Goal: Task Accomplishment & Management: Complete application form

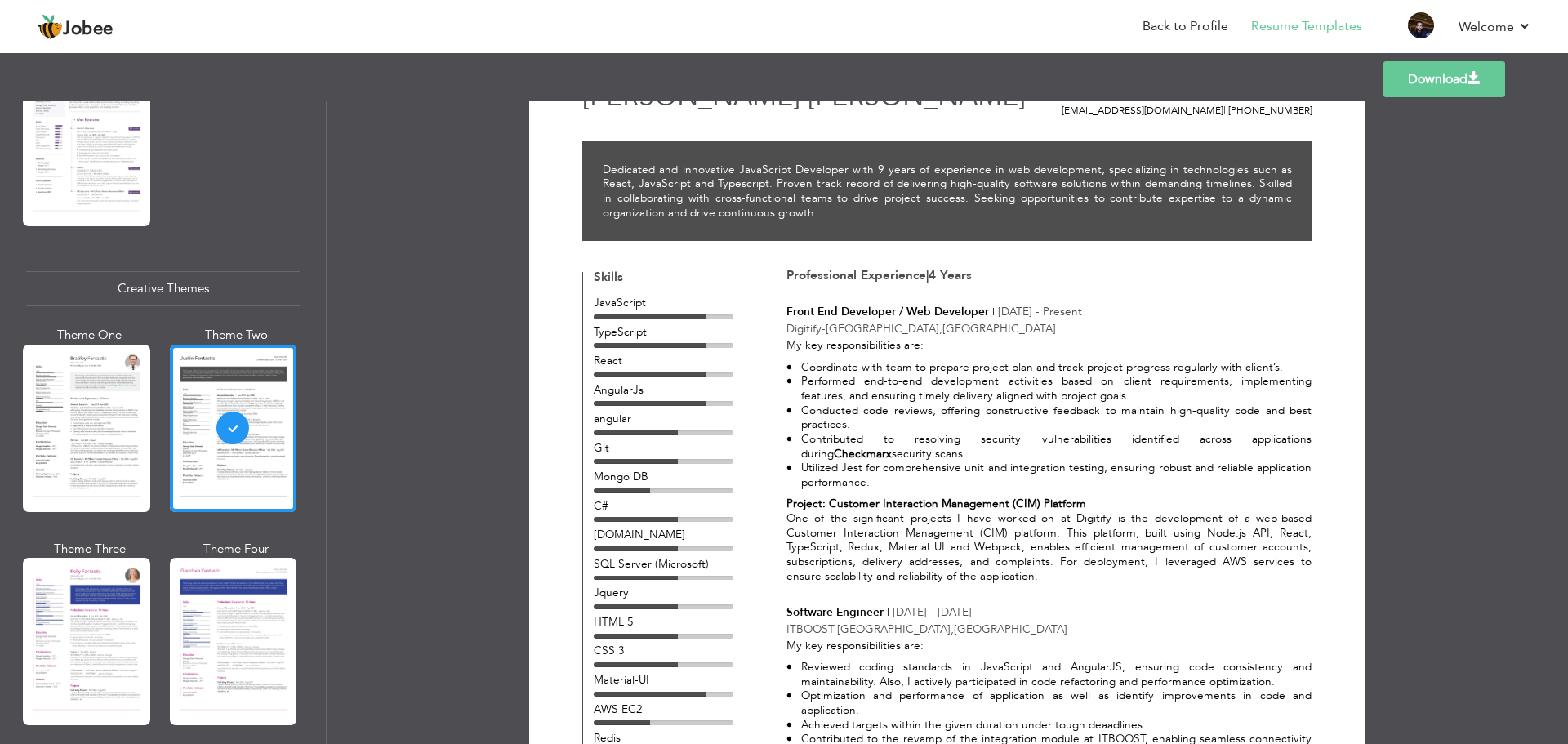
scroll to position [70, 0]
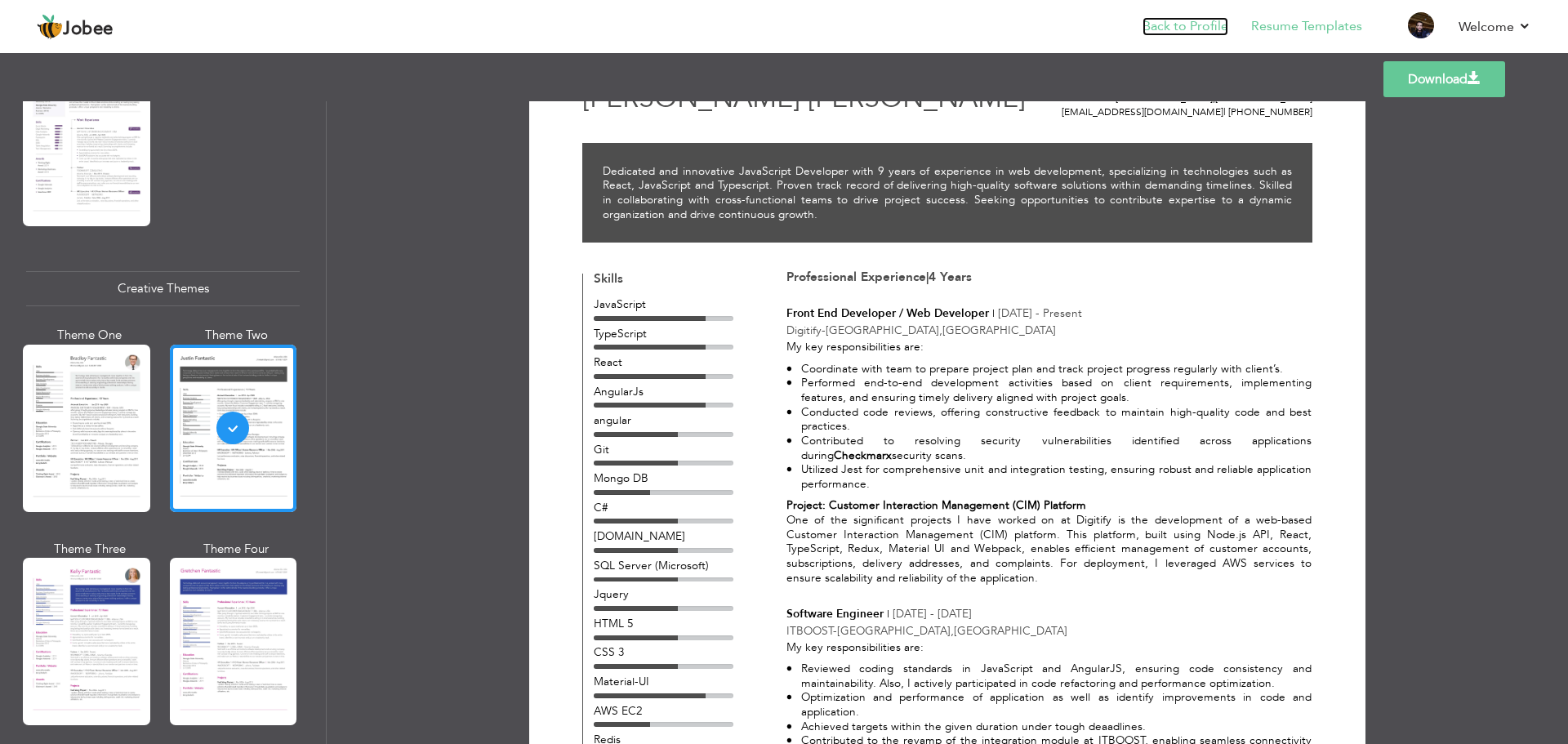
click at [1197, 30] on link "Back to Profile" at bounding box center [1185, 26] width 86 height 19
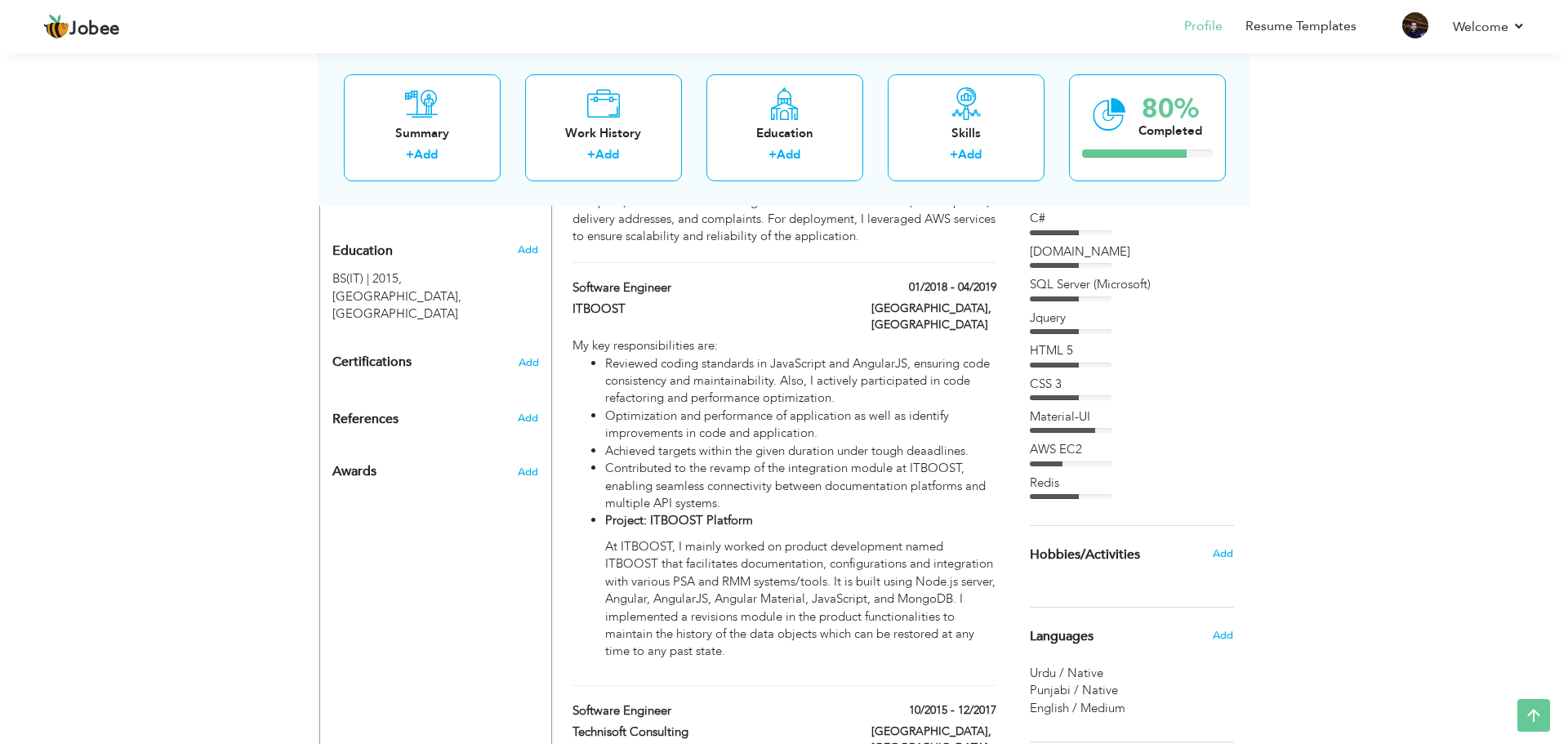
scroll to position [735, 0]
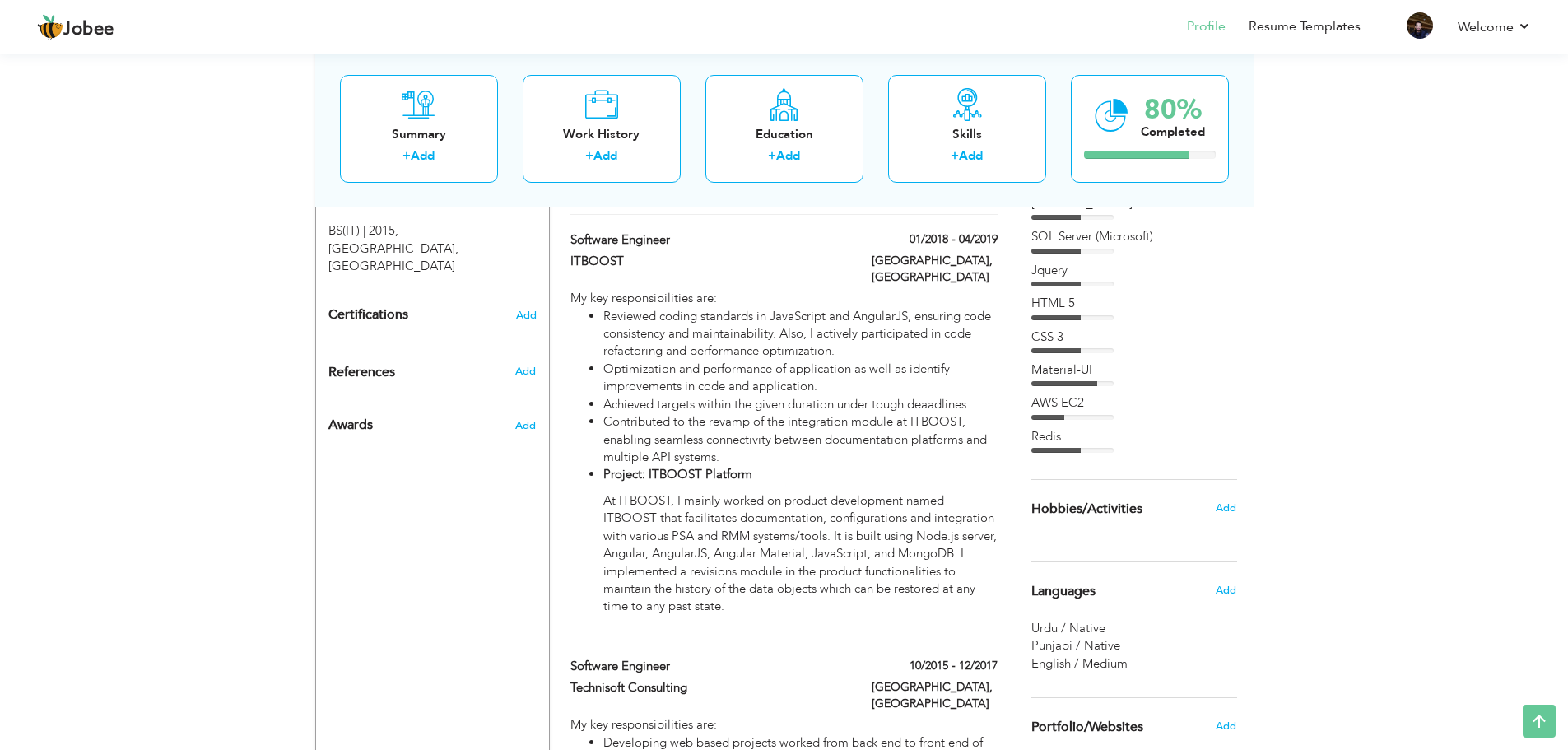
click at [782, 361] on li "Optimization and performance of application as well as identify improvements in…" at bounding box center [800, 378] width 393 height 35
type input "Software Engineer"
type input "ITBOOST"
type input "01/2018"
type input "04/2019"
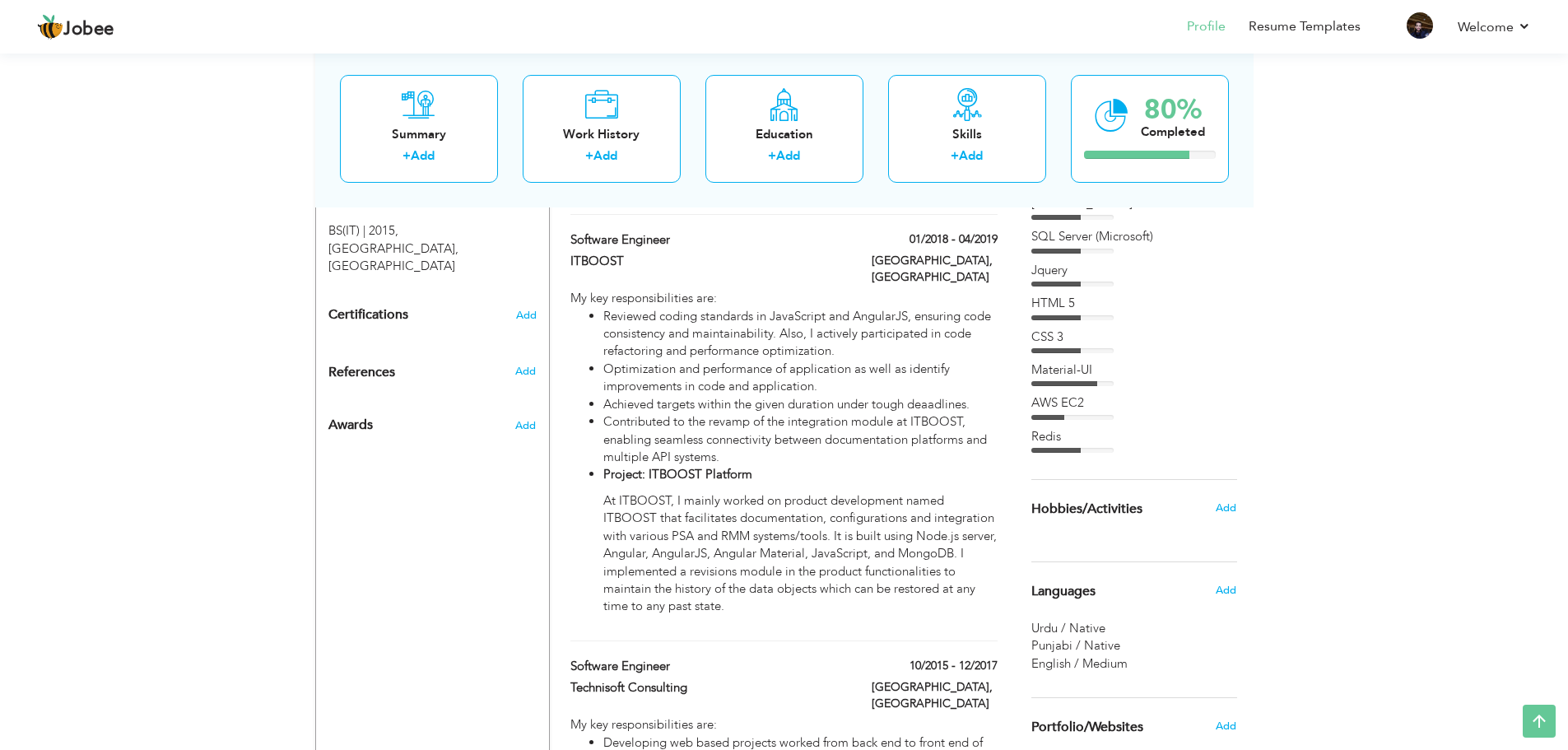
type input "[GEOGRAPHIC_DATA]"
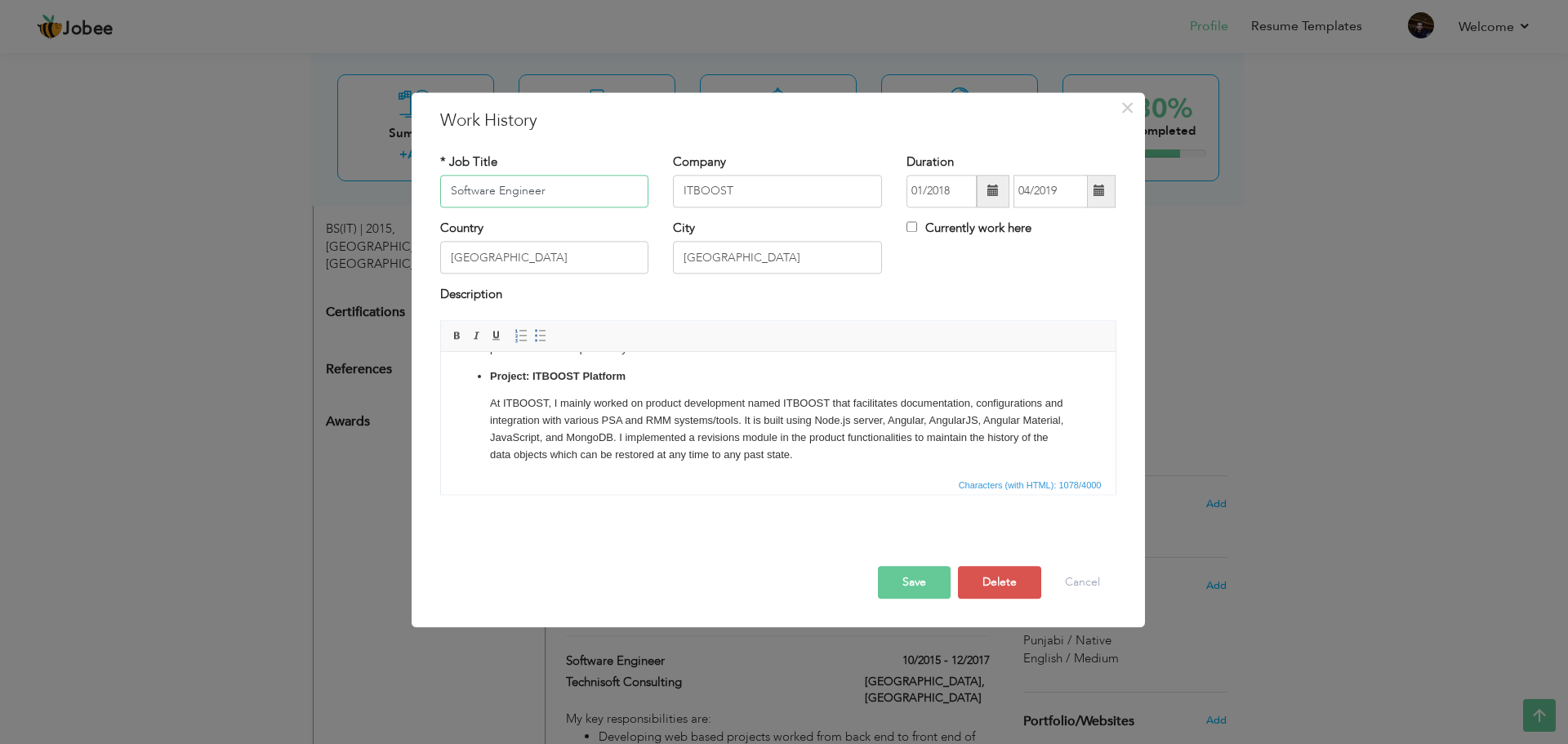
scroll to position [146, 0]
click at [489, 372] on strong "Project: ITBOOST Platform" at bounding box center [557, 370] width 136 height 12
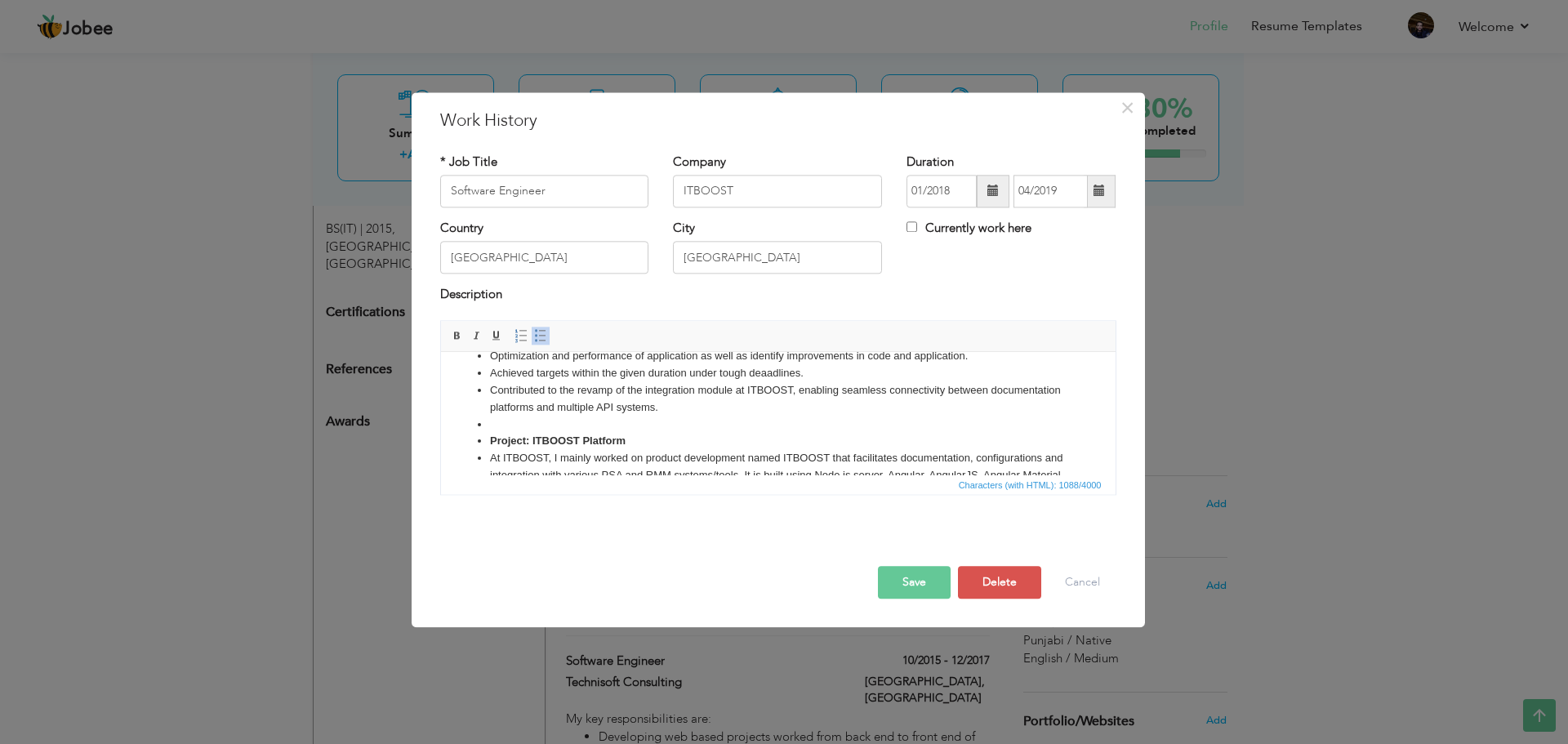
scroll to position [141, 0]
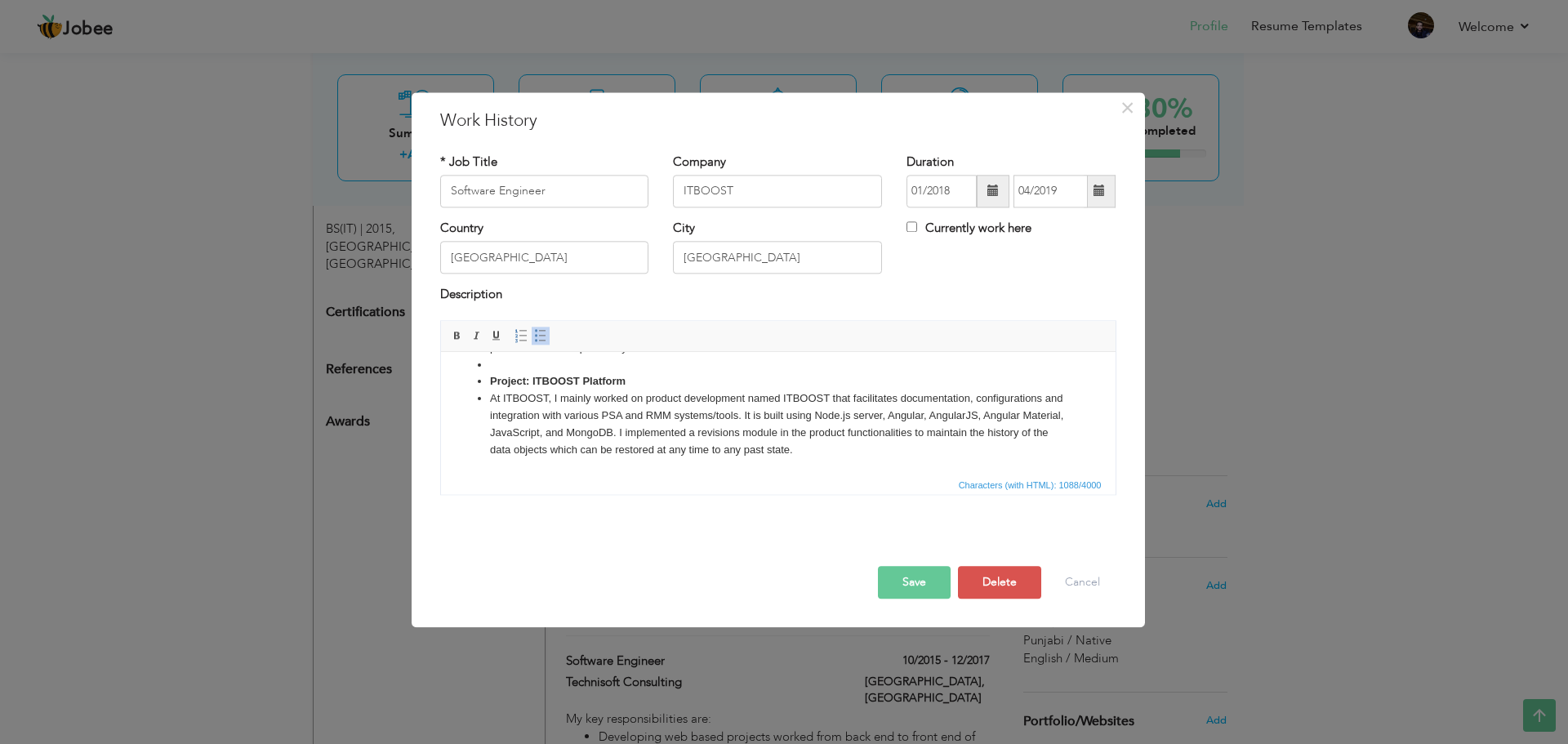
drag, startPoint x: 488, startPoint y: 380, endPoint x: 455, endPoint y: 380, distance: 33.0
click at [455, 380] on html "My key responsibilities are: Reviewed coding standards in JavaScript and Angula…" at bounding box center [777, 343] width 675 height 264
click at [540, 339] on span at bounding box center [541, 335] width 13 height 13
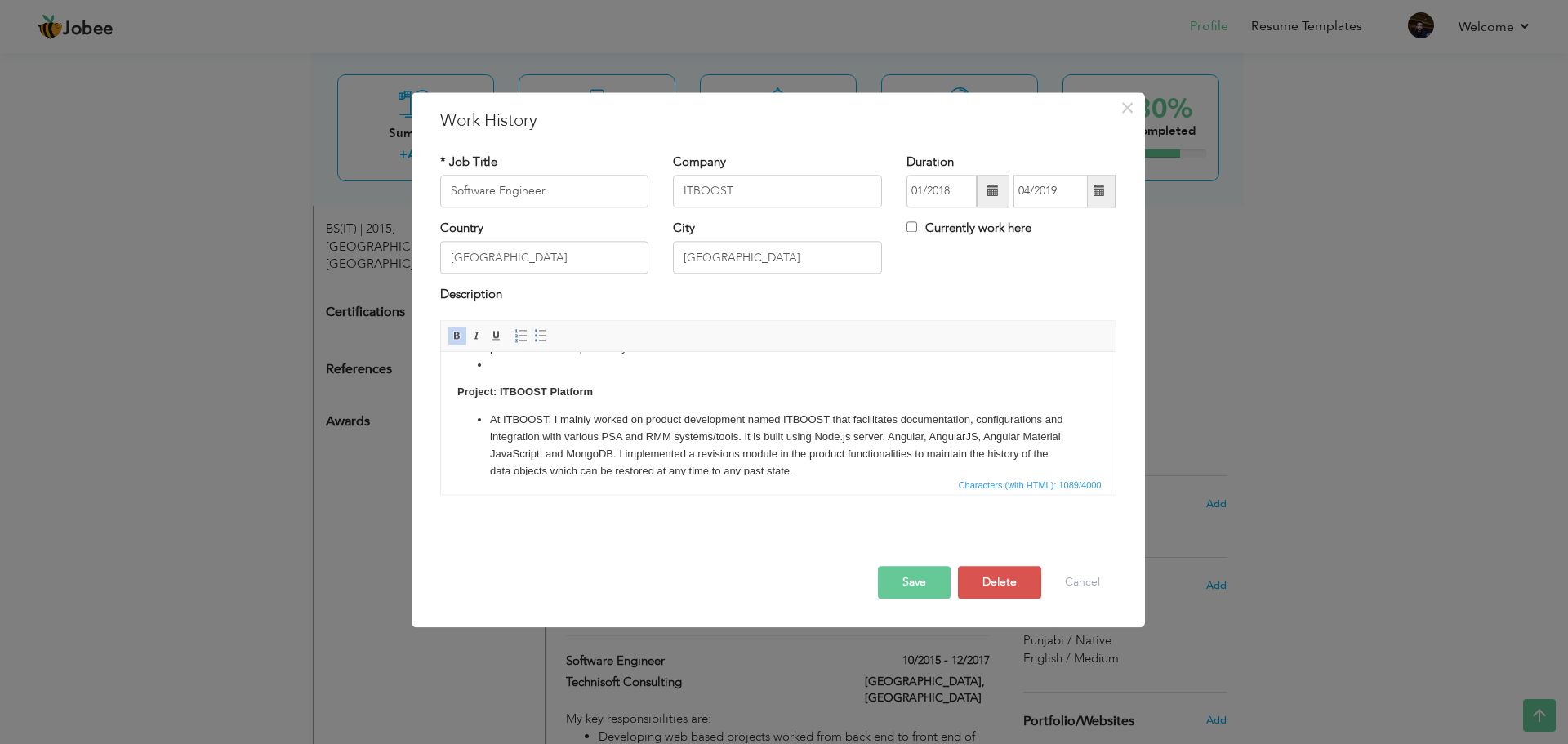
click at [489, 416] on li "At ITBOOST, I mainly worked on product development named ITBOOST that facilitat…" at bounding box center [777, 445] width 577 height 68
click at [540, 342] on span at bounding box center [541, 335] width 13 height 13
click at [464, 403] on body "My key responsibilities are: Reviewed coding standards in JavaScript and Angula…" at bounding box center [777, 356] width 642 height 259
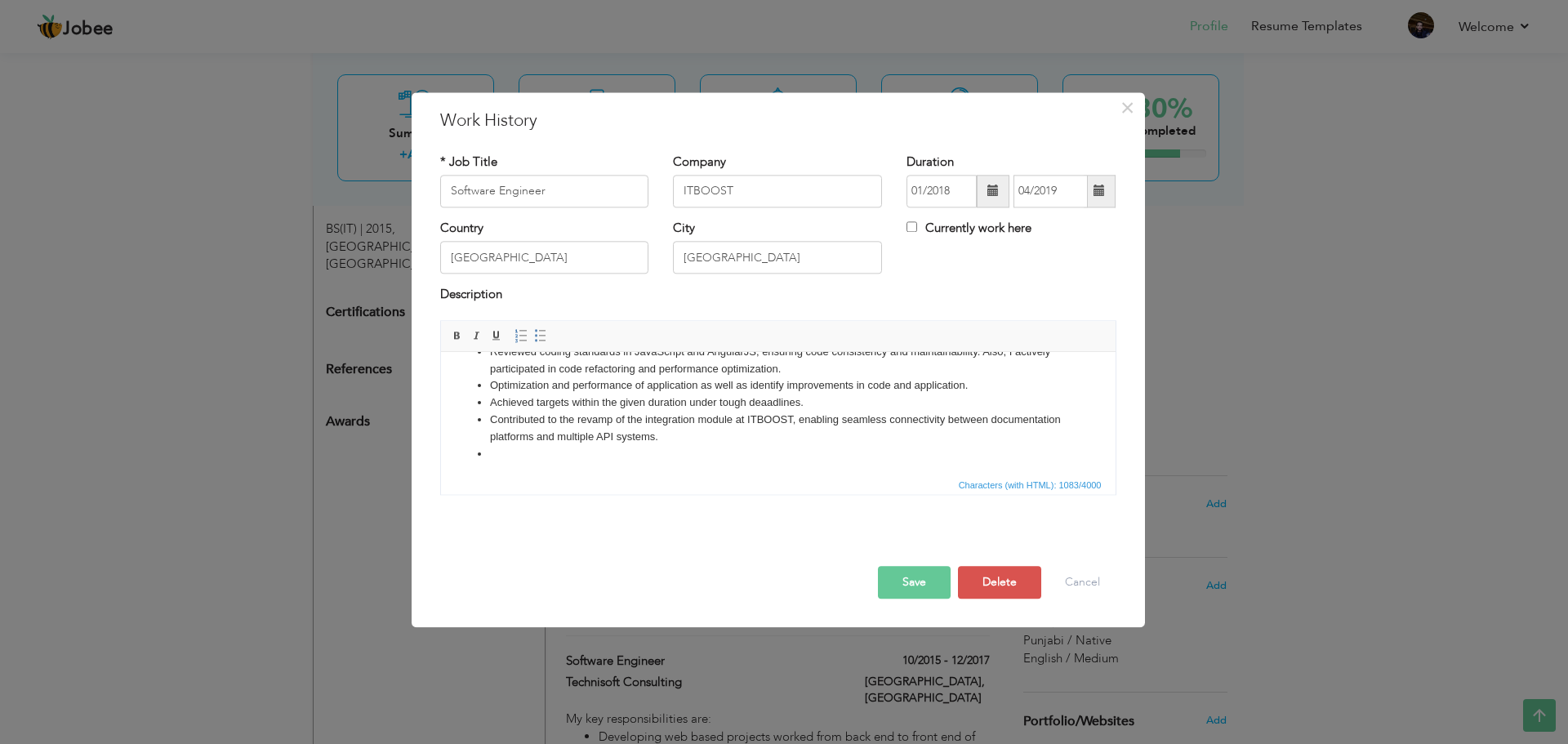
scroll to position [82, 0]
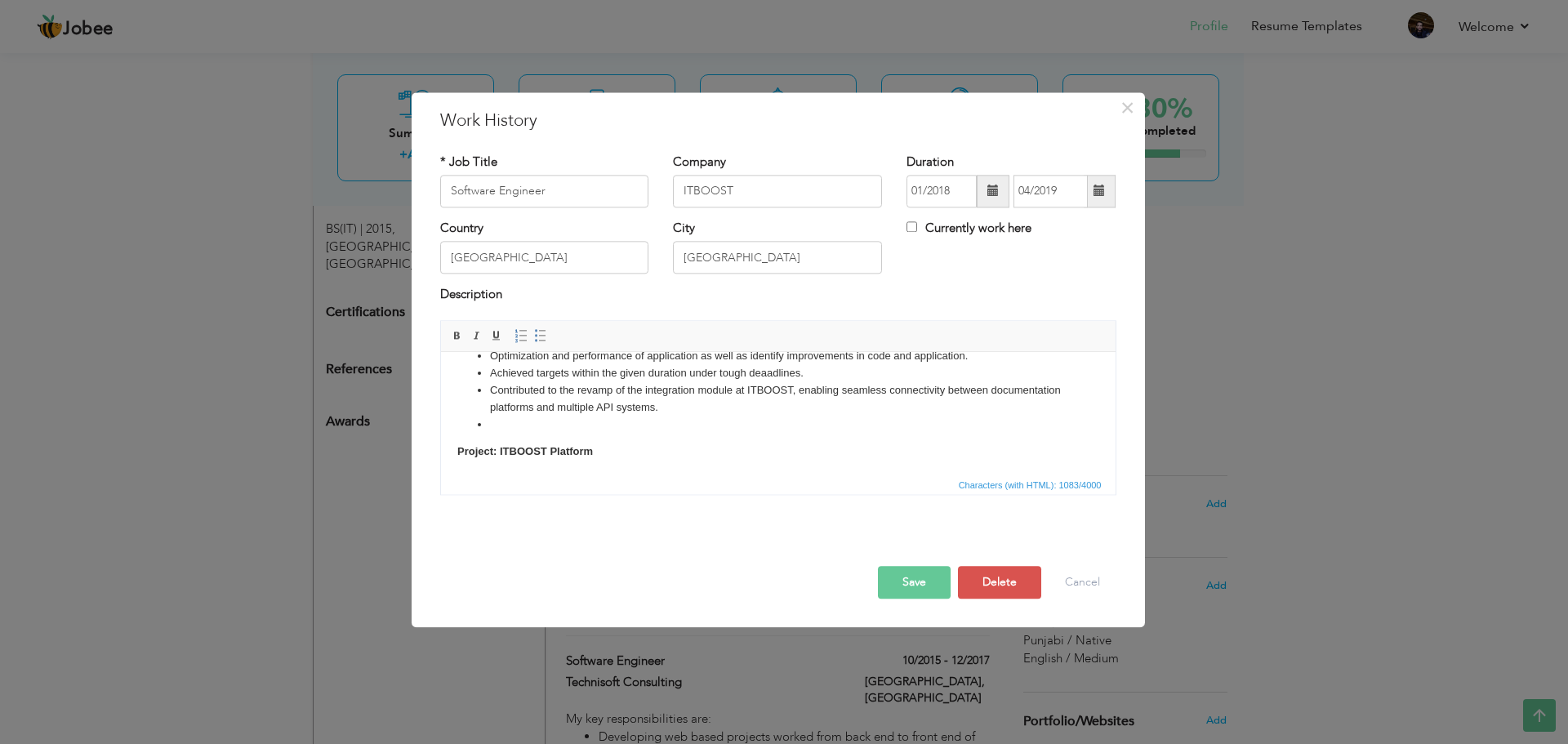
click at [493, 434] on body "My key responsibilities are: Reviewed coding standards in JavaScript and Angula…" at bounding box center [777, 415] width 642 height 259
click at [491, 428] on li at bounding box center [777, 425] width 577 height 17
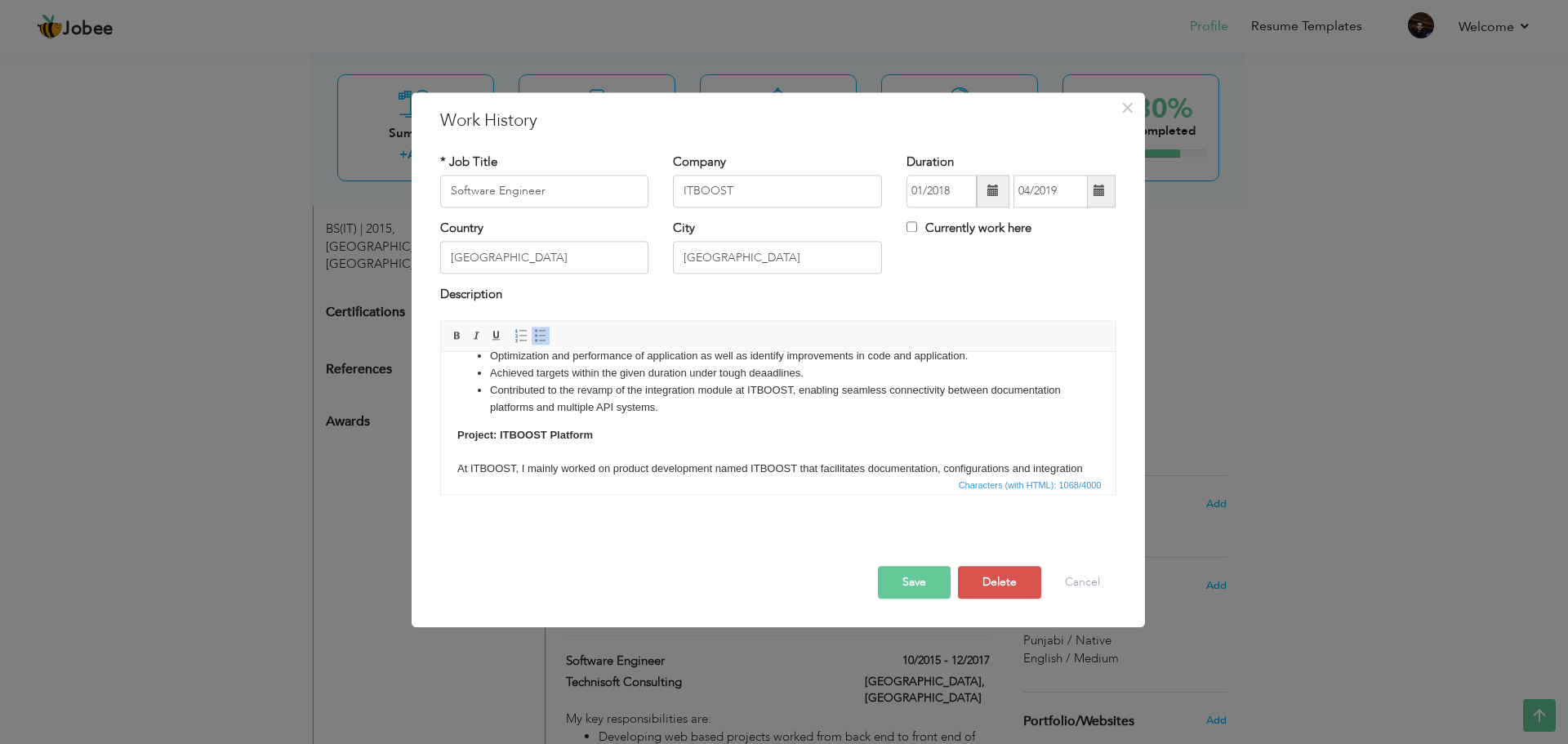
click at [917, 576] on button "Save" at bounding box center [914, 582] width 73 height 33
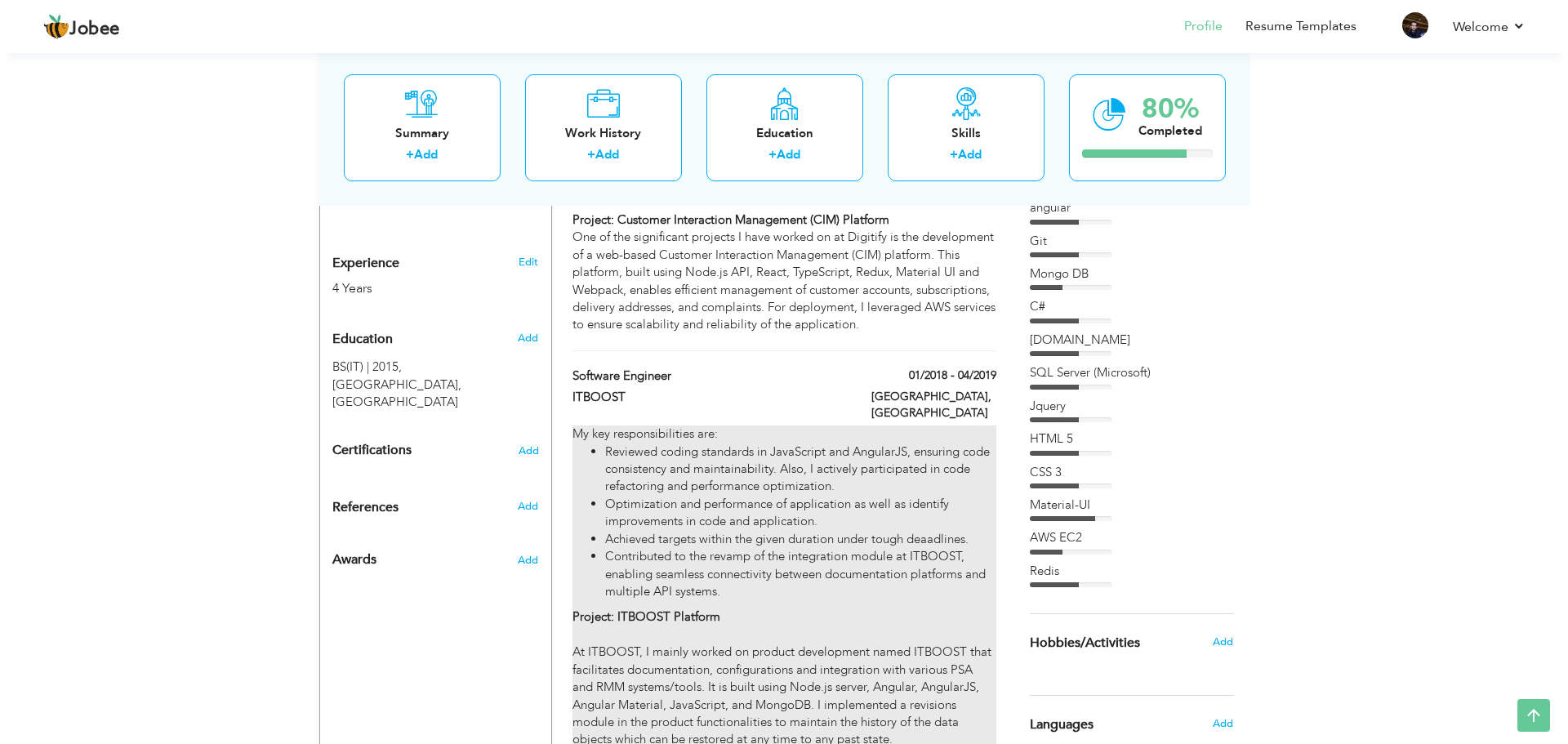
scroll to position [898, 0]
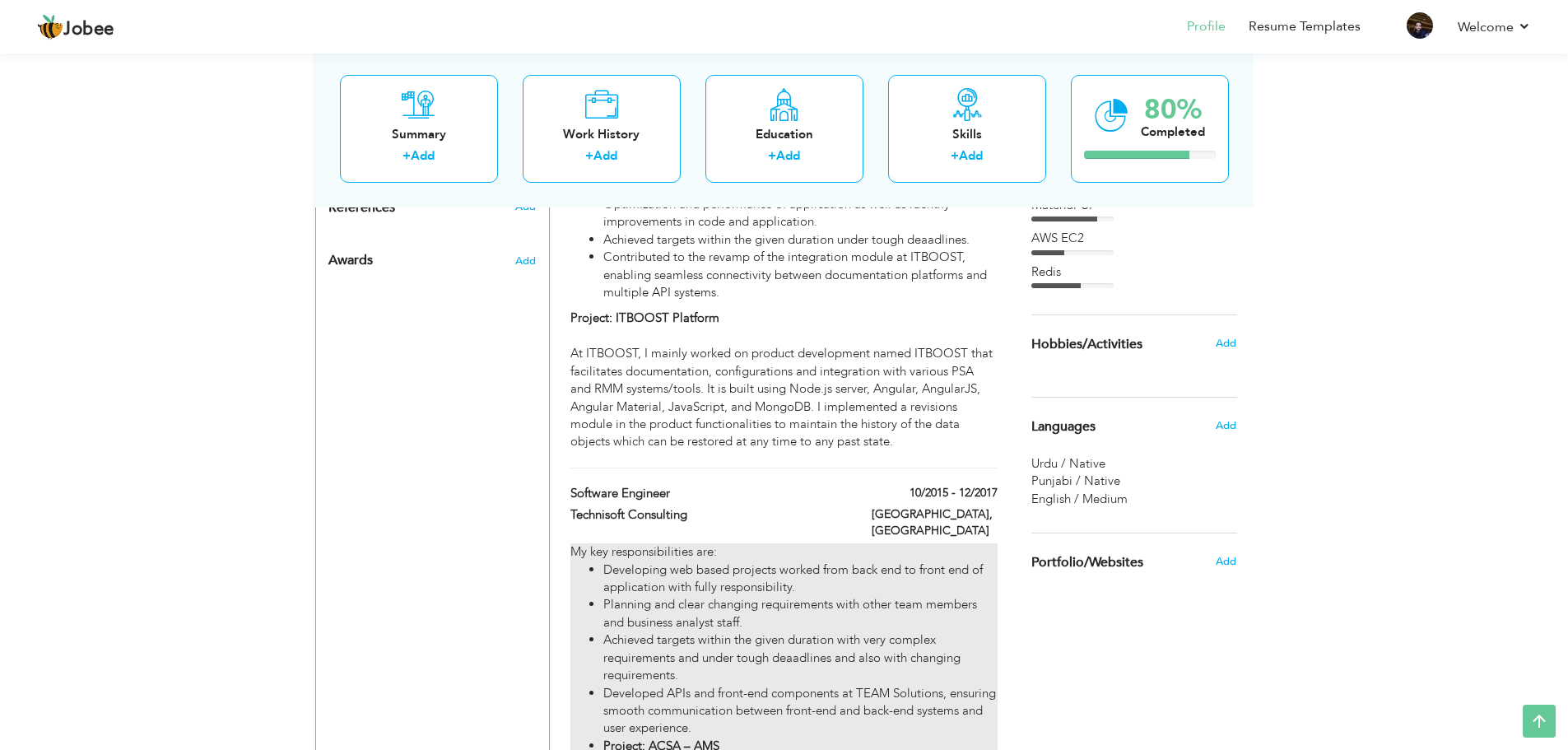
click at [716, 561] on li "Developing web based projects worked from back end to front end of application …" at bounding box center [800, 578] width 393 height 35
type input "Technisoft Consulting"
type input "10/2015"
type input "12/2017"
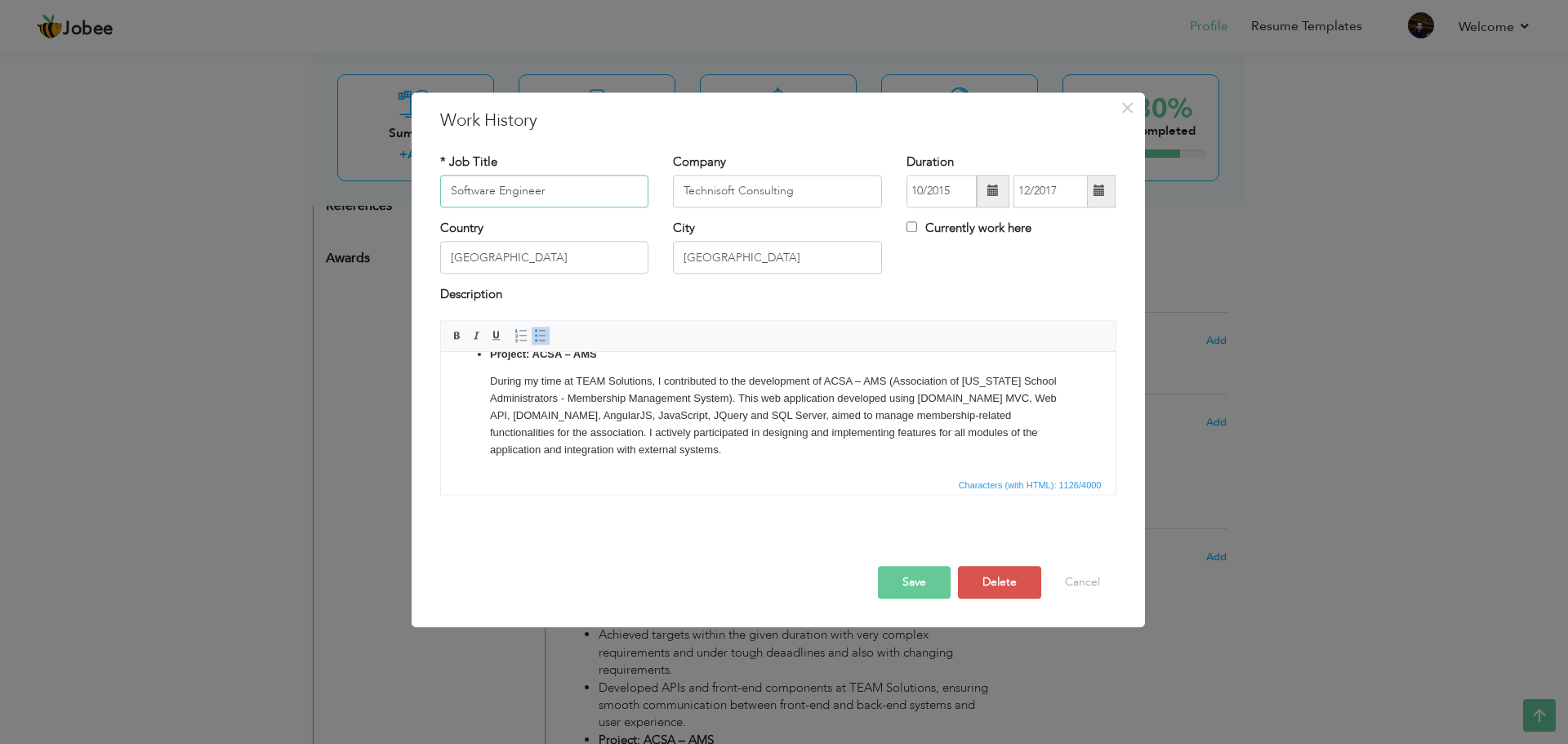
scroll to position [81, 0]
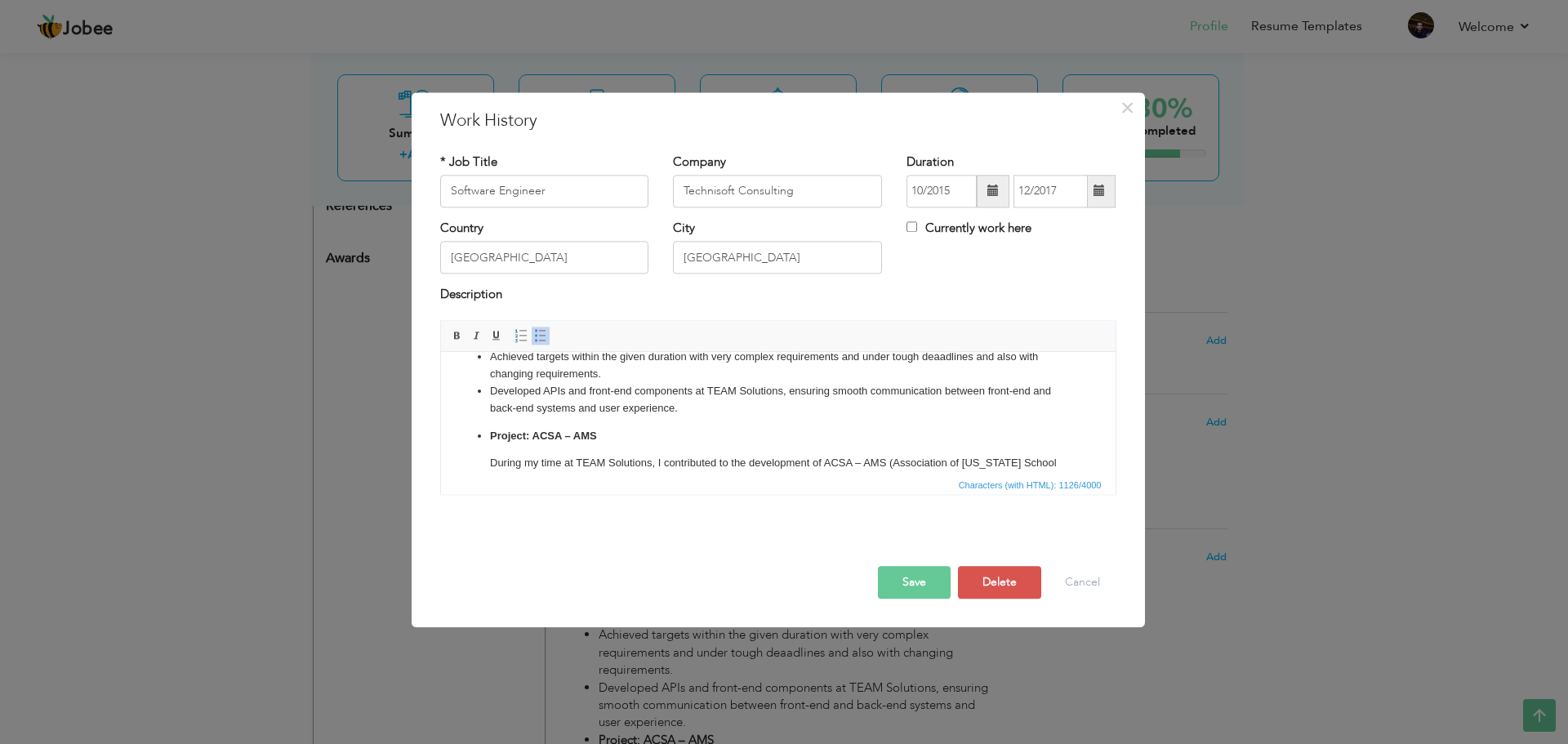
click at [489, 433] on strong "Project: ACSA – AMS" at bounding box center [543, 435] width 107 height 12
click at [534, 341] on span at bounding box center [541, 335] width 13 height 13
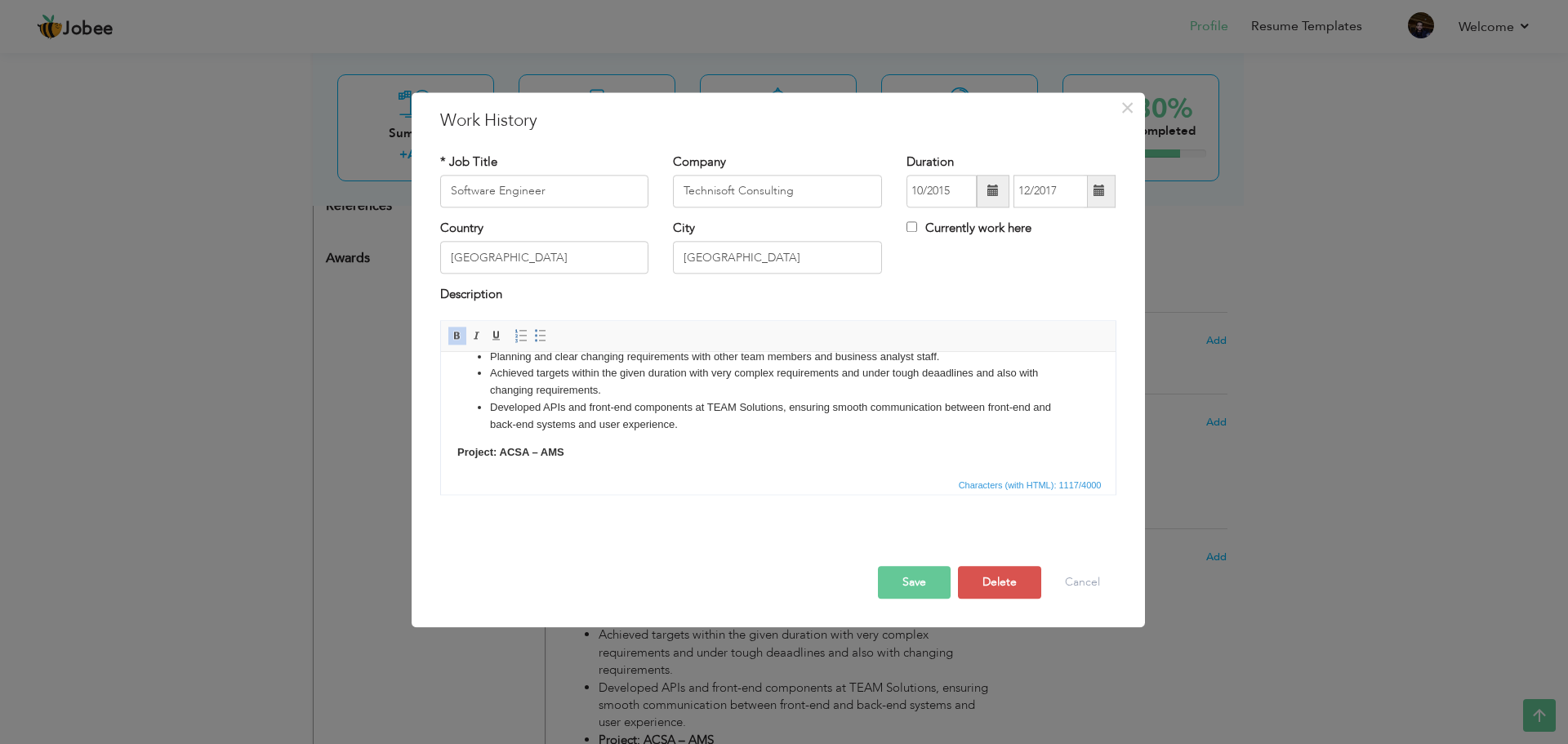
scroll to position [146, 0]
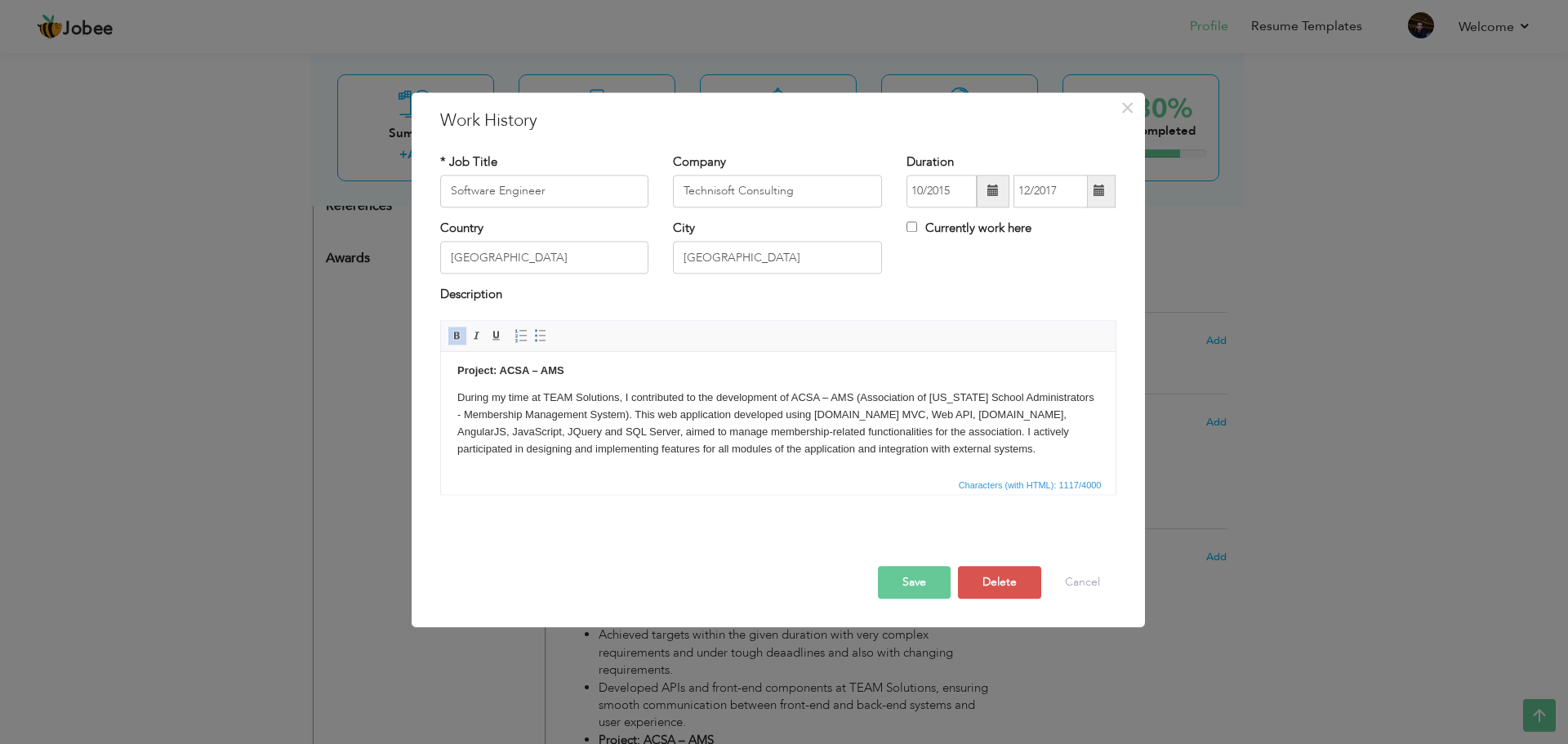
click at [935, 589] on button "Save" at bounding box center [914, 582] width 73 height 33
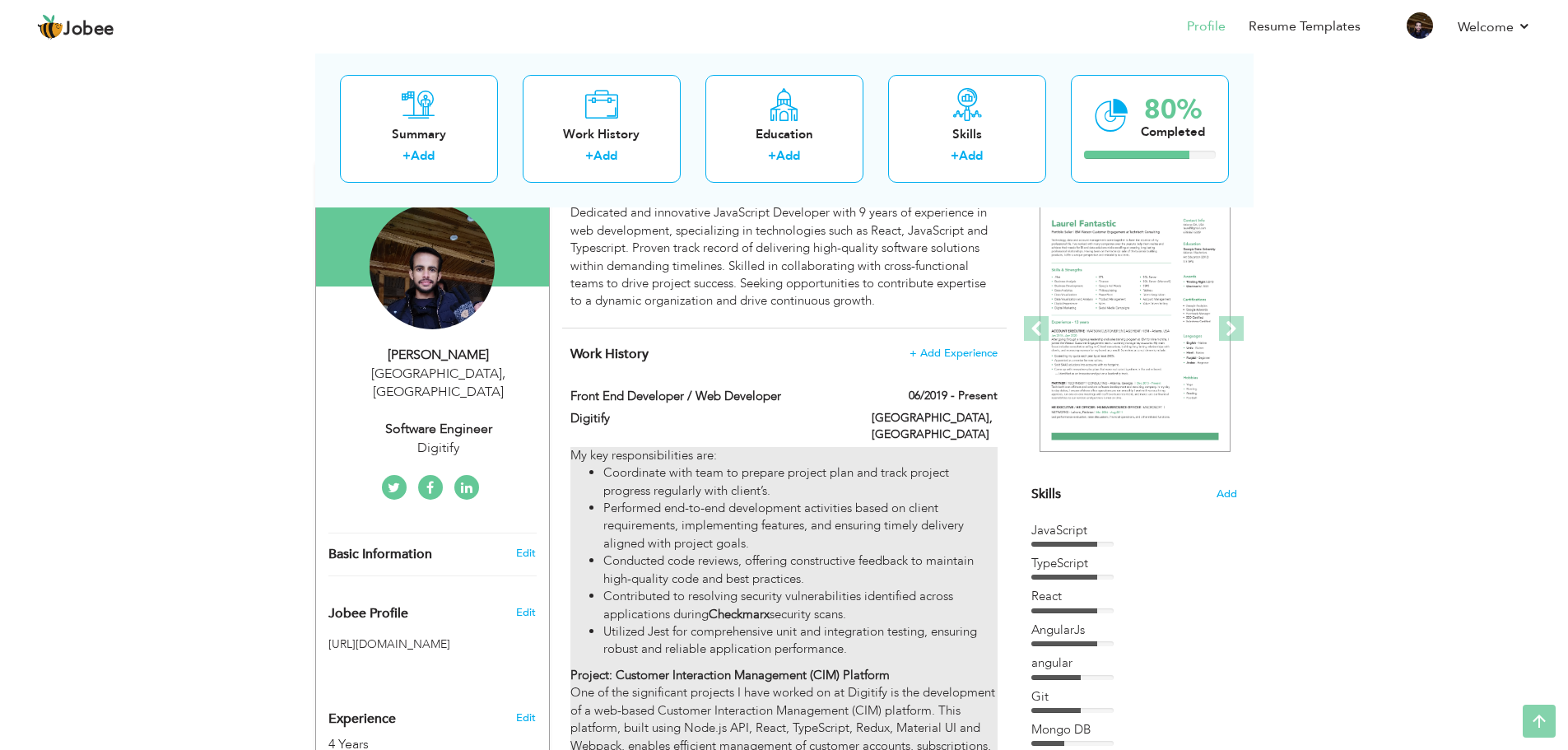
scroll to position [0, 0]
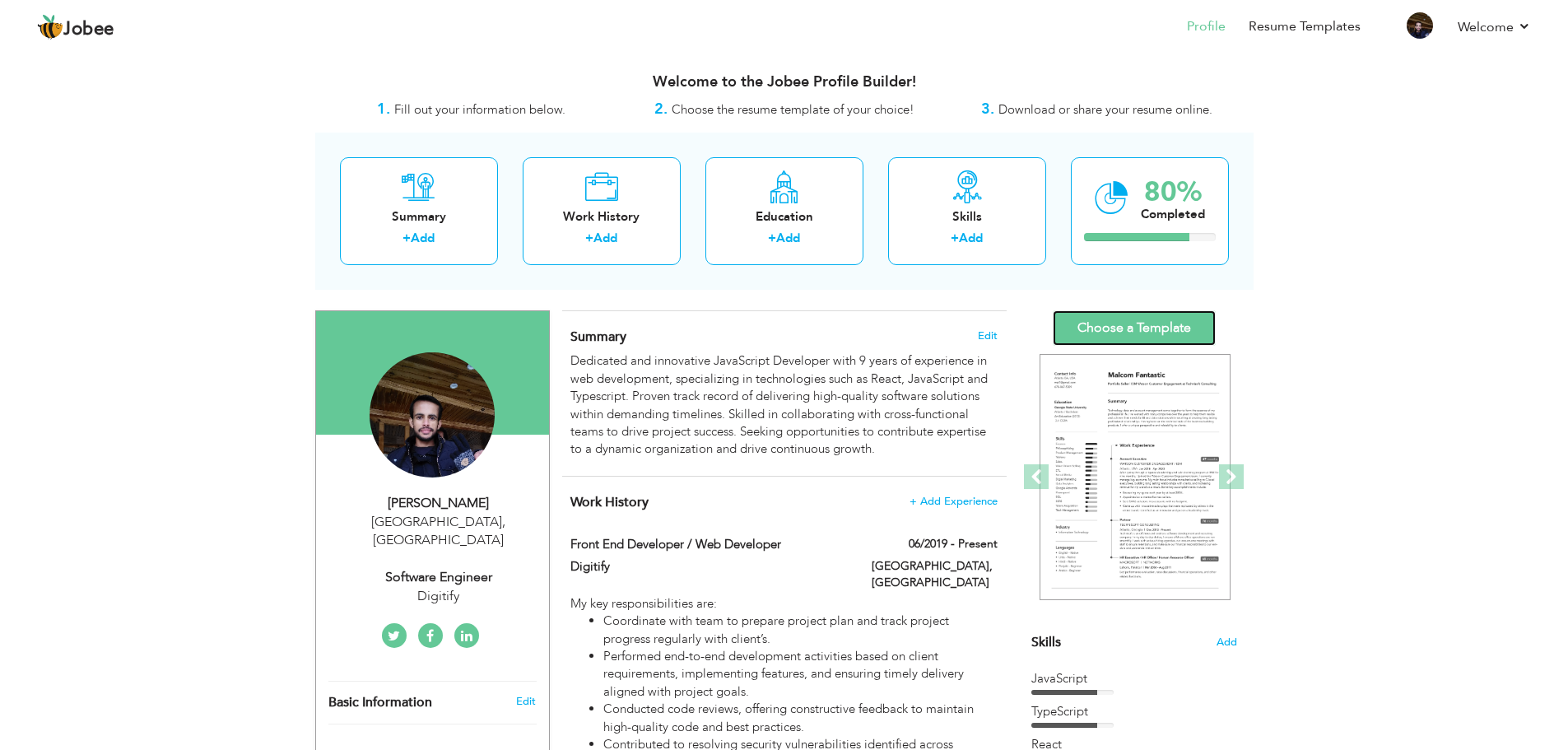
click at [1088, 327] on link "Choose a Template" at bounding box center [1135, 328] width 163 height 35
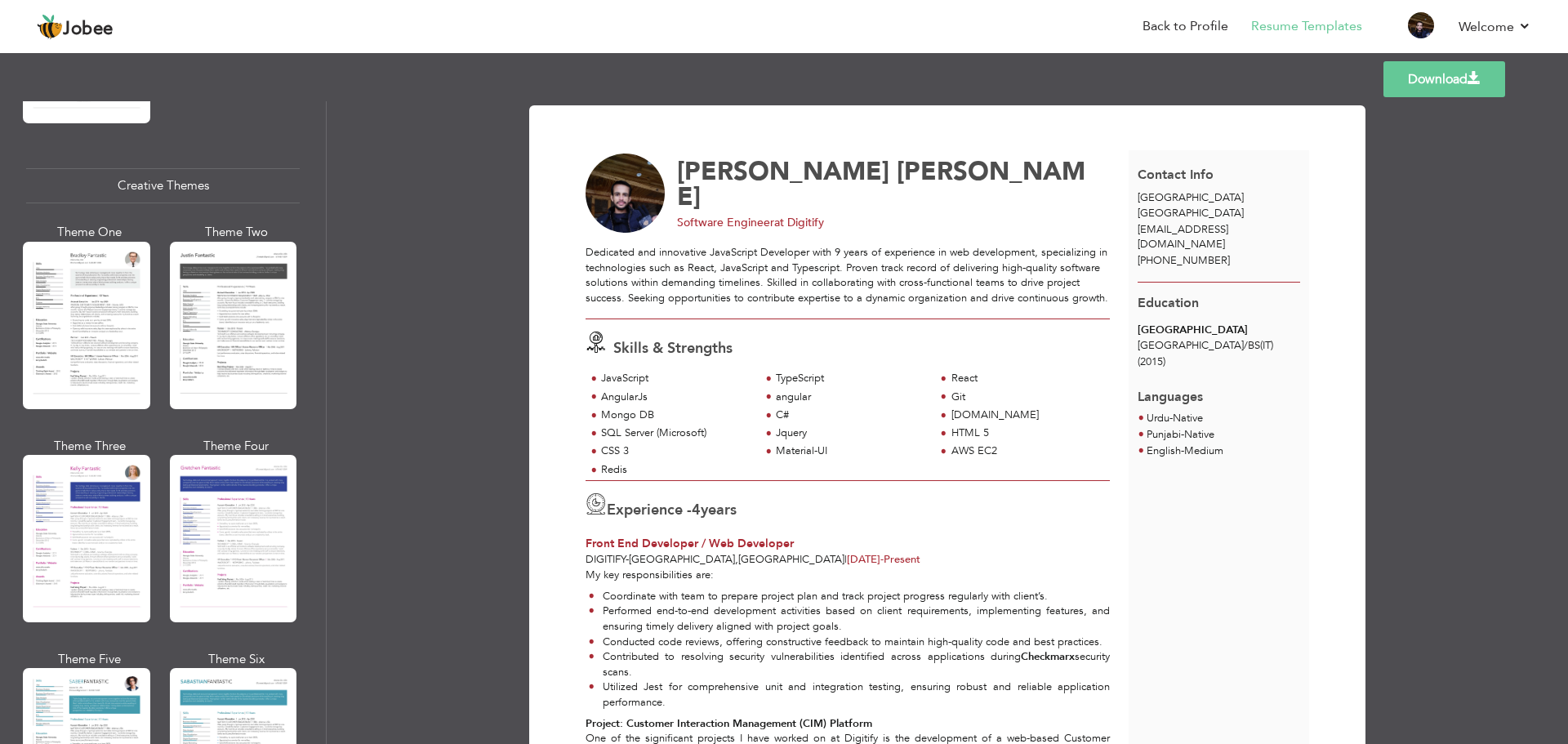
scroll to position [1878, 0]
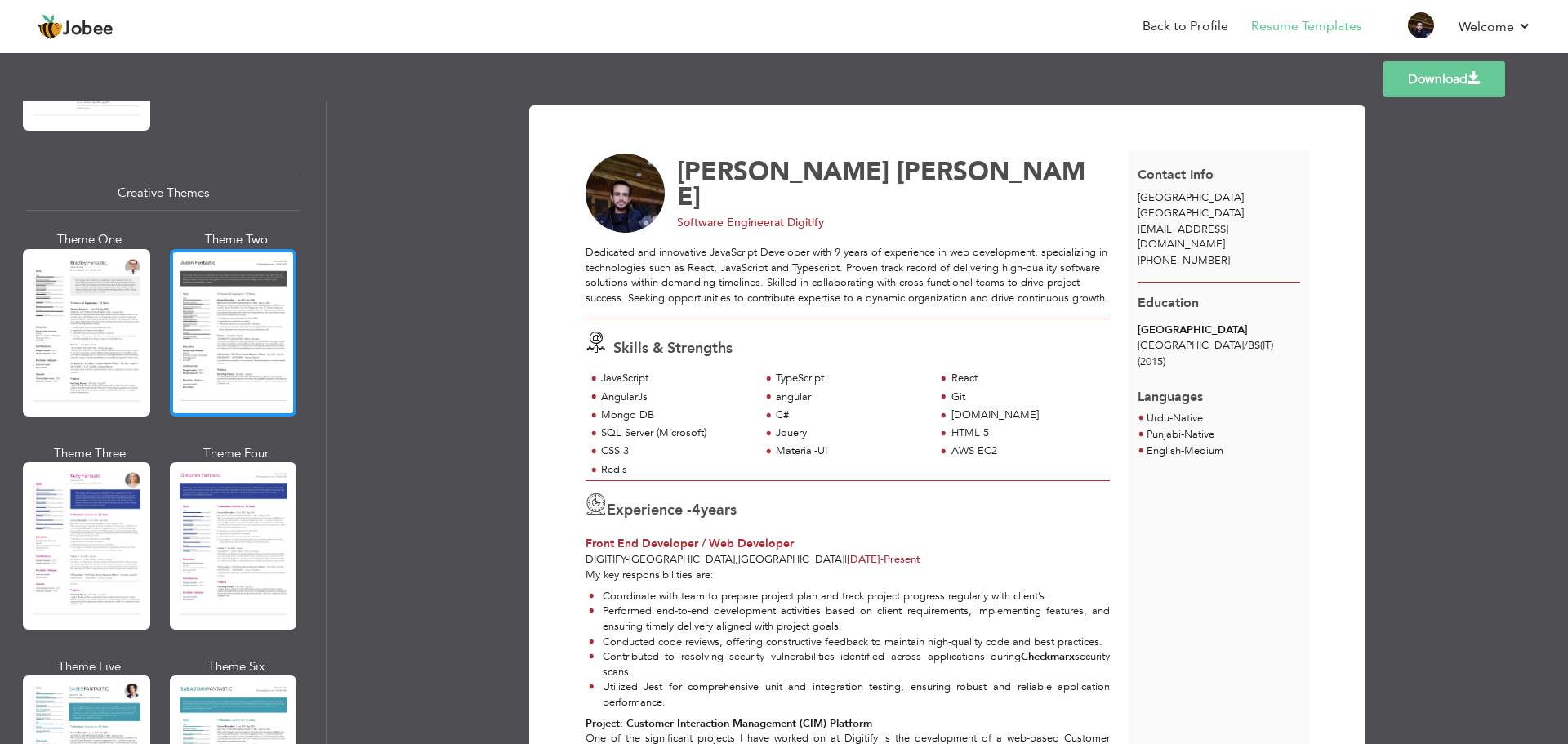
click at [227, 340] on div at bounding box center [233, 332] width 127 height 168
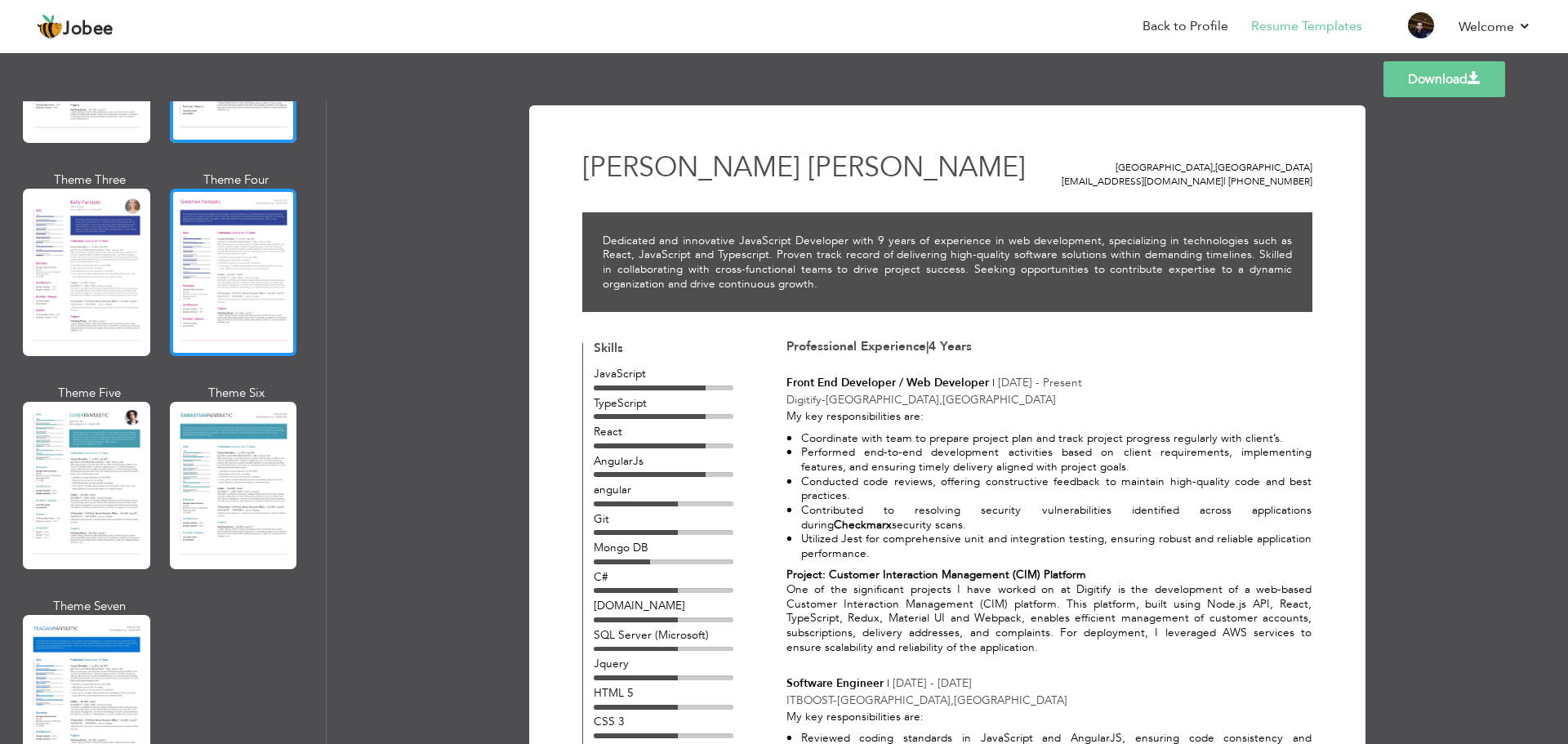
scroll to position [2123, 0]
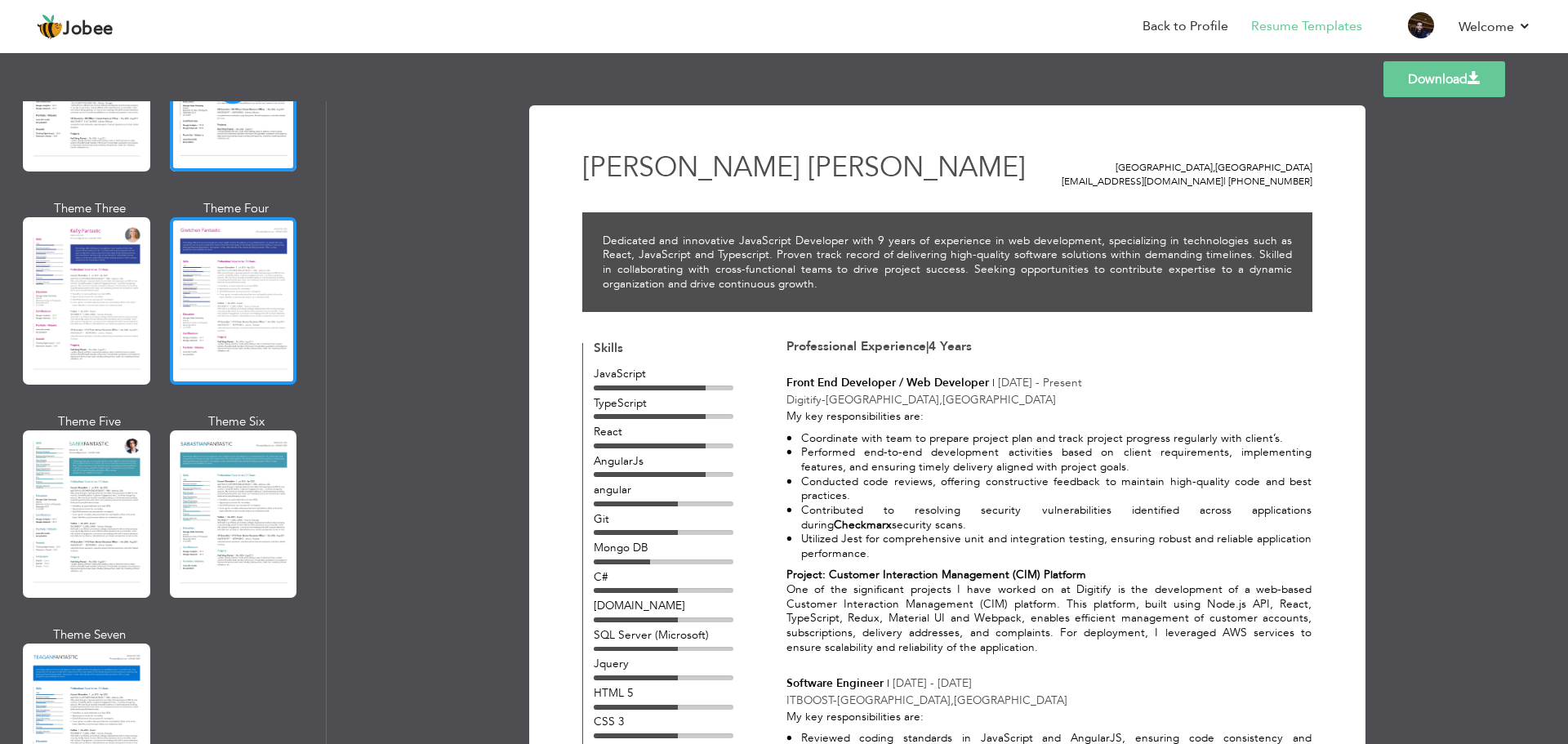
click at [224, 348] on div at bounding box center [233, 301] width 127 height 168
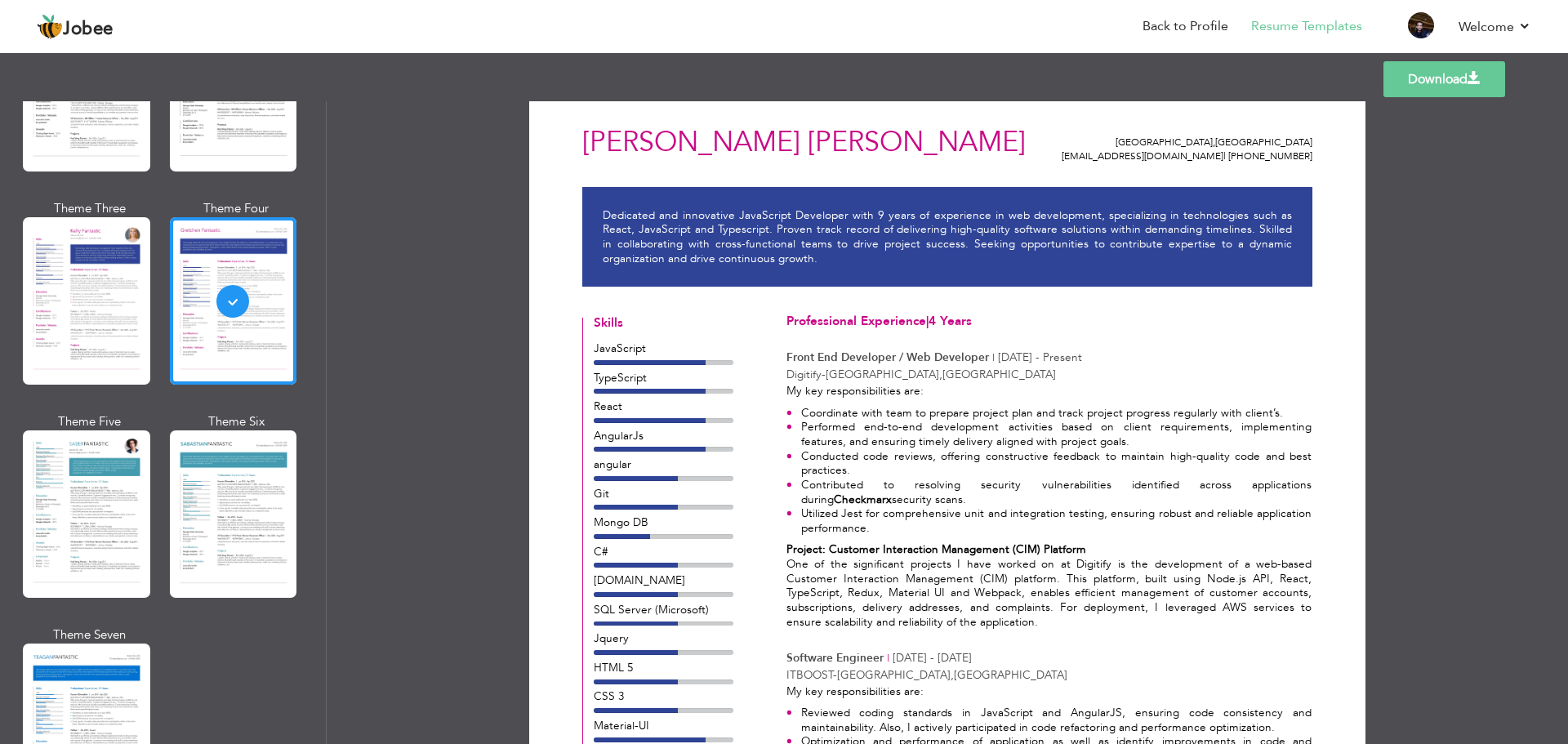
scroll to position [0, 0]
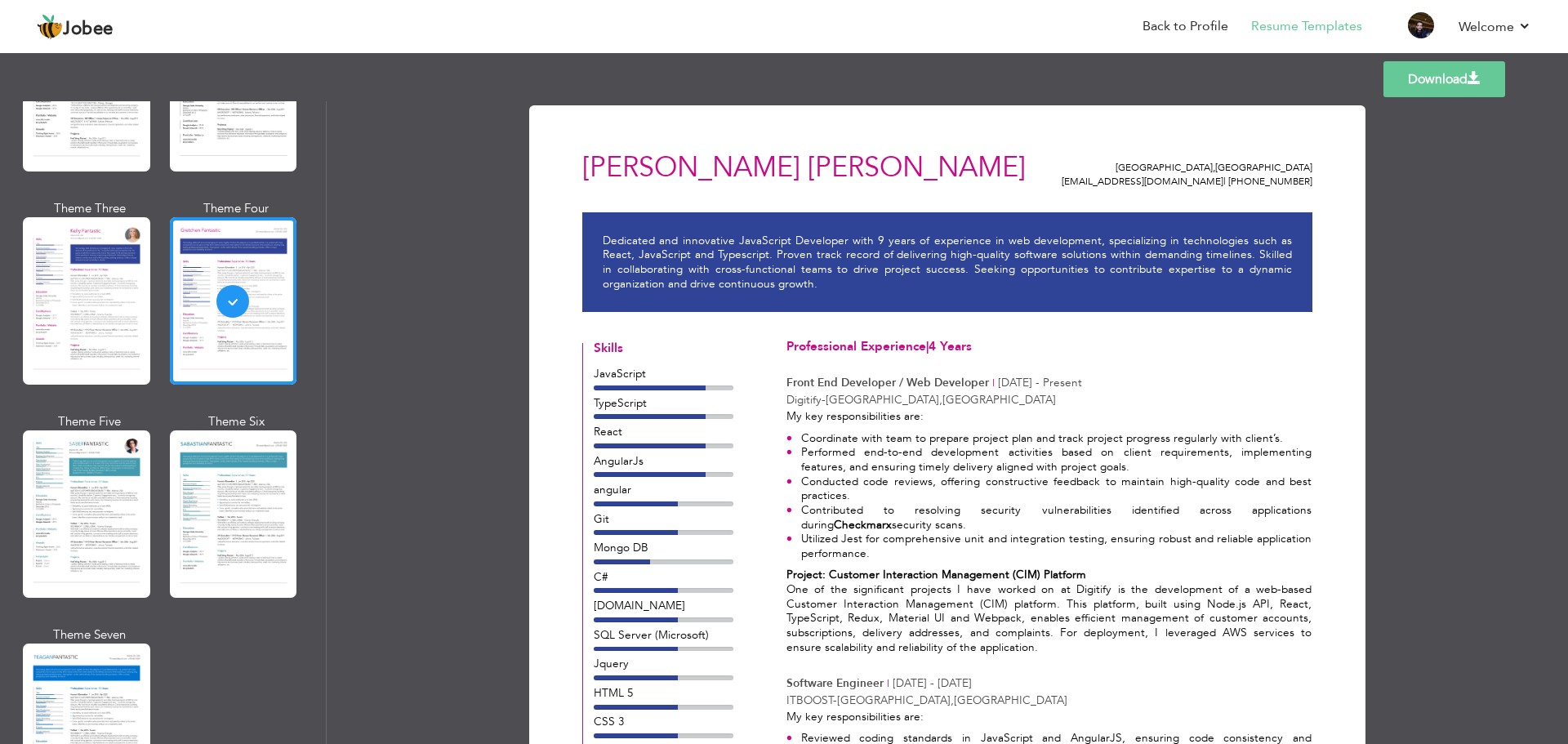
click at [1420, 88] on link "Download" at bounding box center [1444, 79] width 122 height 36
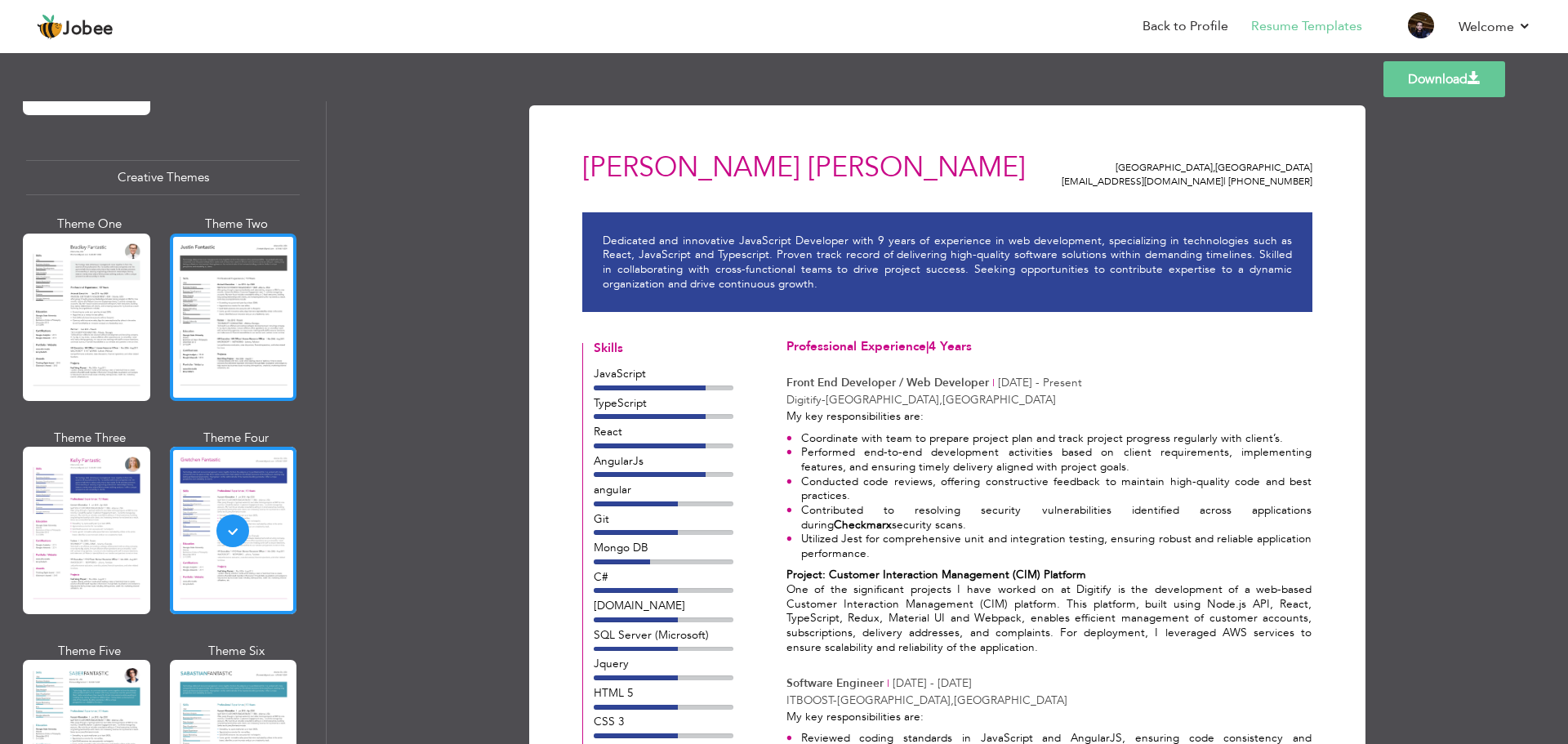
scroll to position [1878, 0]
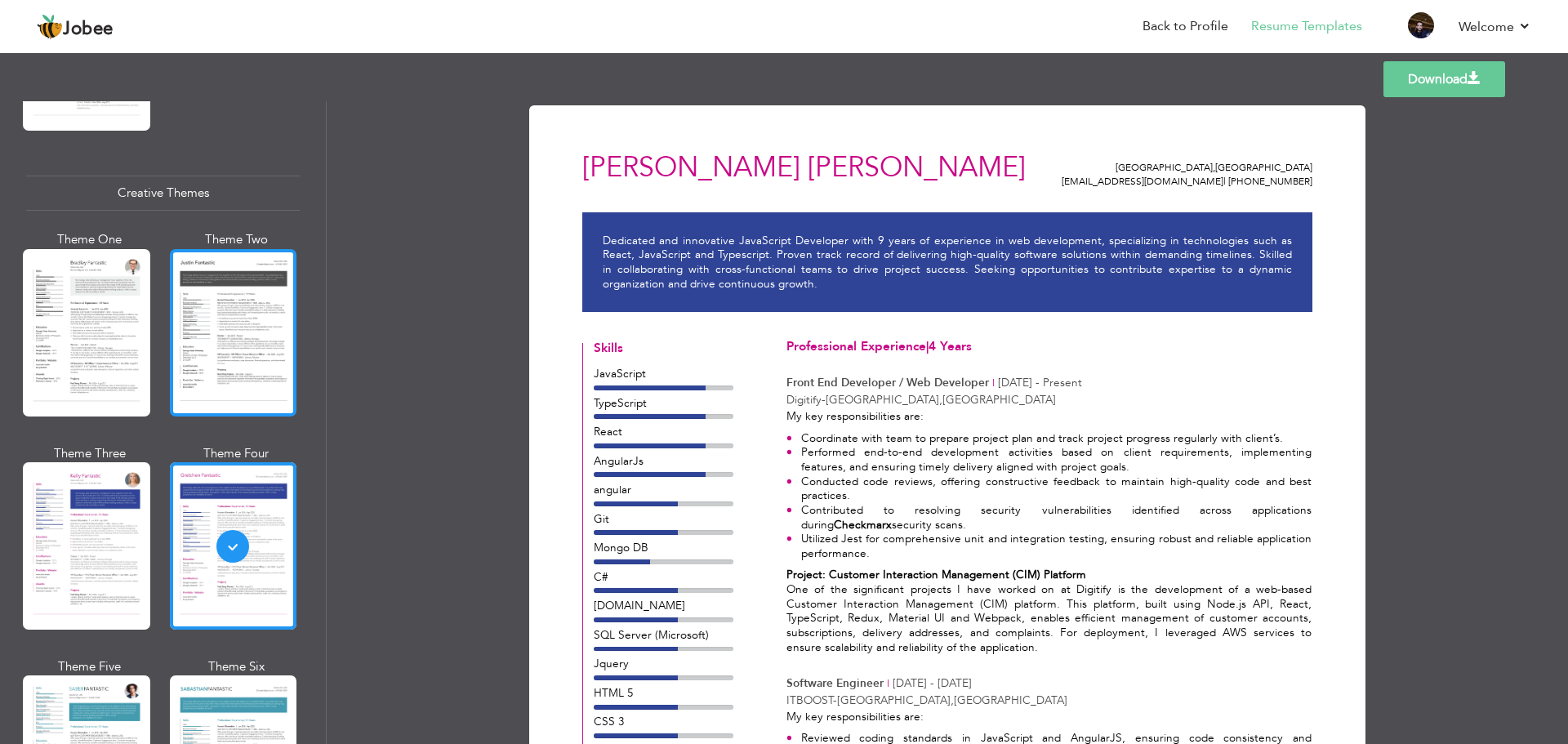
click at [232, 320] on div at bounding box center [233, 332] width 127 height 168
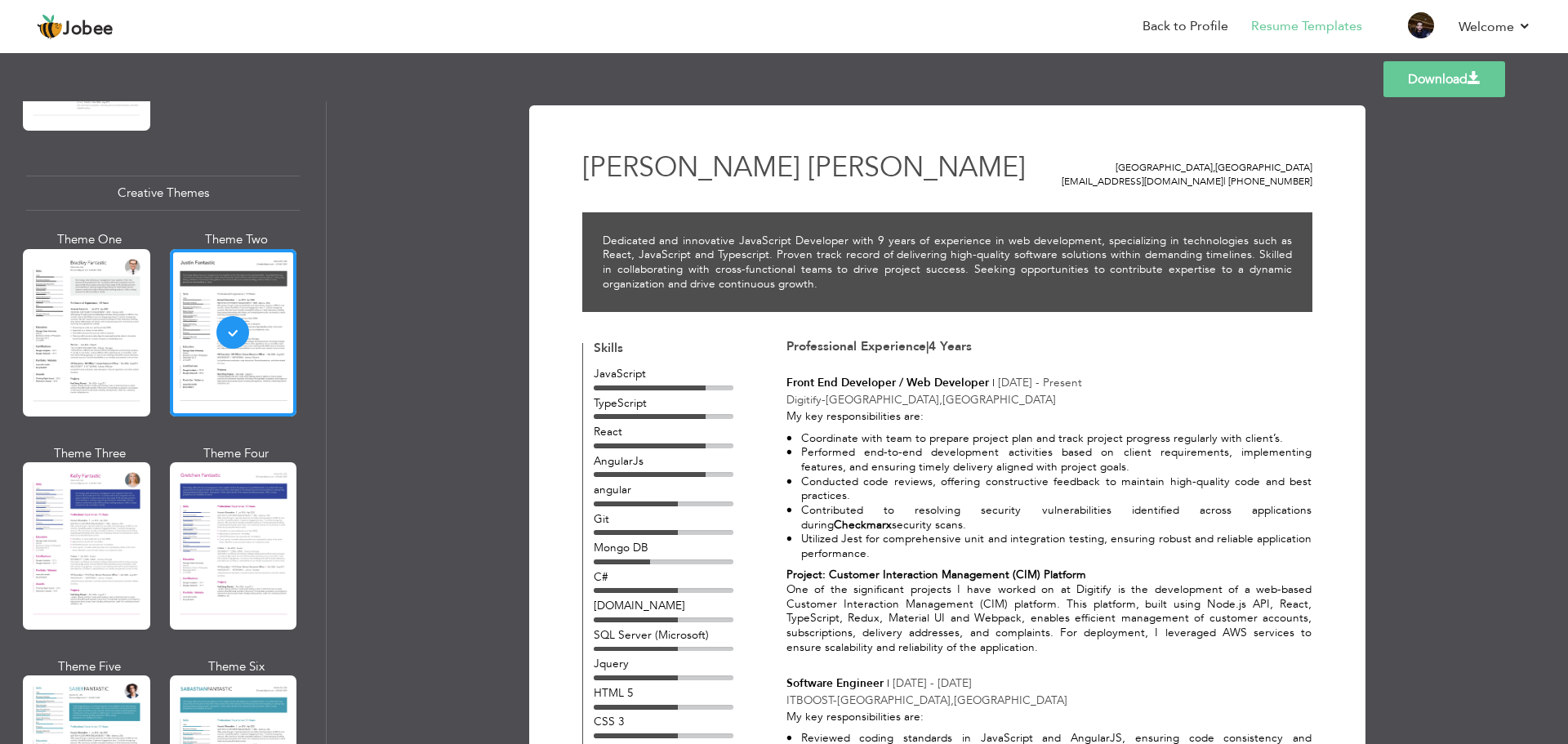
click at [1438, 85] on link "Download" at bounding box center [1444, 79] width 122 height 36
click at [1185, 24] on link "Back to Profile" at bounding box center [1185, 26] width 86 height 19
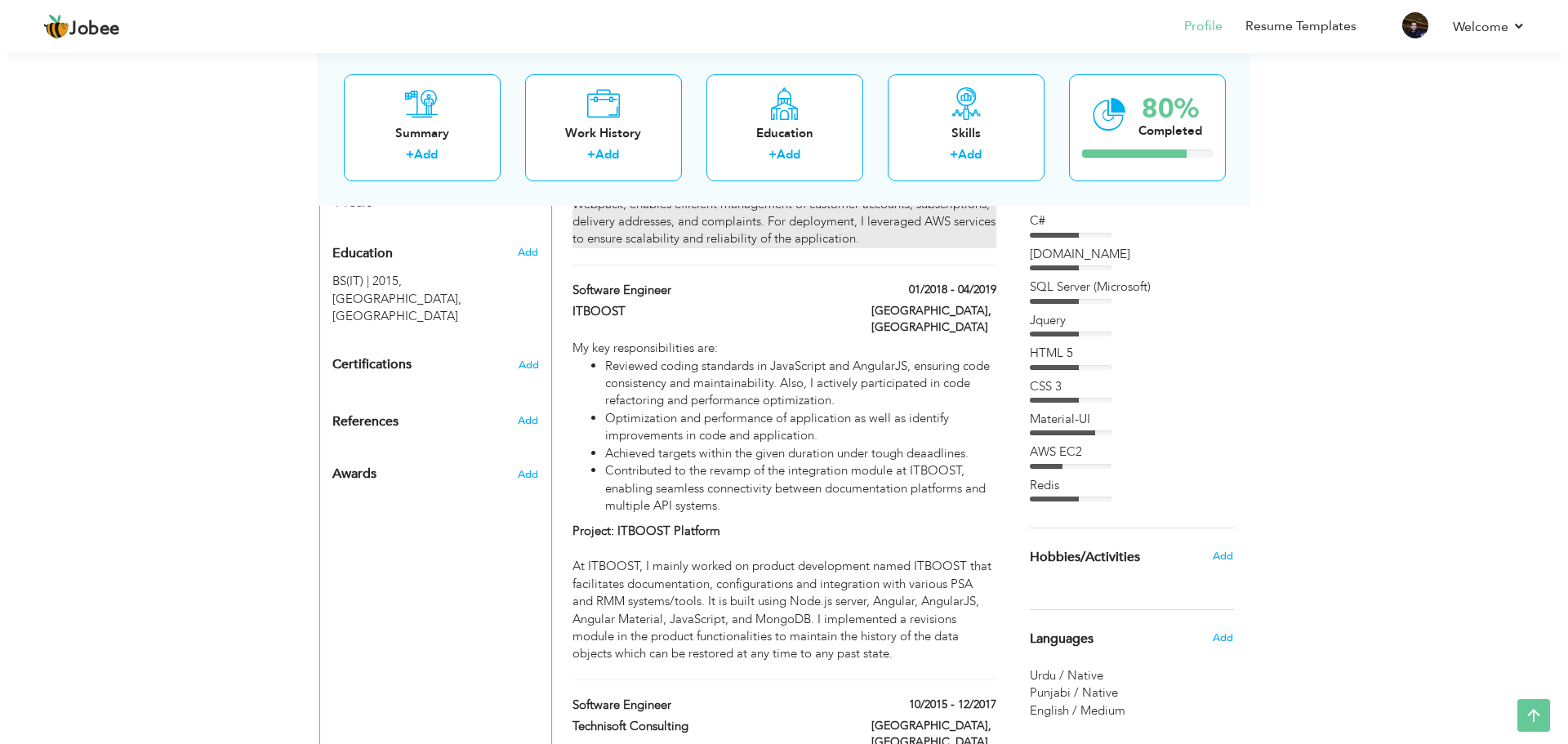
scroll to position [735, 0]
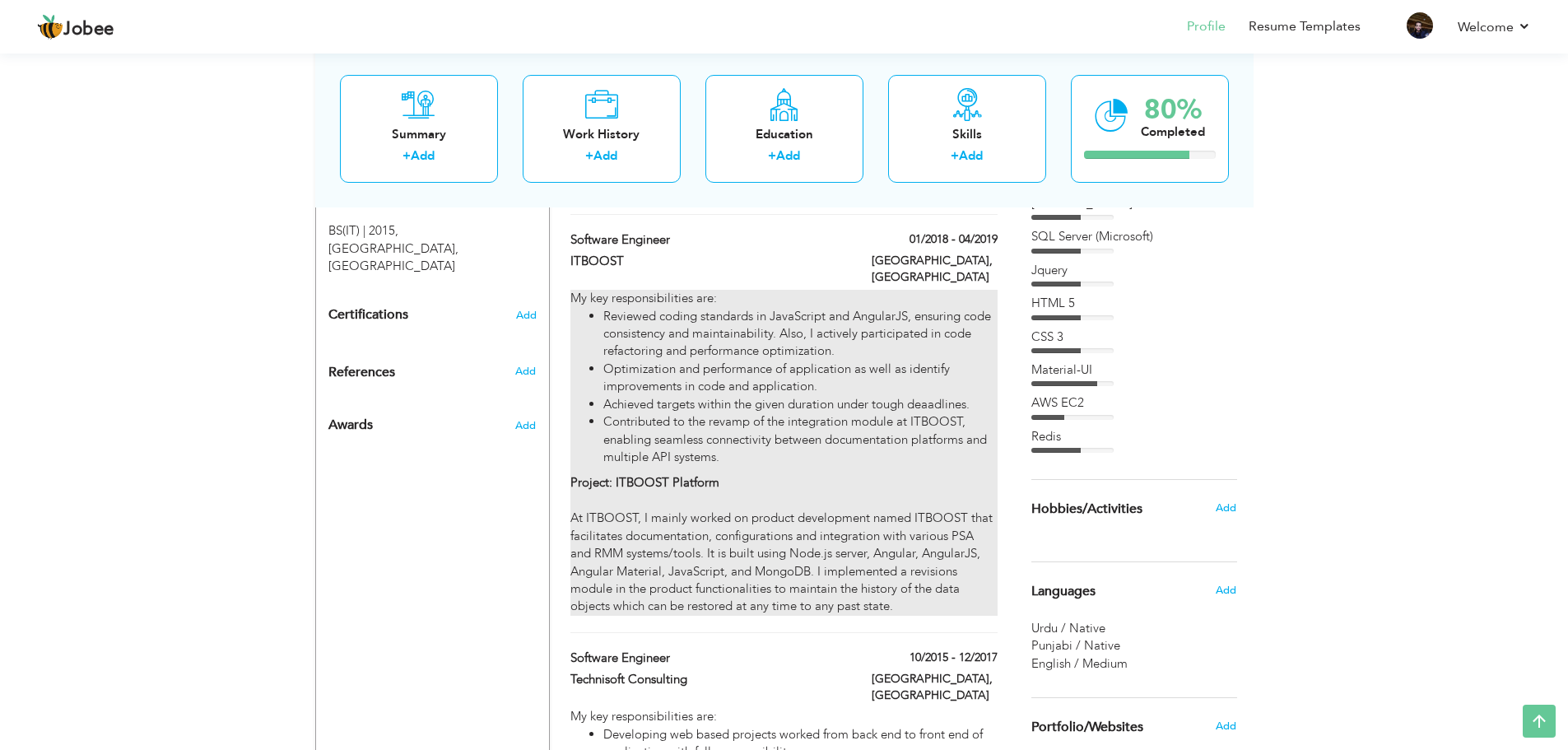
click at [671, 413] on li "Contributed to the revamp of the integration module at ITBOOST, enabling seamle…" at bounding box center [800, 439] width 393 height 52
type input "Software Engineer"
type input "ITBOOST"
type input "01/2018"
type input "04/2019"
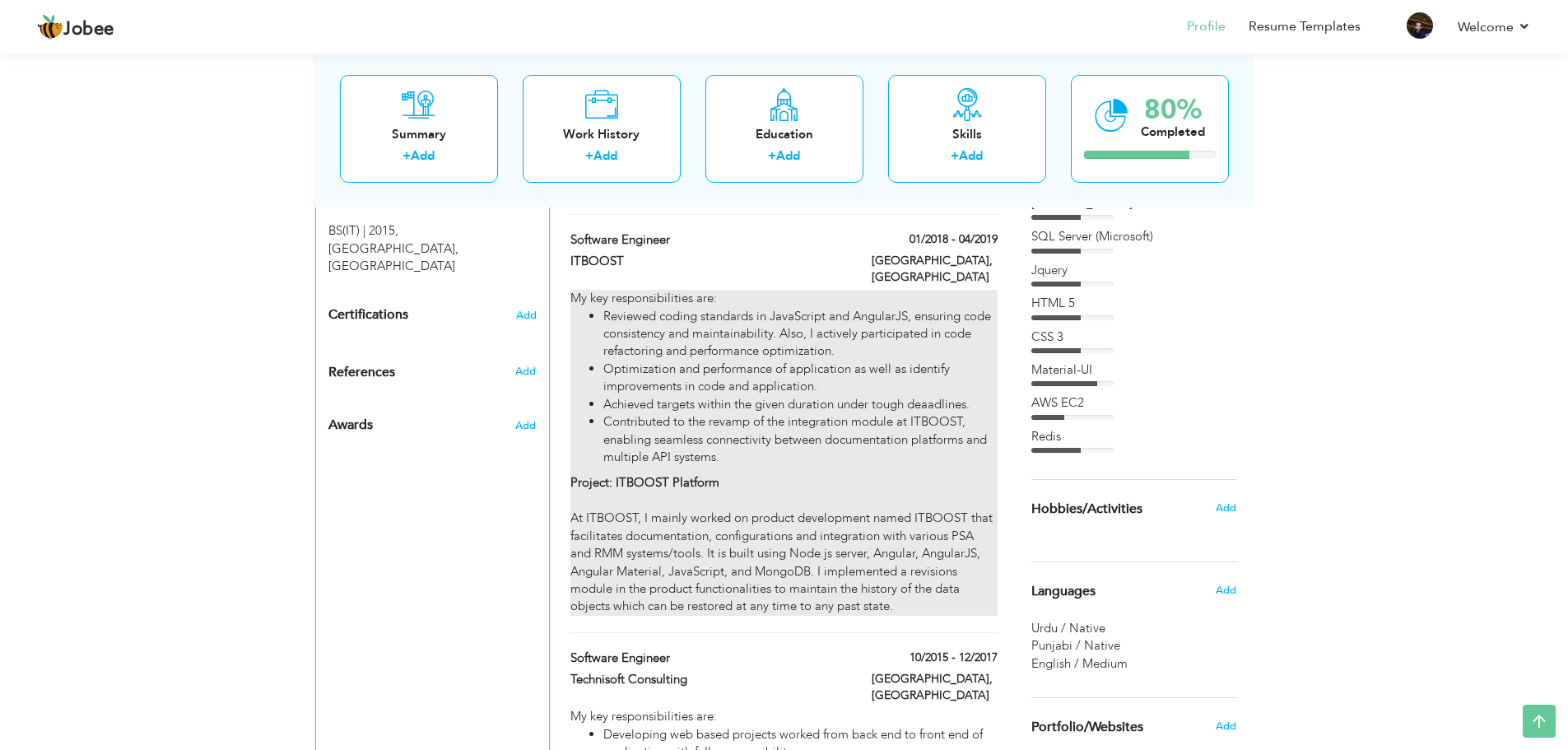
type input "[GEOGRAPHIC_DATA]"
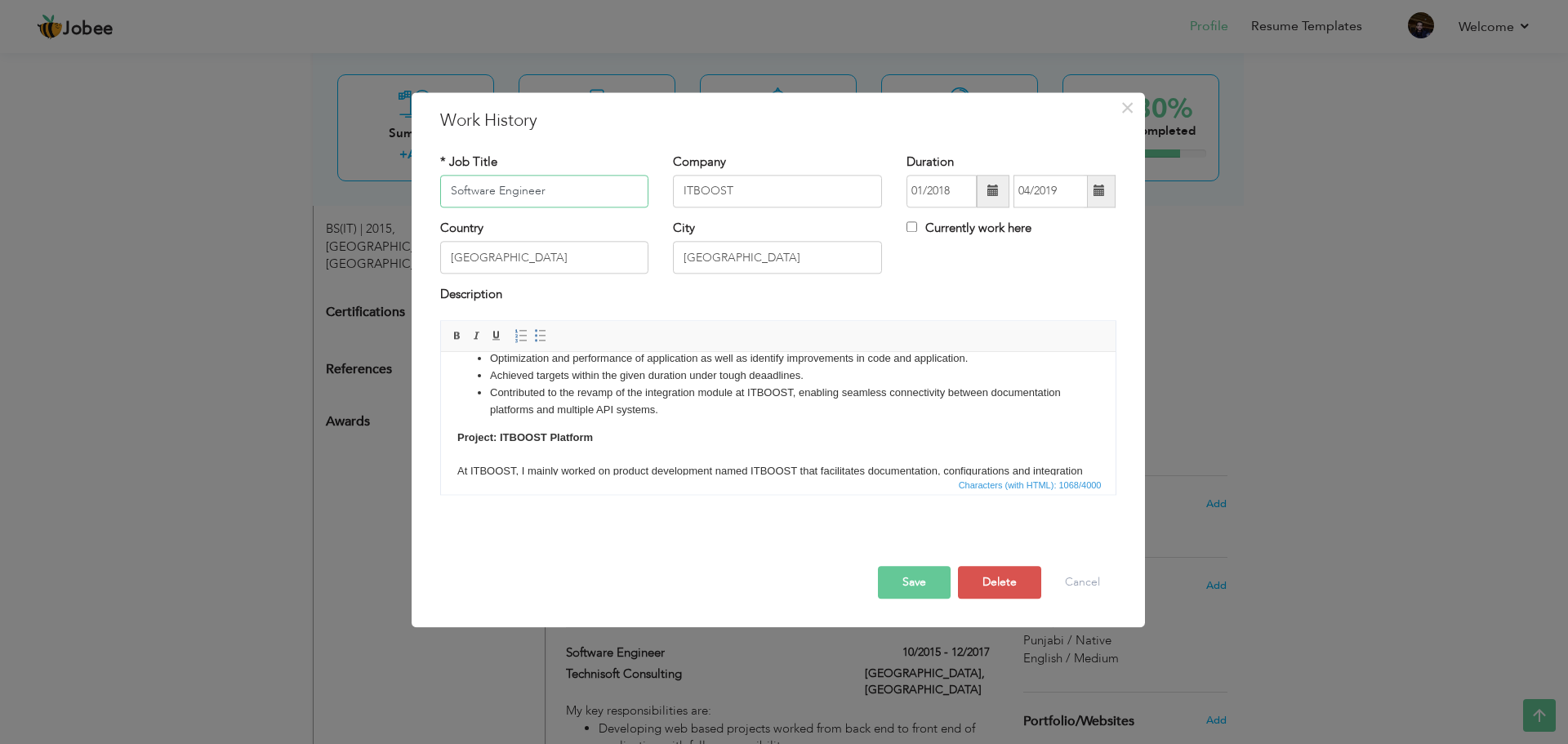
scroll to position [152, 0]
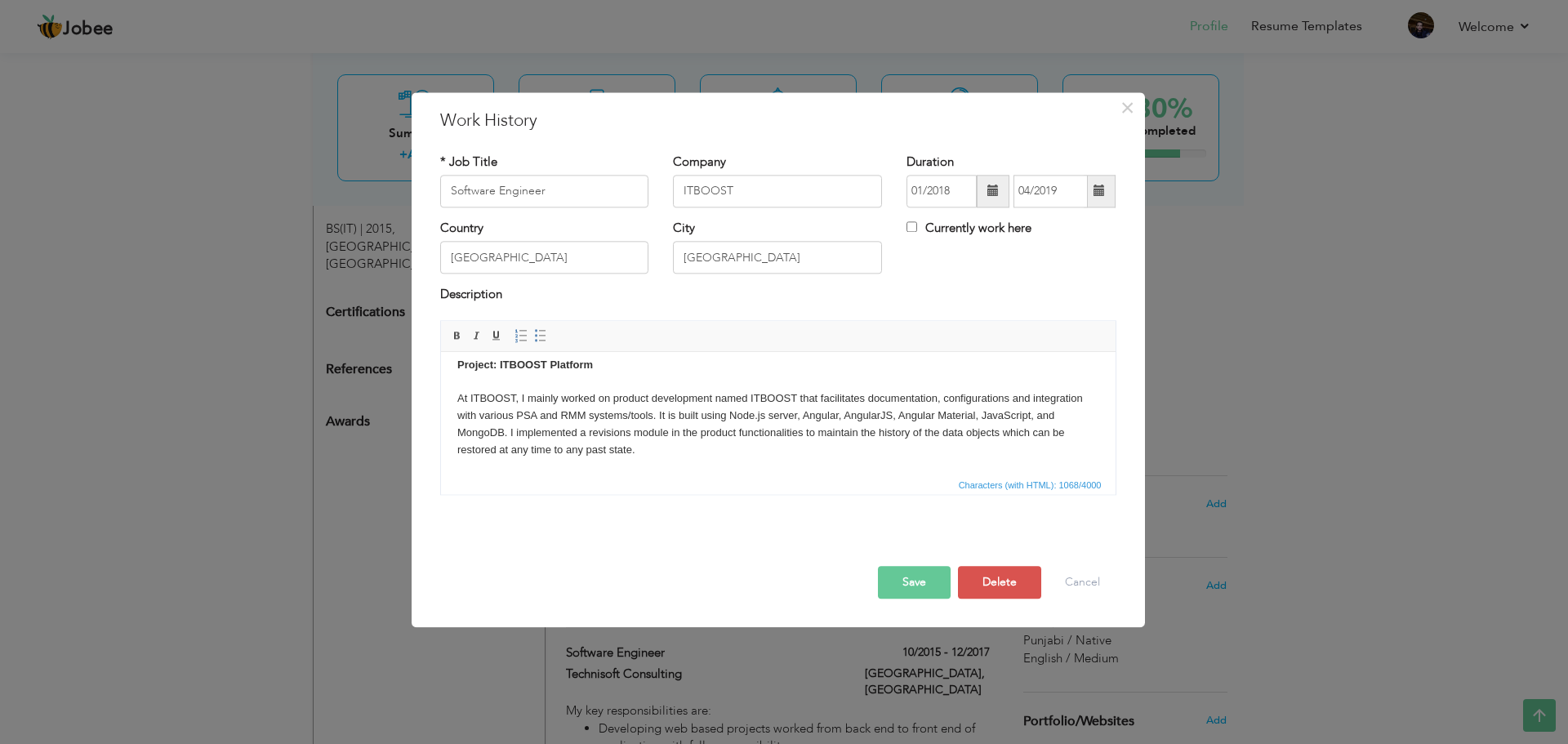
click at [464, 383] on body "My key responsibilities are: Reviewed coding standards in JavaScript and Angula…" at bounding box center [777, 337] width 642 height 242
click at [457, 393] on body "My key responsibilities are: Reviewed coding standards in JavaScript and Angula…" at bounding box center [777, 337] width 642 height 242
click at [932, 585] on button "Save" at bounding box center [914, 582] width 73 height 33
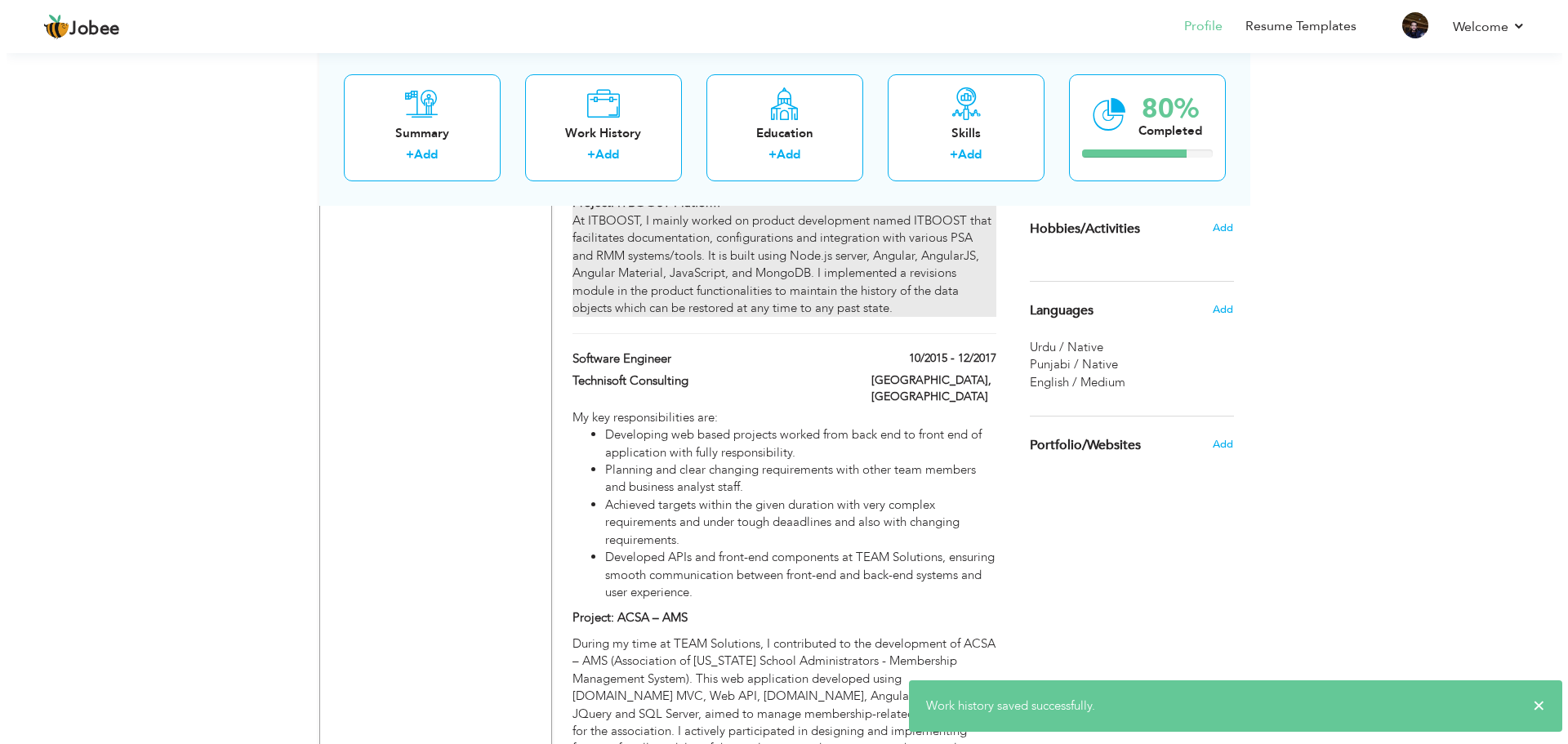
scroll to position [1061, 0]
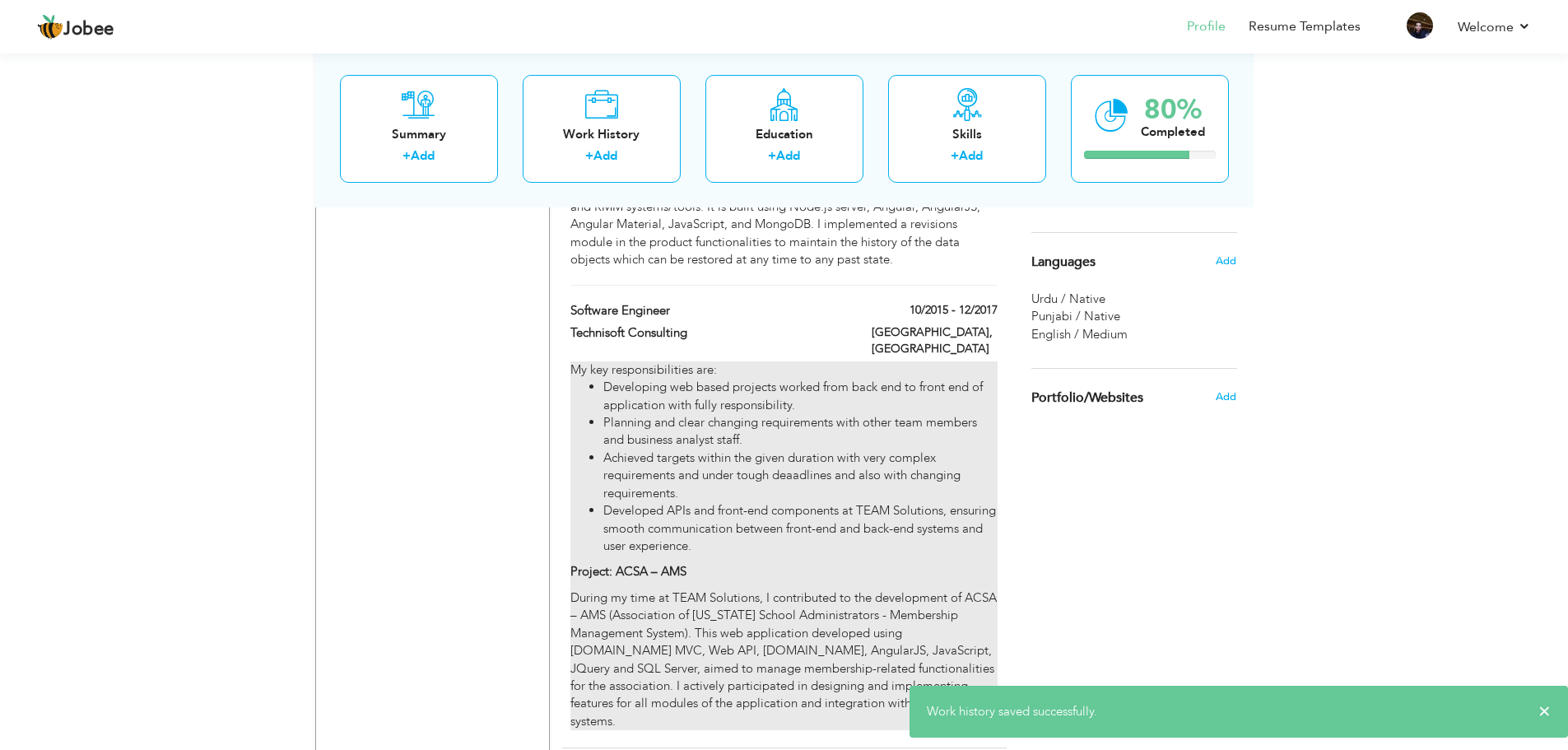
click at [671, 590] on p "During my time at TEAM Solutions, I contributed to the development of ACSA – AM…" at bounding box center [784, 660] width 426 height 141
type input "Technisoft Consulting"
type input "10/2015"
type input "12/2017"
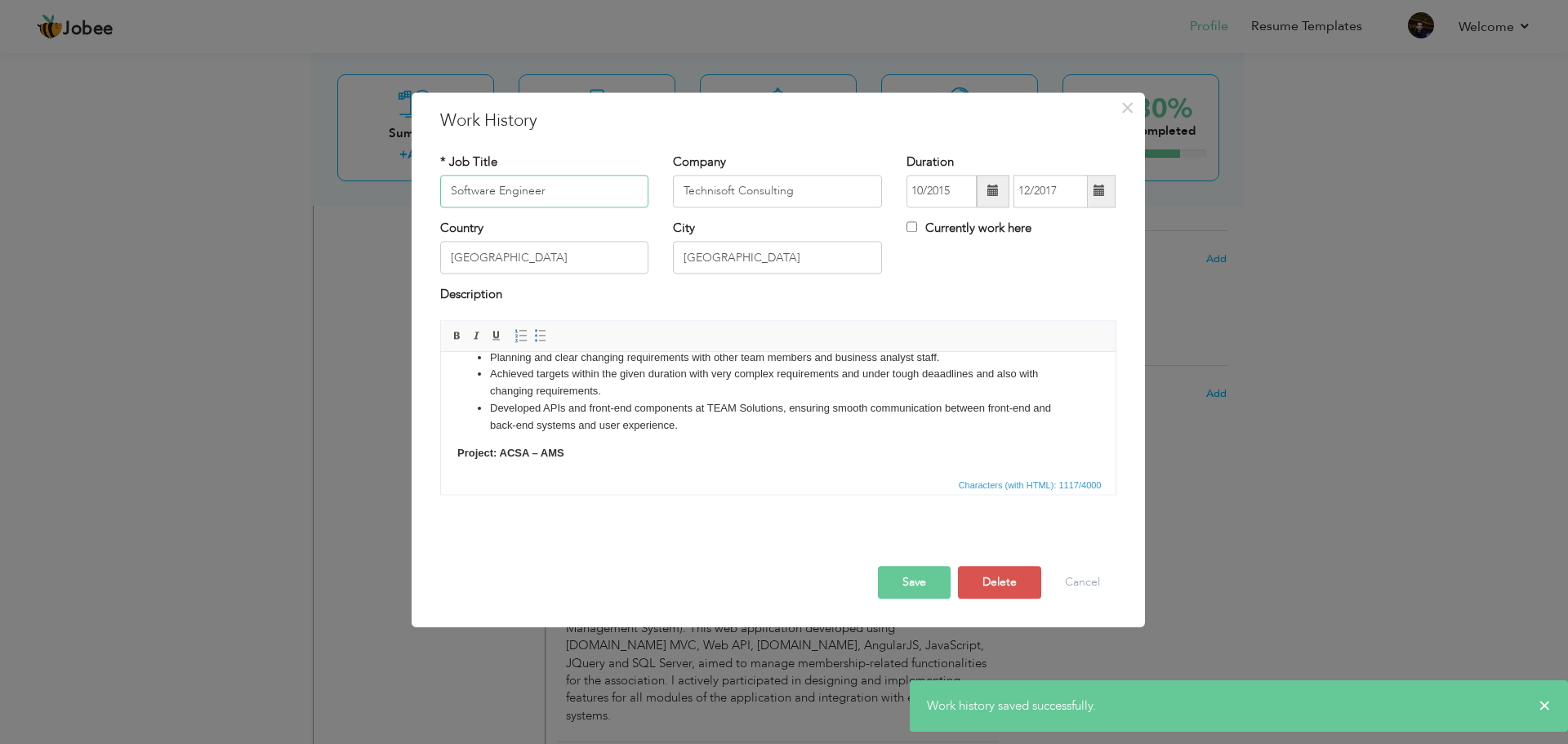
scroll to position [146, 0]
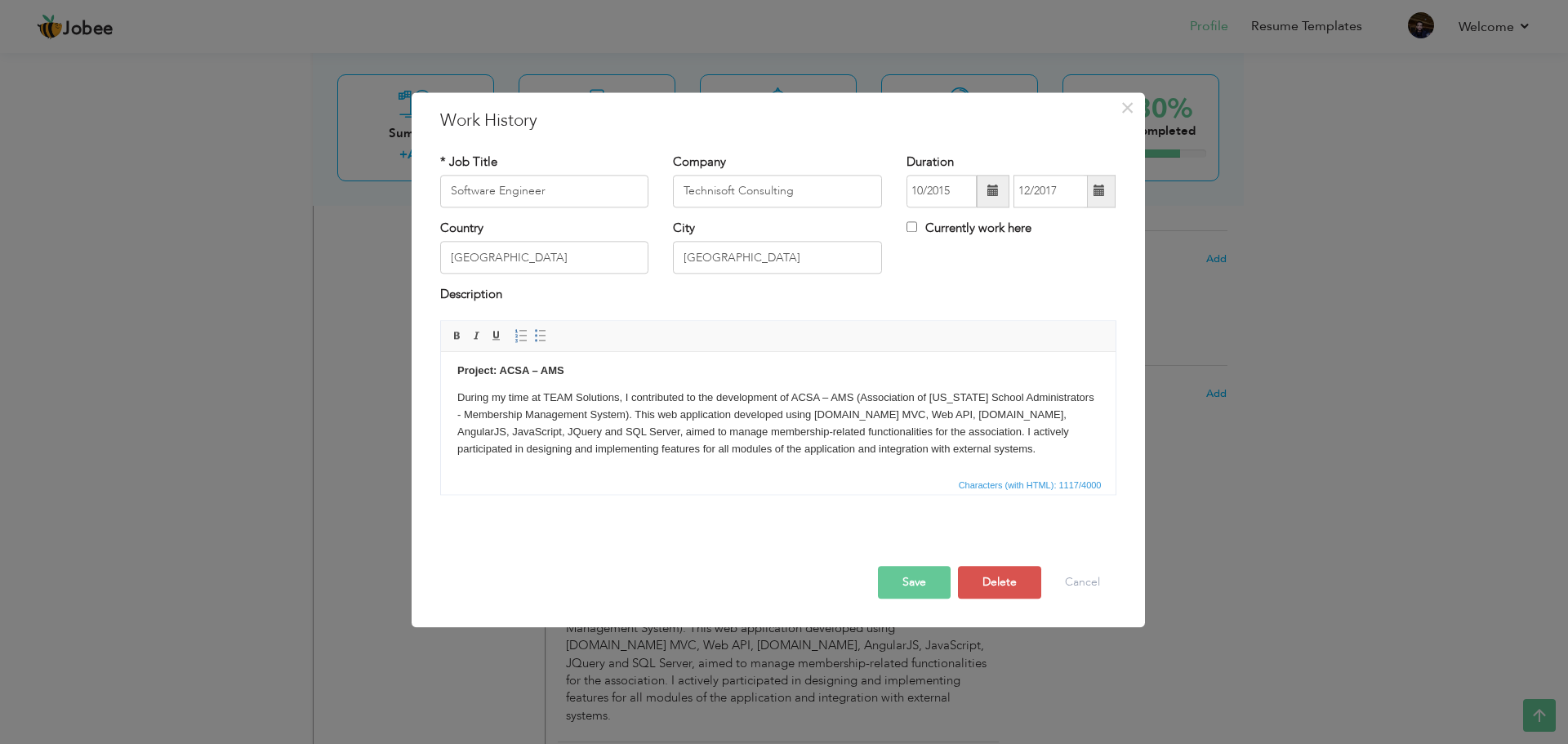
click at [457, 396] on p "During my time at TEAM Solutions, I contributed to the development of ACSA – AM…" at bounding box center [777, 423] width 642 height 68
click at [482, 383] on body "My key responsibilities are: Developing web based projects worked from back end…" at bounding box center [777, 340] width 642 height 236
click at [464, 382] on body "My key responsibilities are: Developing web based projects worked from back end…" at bounding box center [777, 340] width 642 height 236
click at [455, 389] on html "My key responsibilities are: Developing web based projects worked from back end…" at bounding box center [777, 339] width 675 height 268
click at [568, 365] on p "Project: ACSA – AMS" at bounding box center [777, 371] width 642 height 17
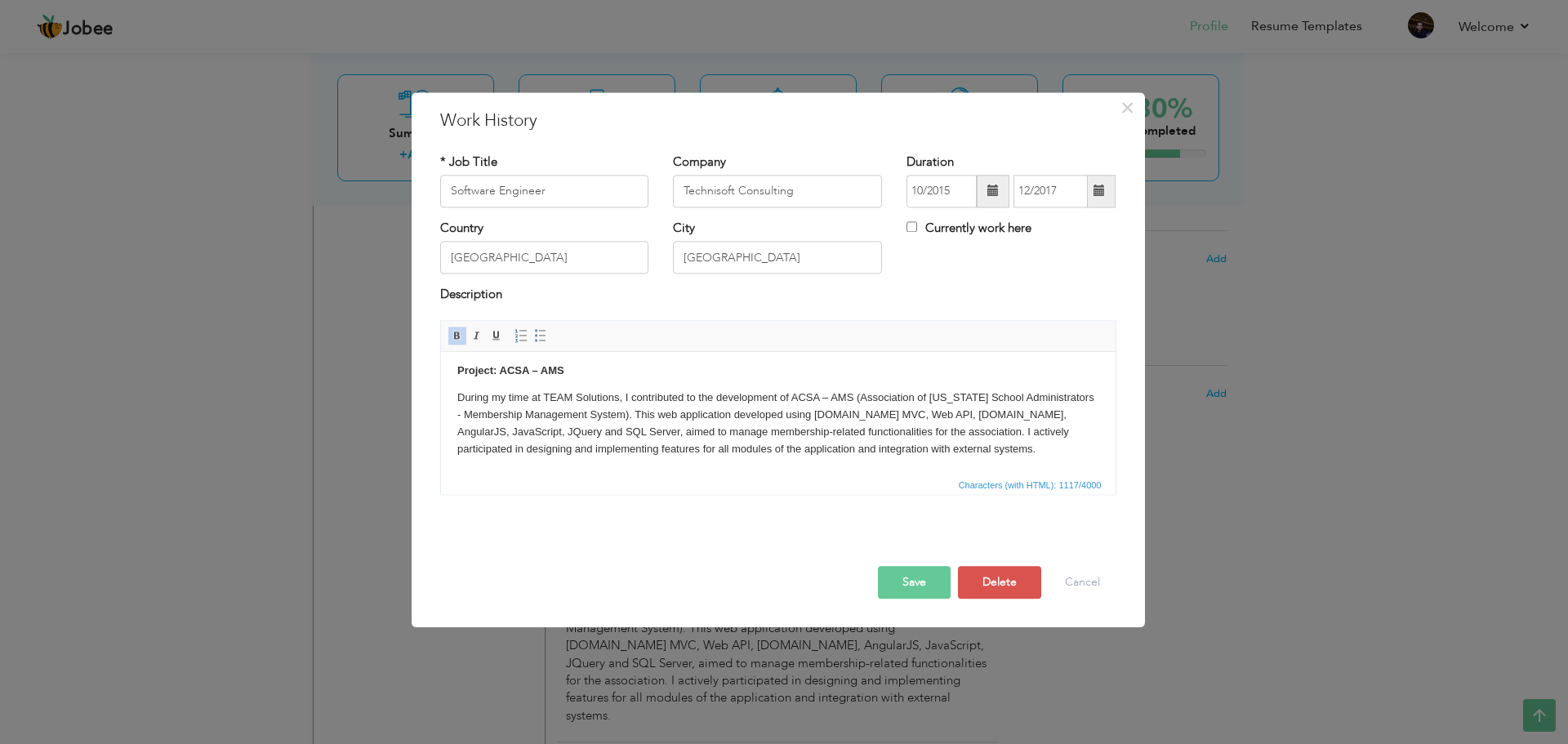
click at [911, 583] on button "Save" at bounding box center [914, 582] width 73 height 33
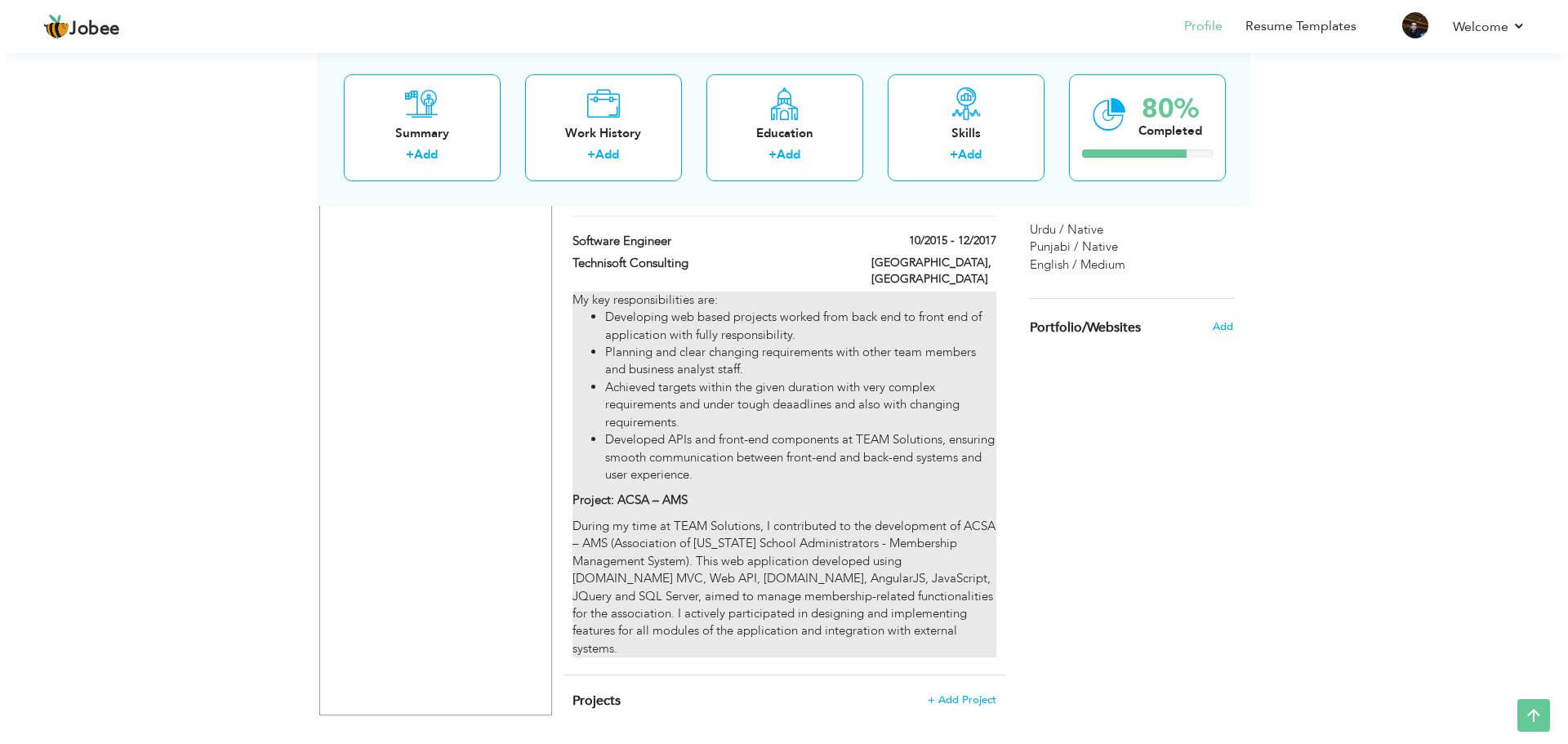
scroll to position [1144, 0]
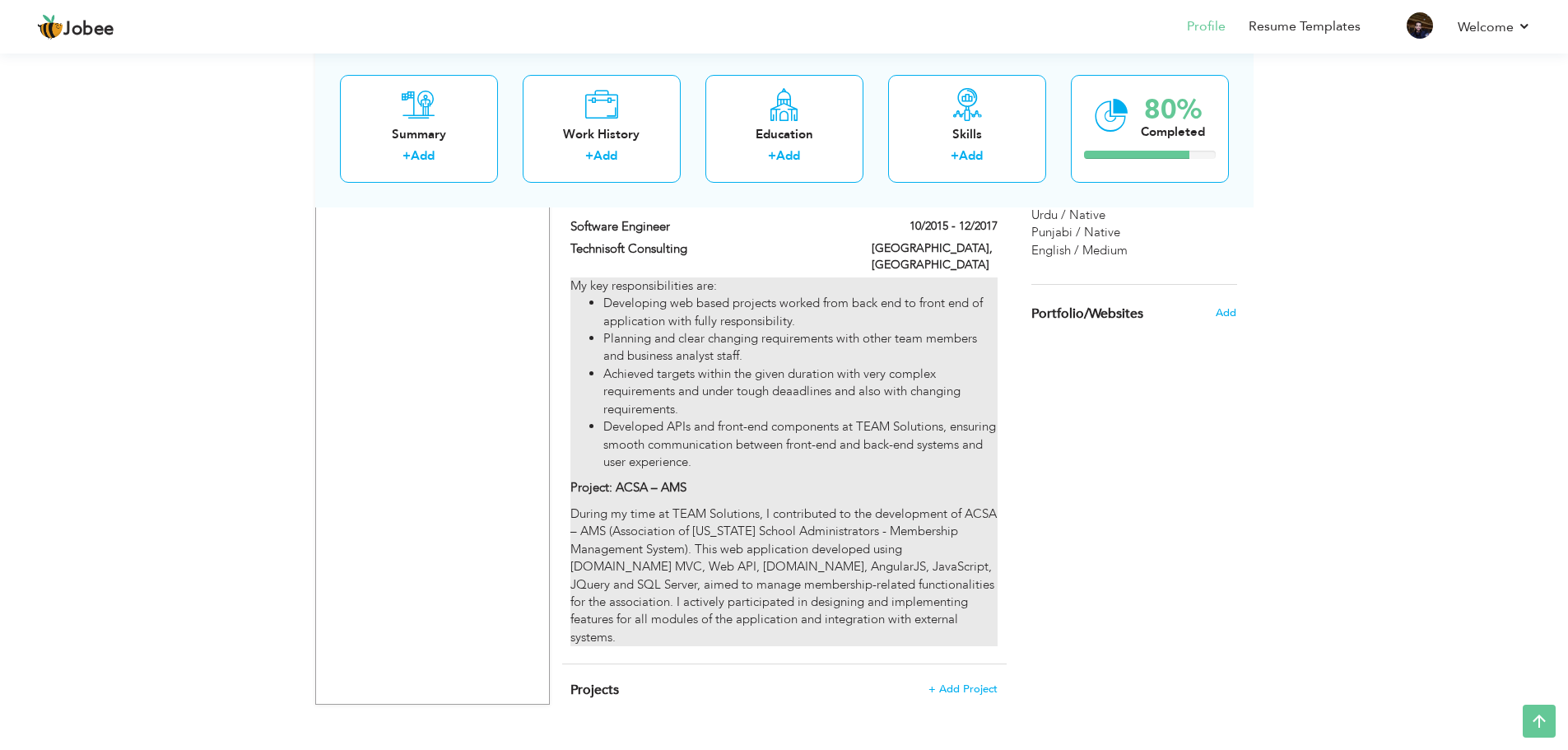
click at [783, 505] on p "During my time at TEAM Solutions, I contributed to the development of ACSA – AM…" at bounding box center [784, 575] width 426 height 141
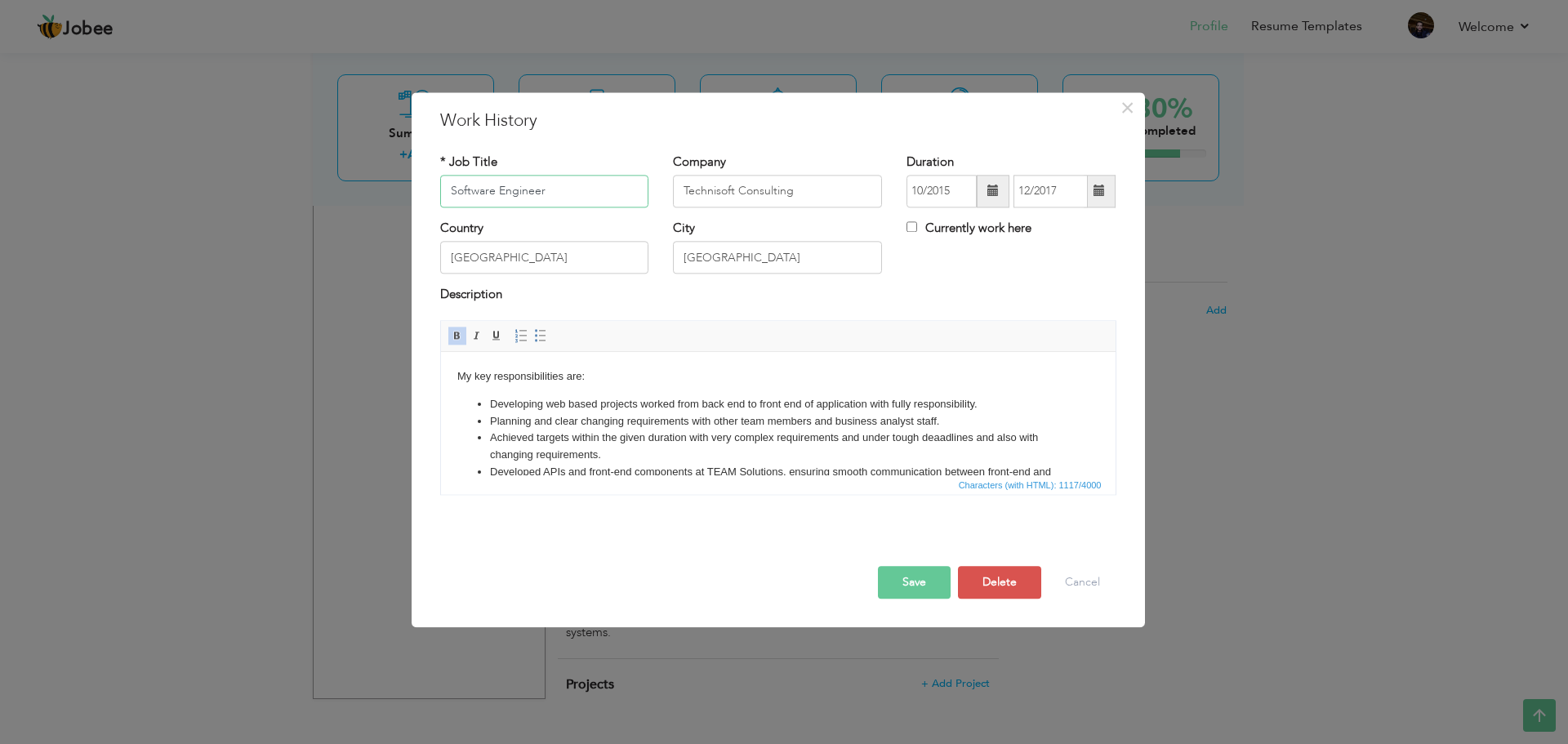
scroll to position [146, 0]
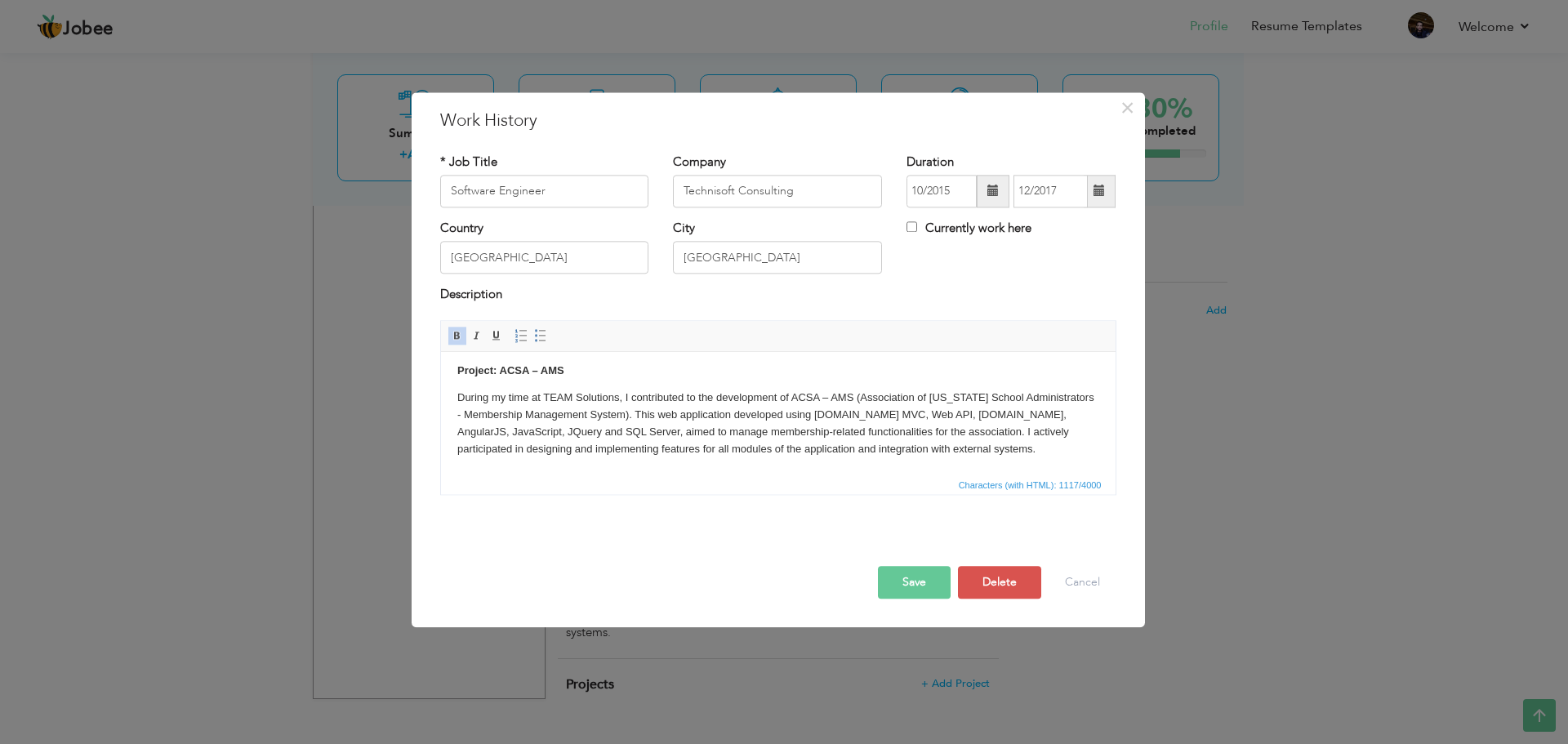
click at [562, 368] on strong "Project: ACSA – AMS" at bounding box center [511, 370] width 107 height 12
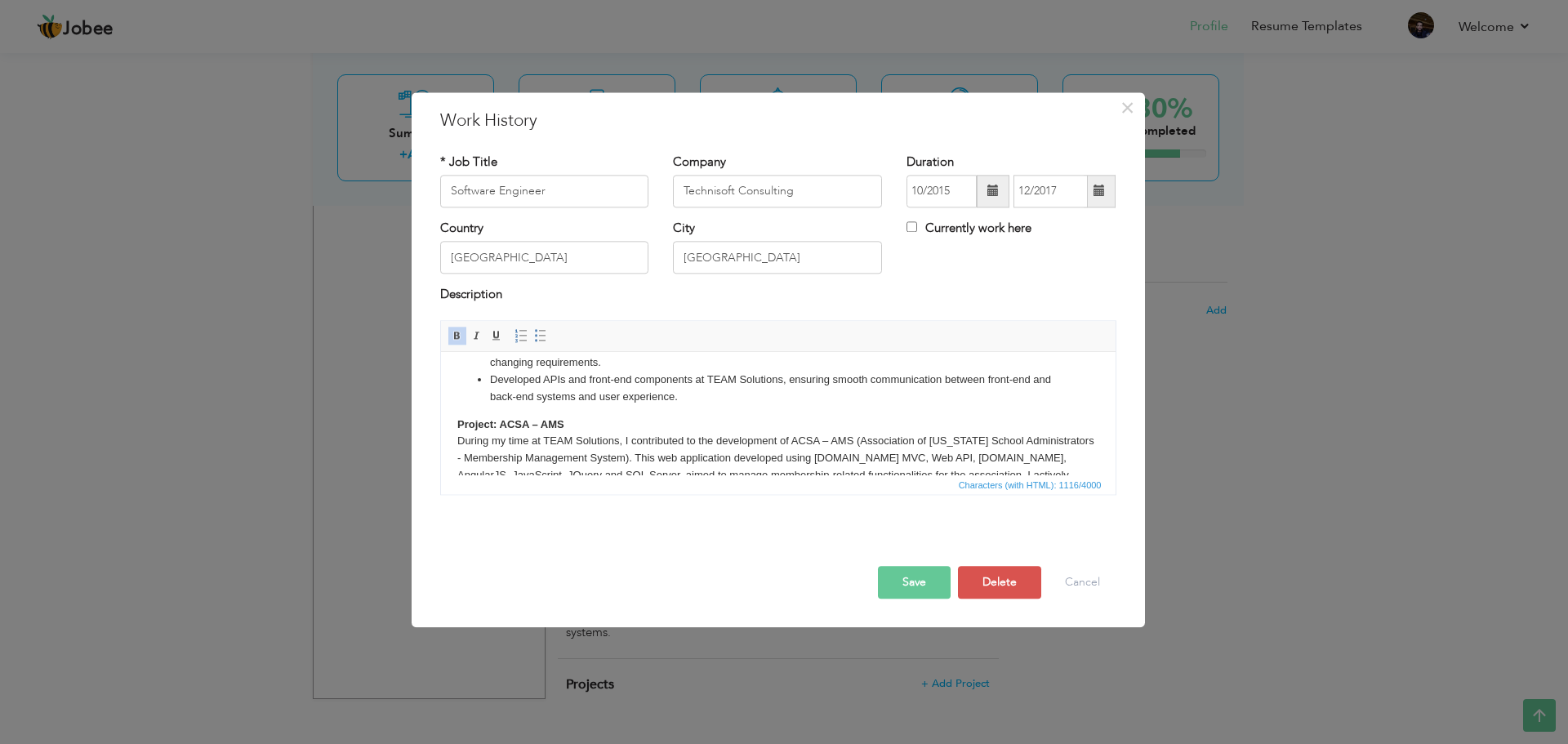
scroll to position [0, 0]
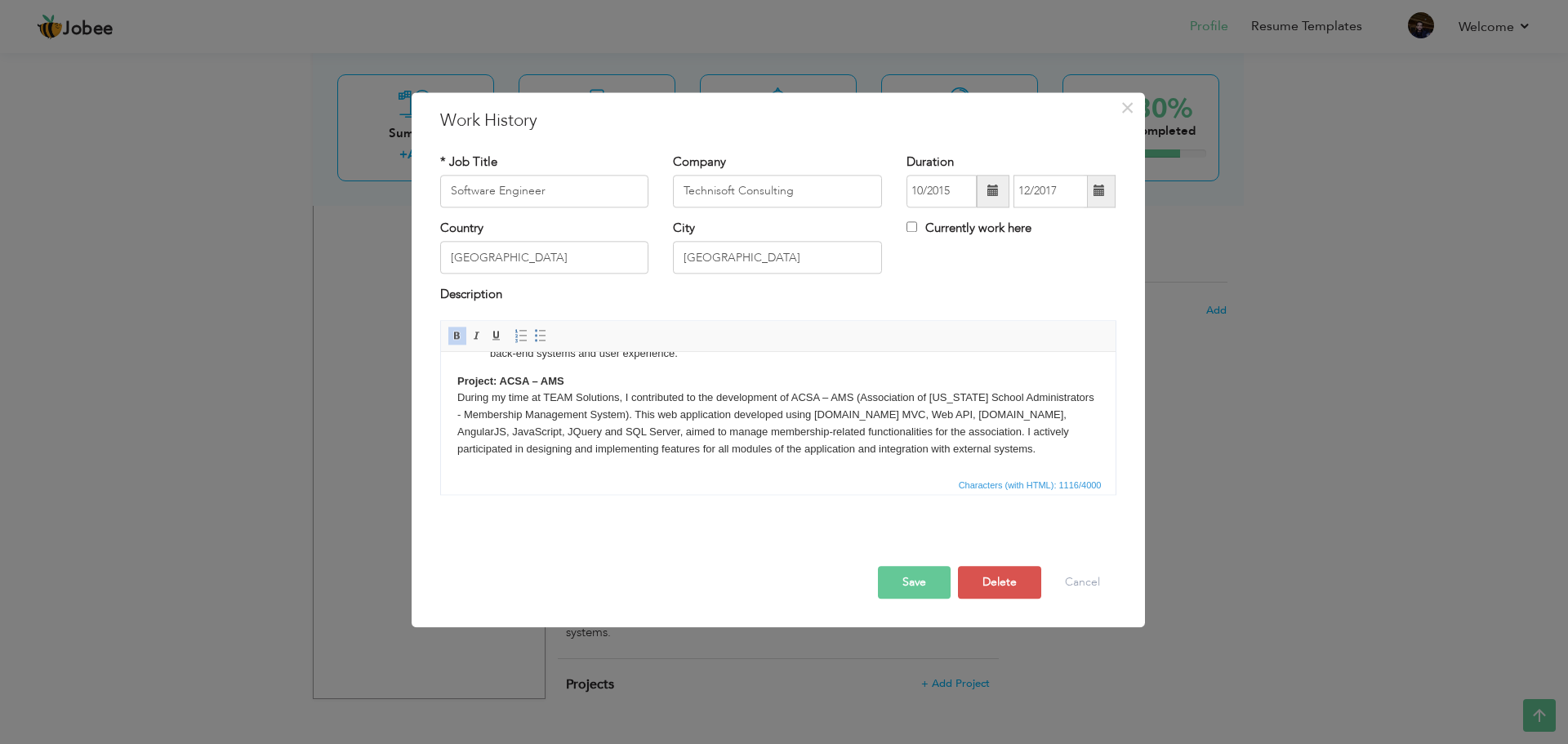
click at [914, 582] on button "Save" at bounding box center [914, 582] width 73 height 33
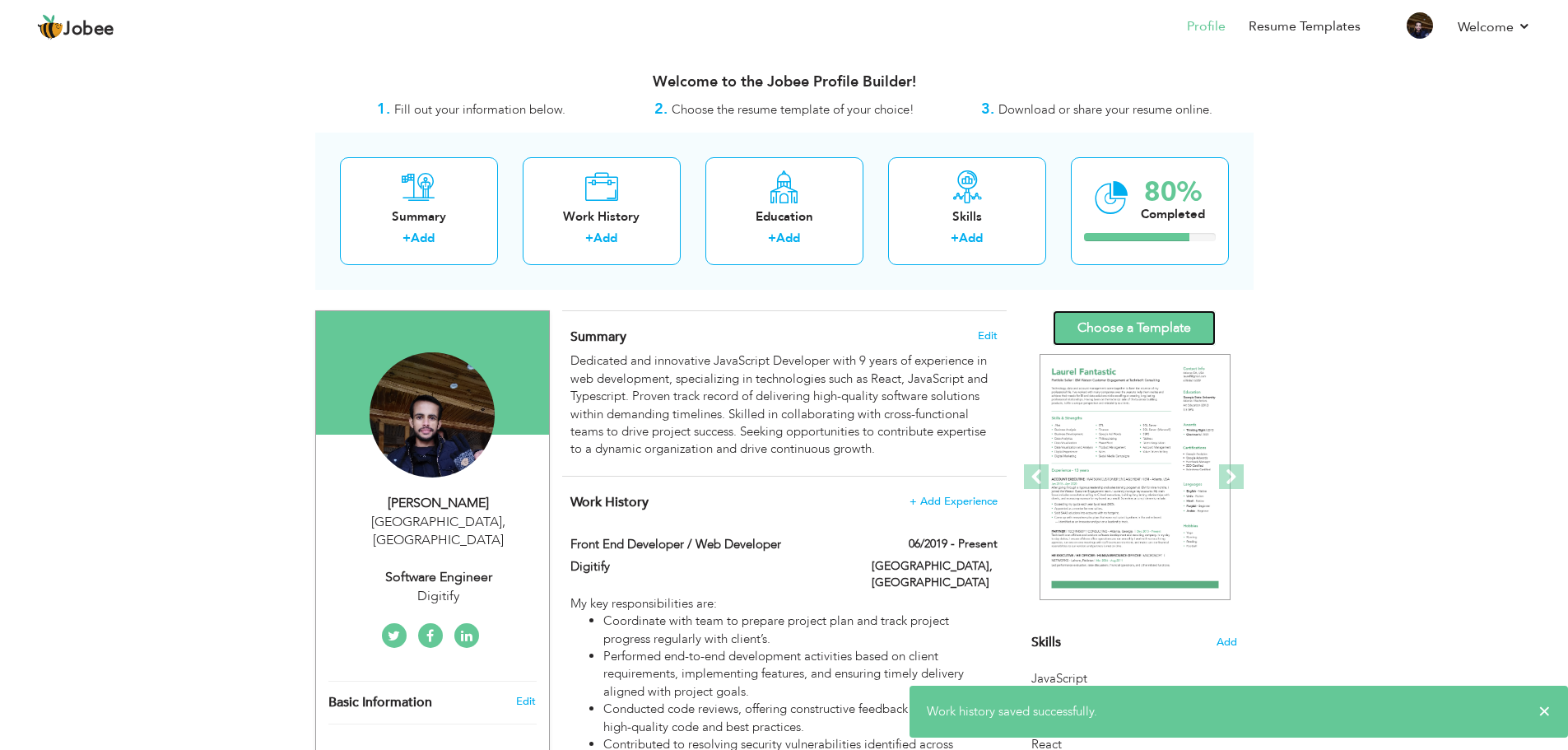
click at [1107, 329] on link "Choose a Template" at bounding box center [1135, 328] width 163 height 35
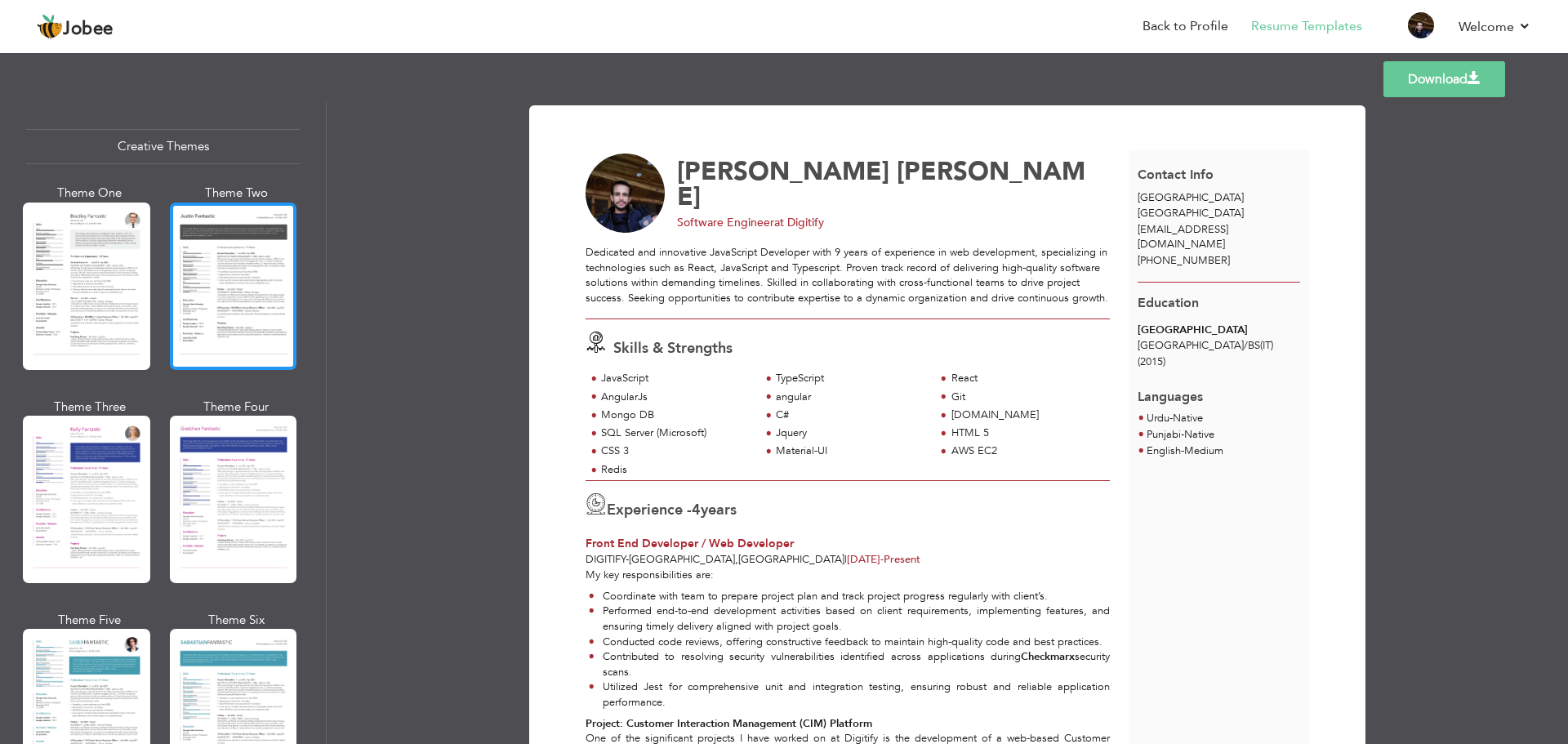
scroll to position [2205, 0]
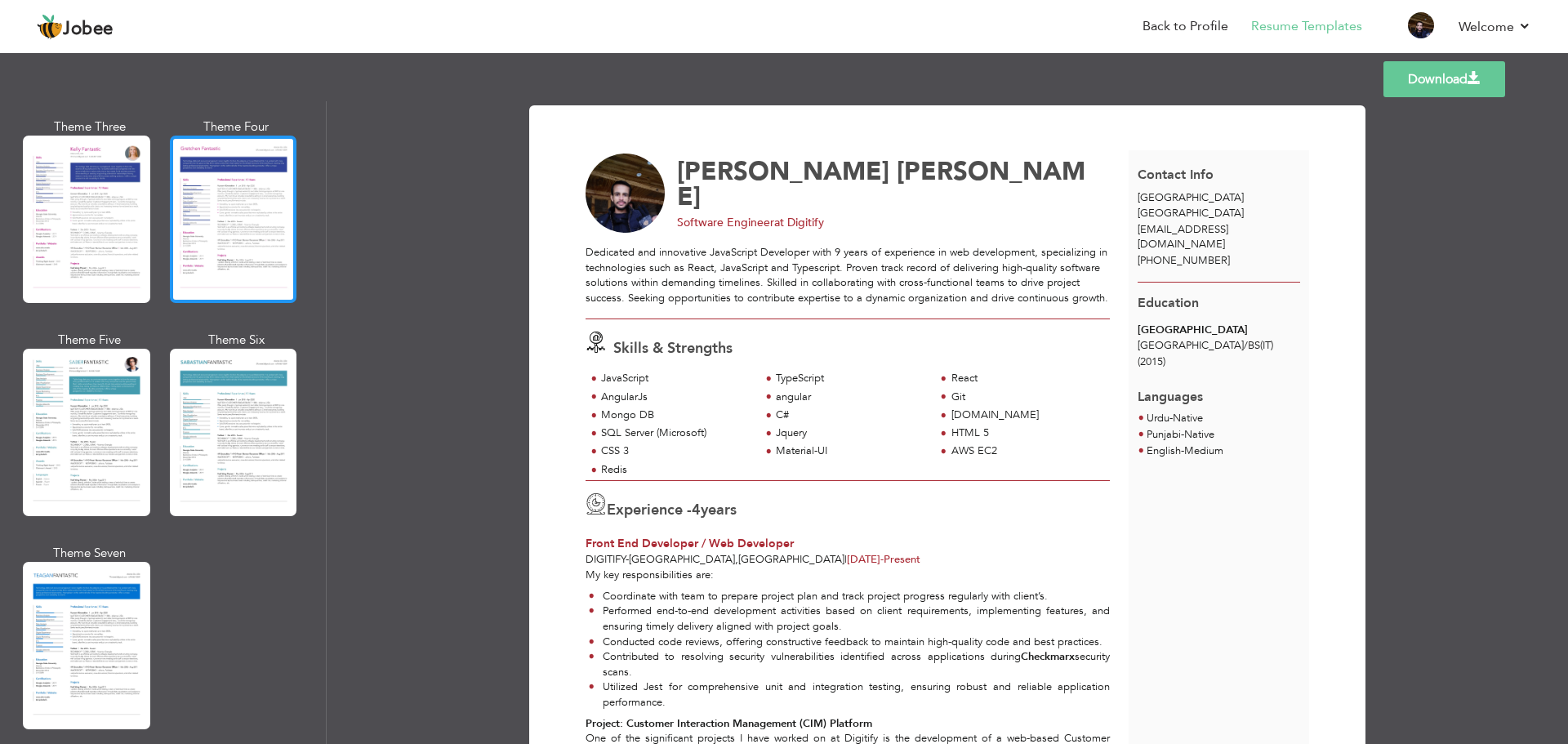
click at [251, 250] on div at bounding box center [233, 219] width 127 height 168
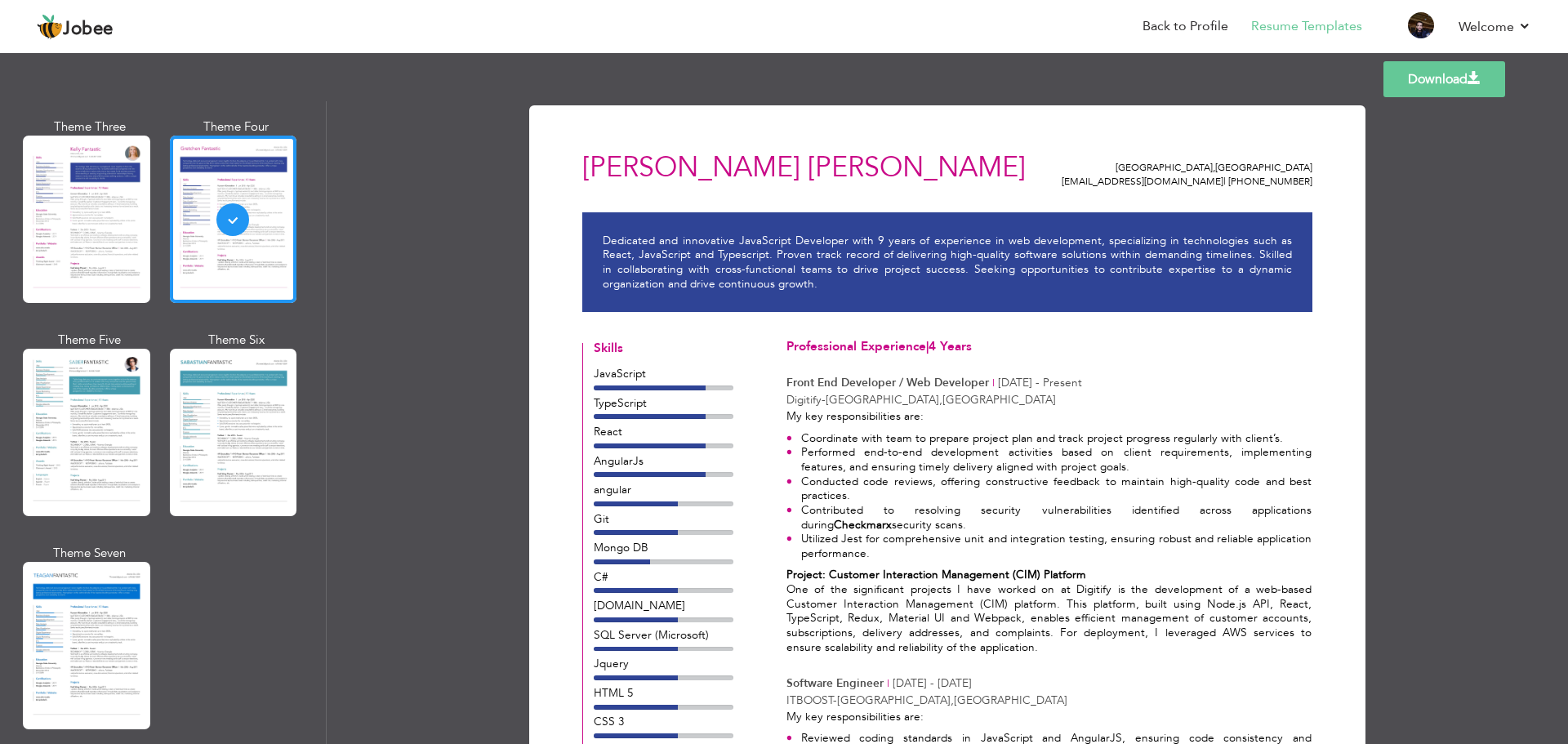
click at [1464, 89] on link "Download" at bounding box center [1444, 79] width 122 height 36
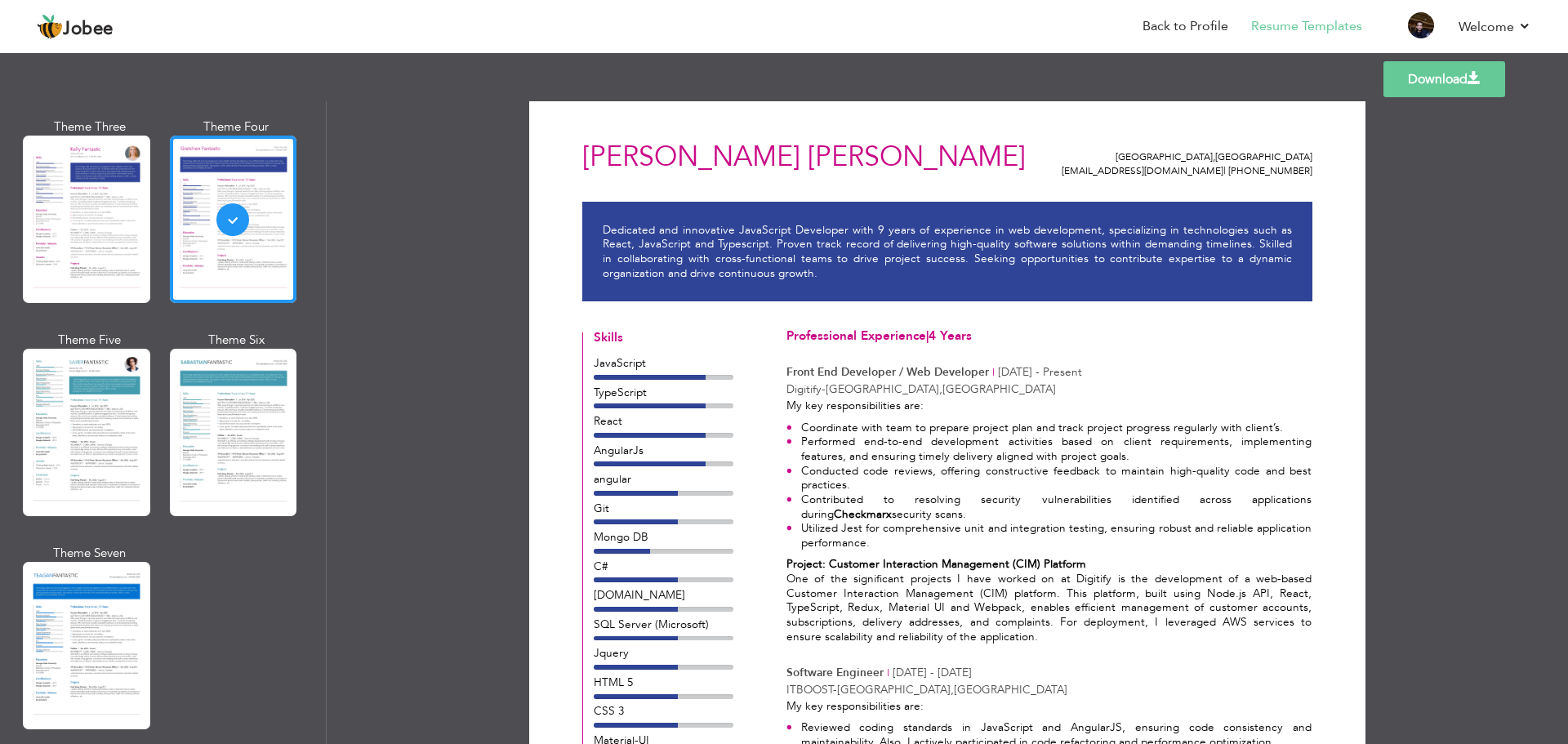
scroll to position [0, 0]
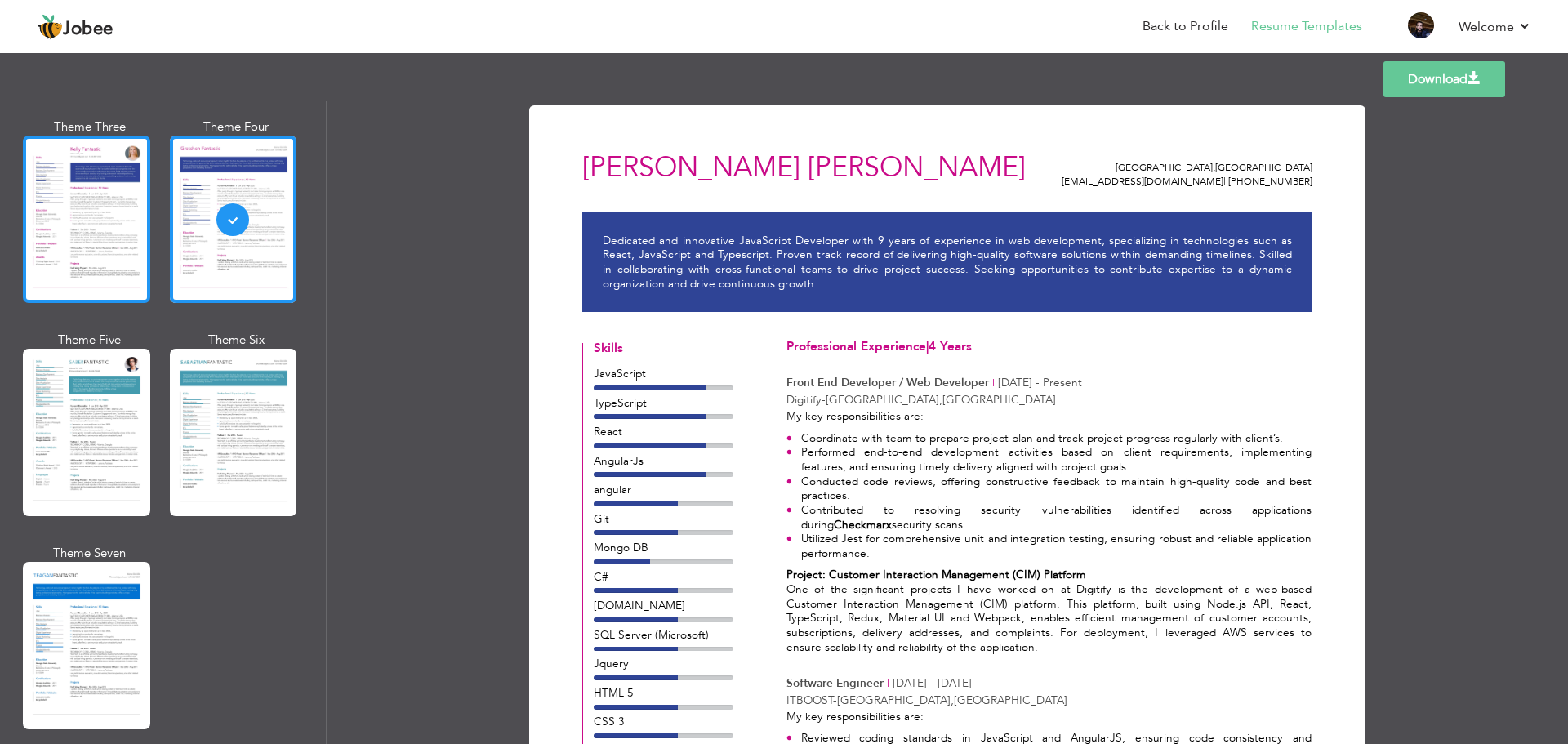
click at [110, 212] on div at bounding box center [86, 219] width 127 height 168
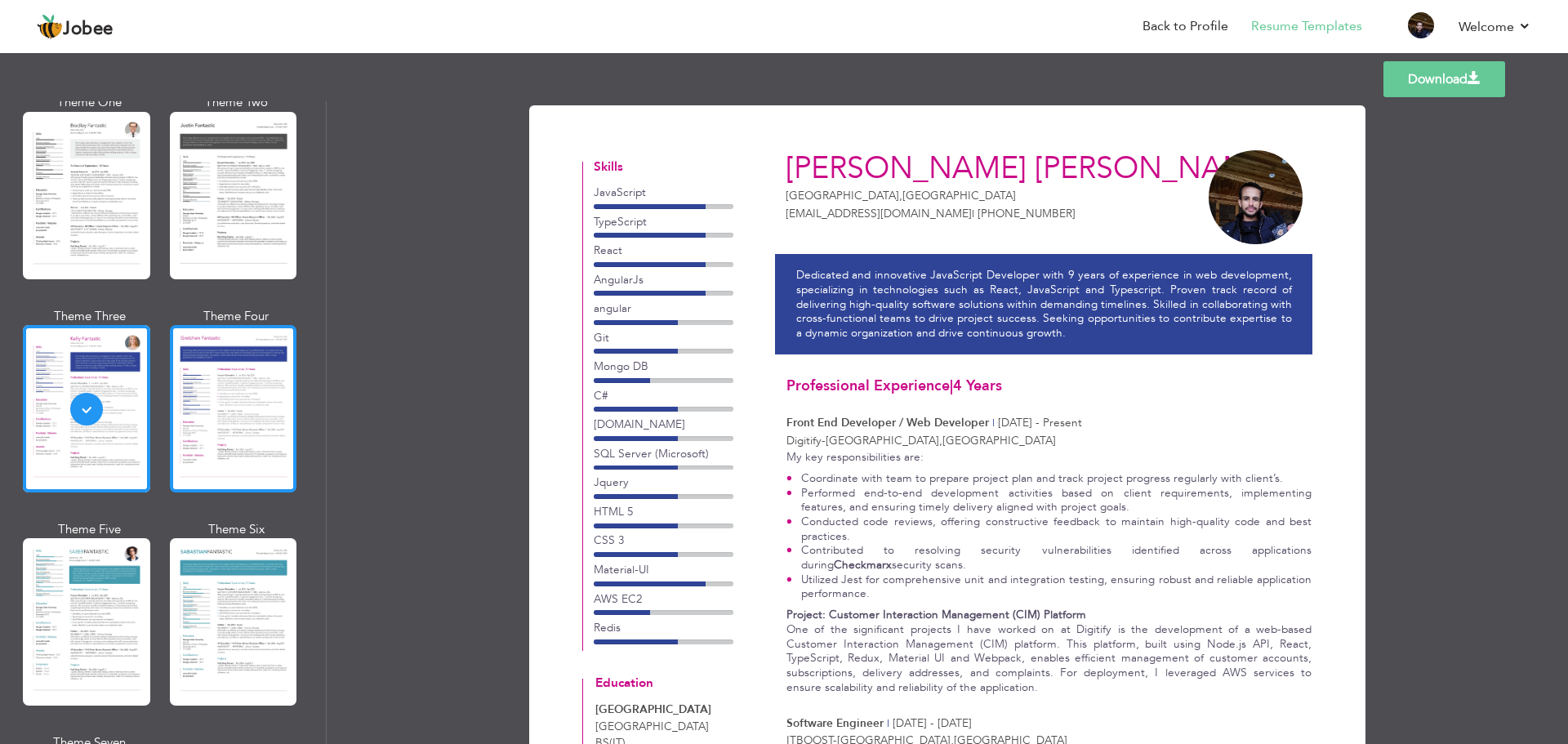
scroll to position [1878, 0]
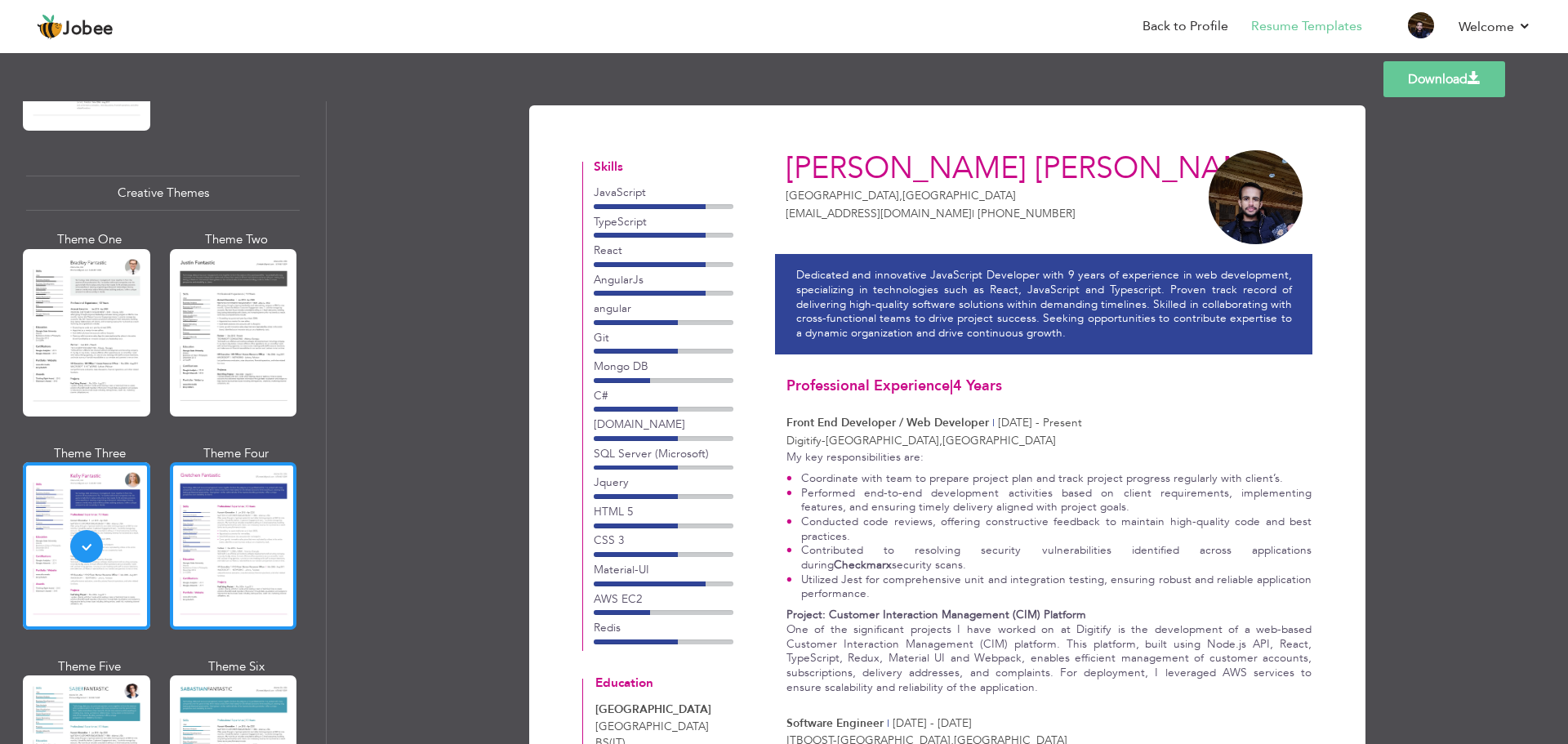
click at [224, 255] on div at bounding box center [233, 332] width 127 height 168
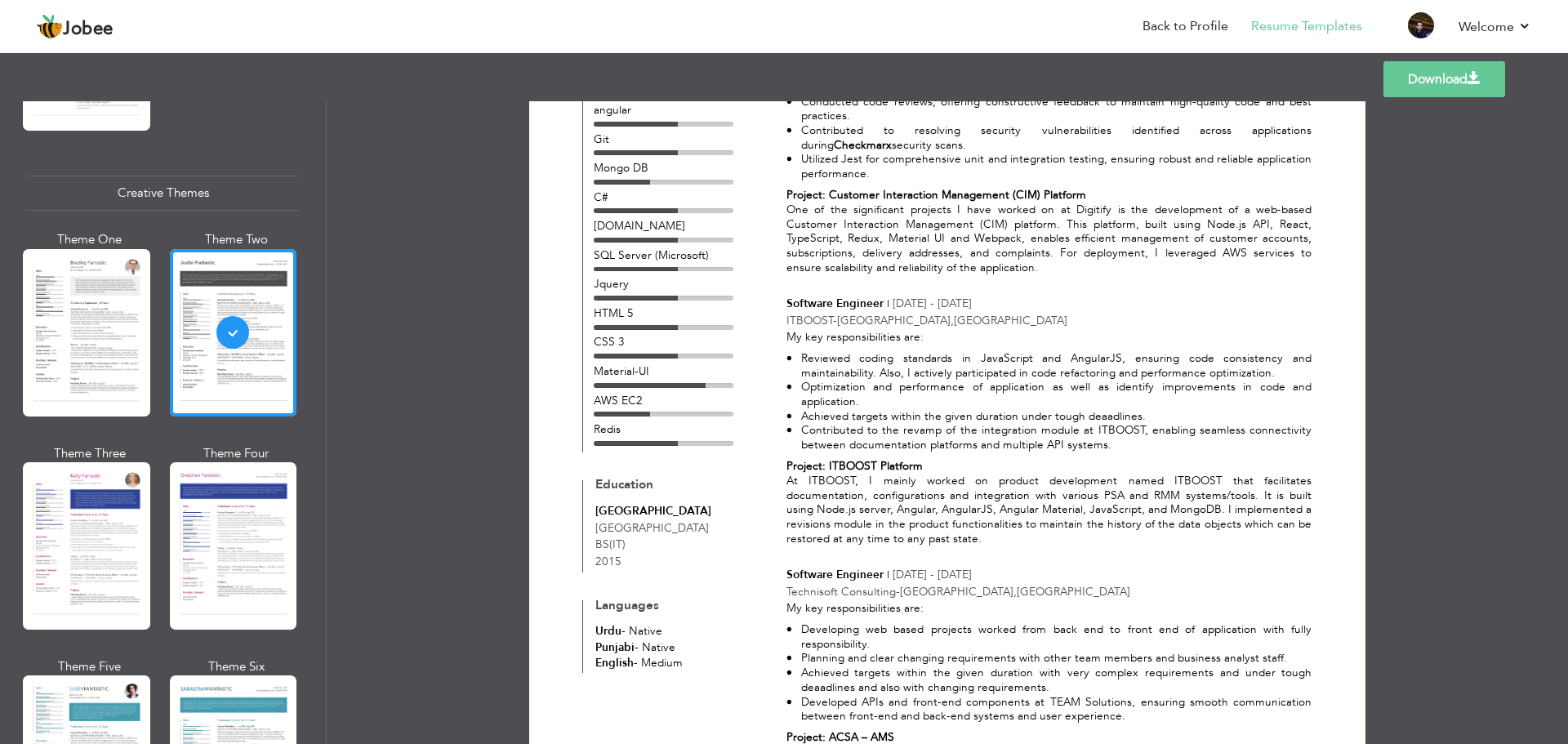
scroll to position [408, 0]
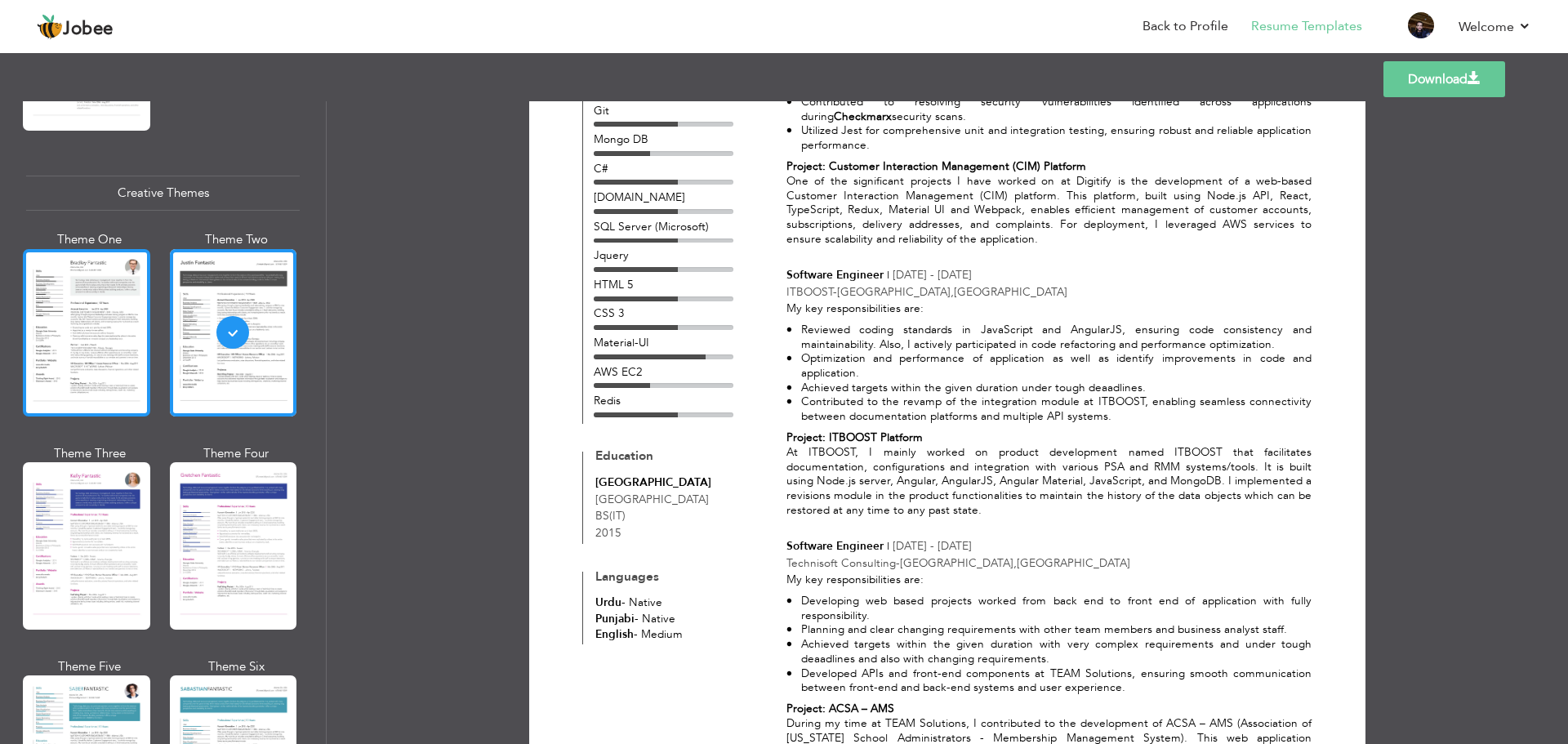
click at [102, 356] on div at bounding box center [86, 332] width 127 height 168
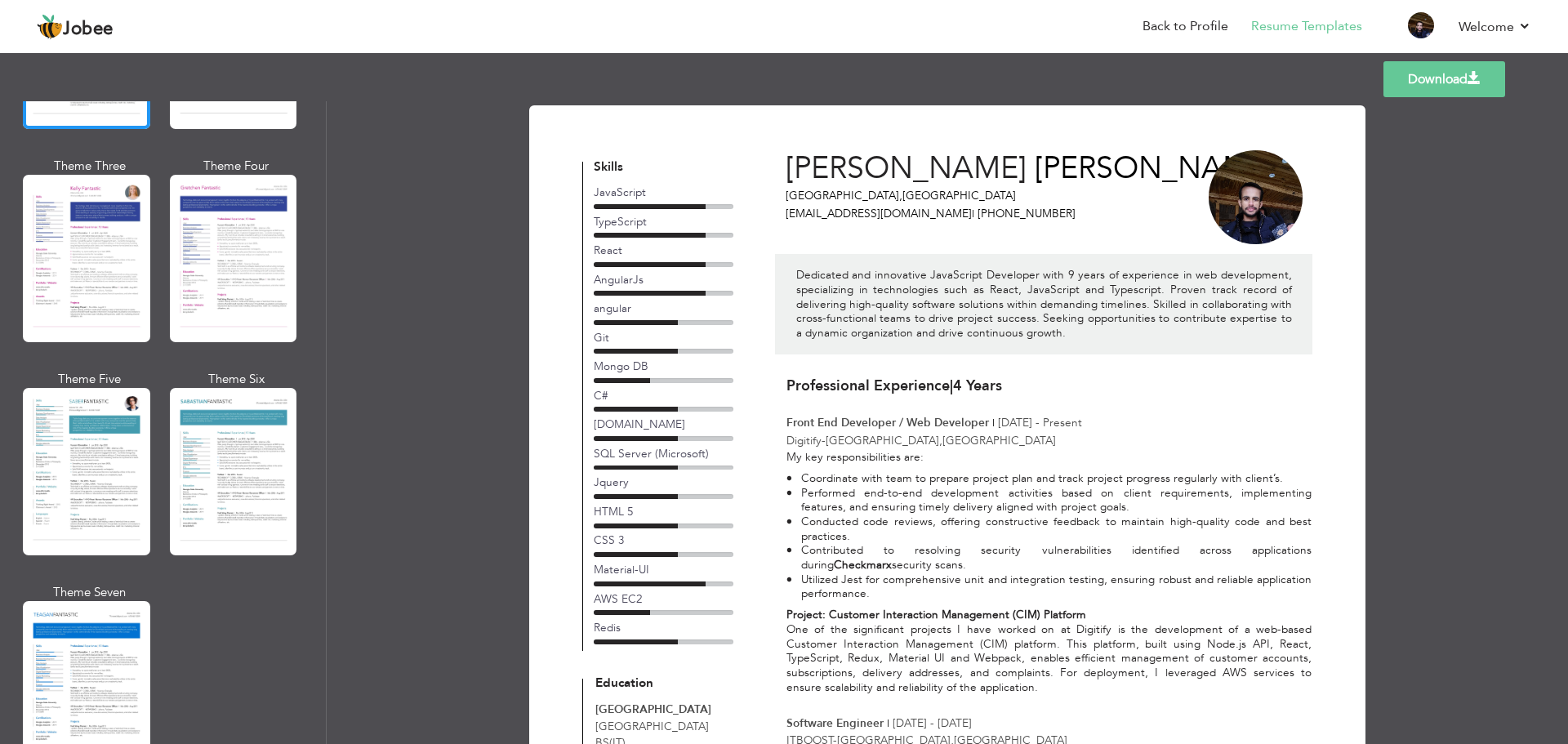
scroll to position [2205, 0]
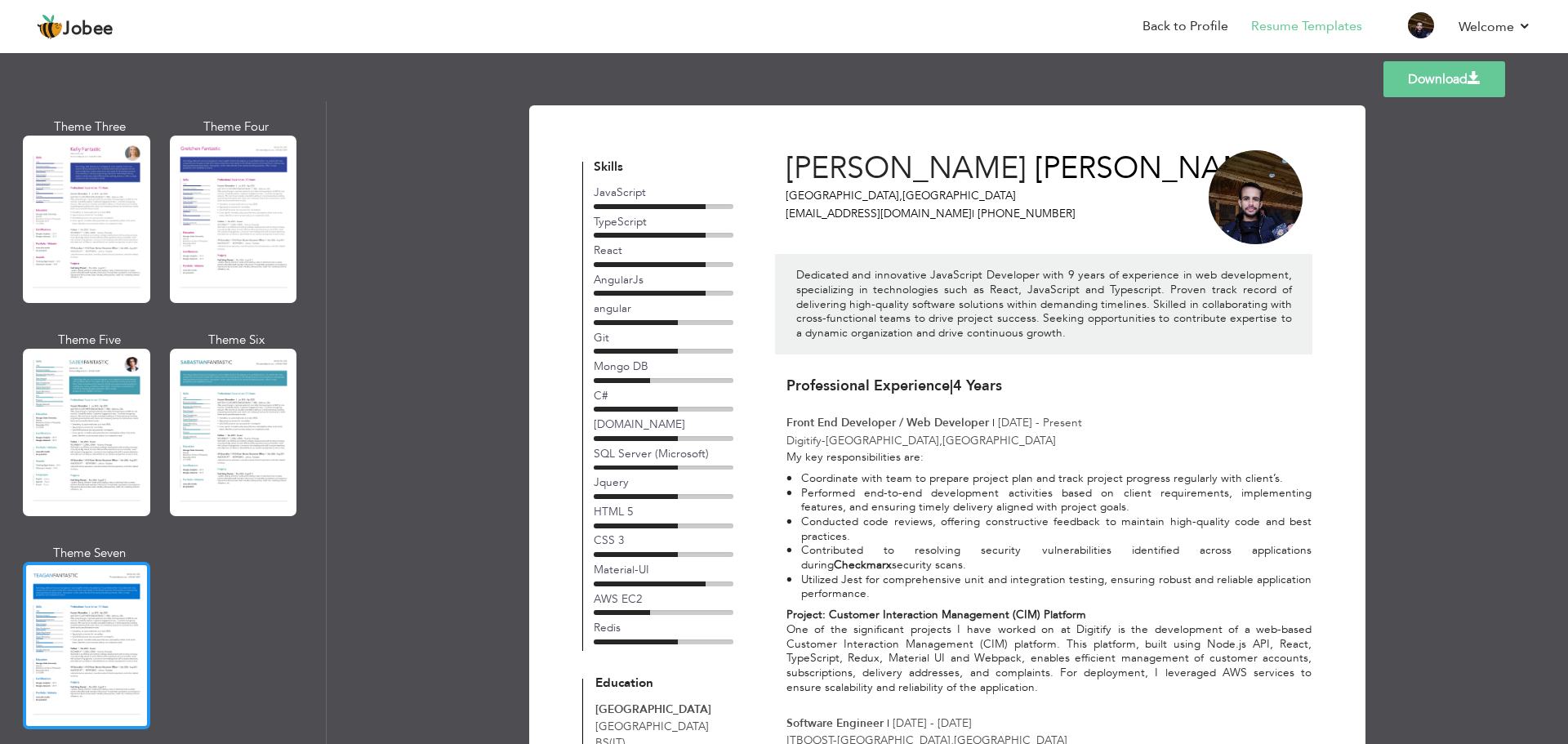
click at [89, 607] on div at bounding box center [86, 645] width 127 height 168
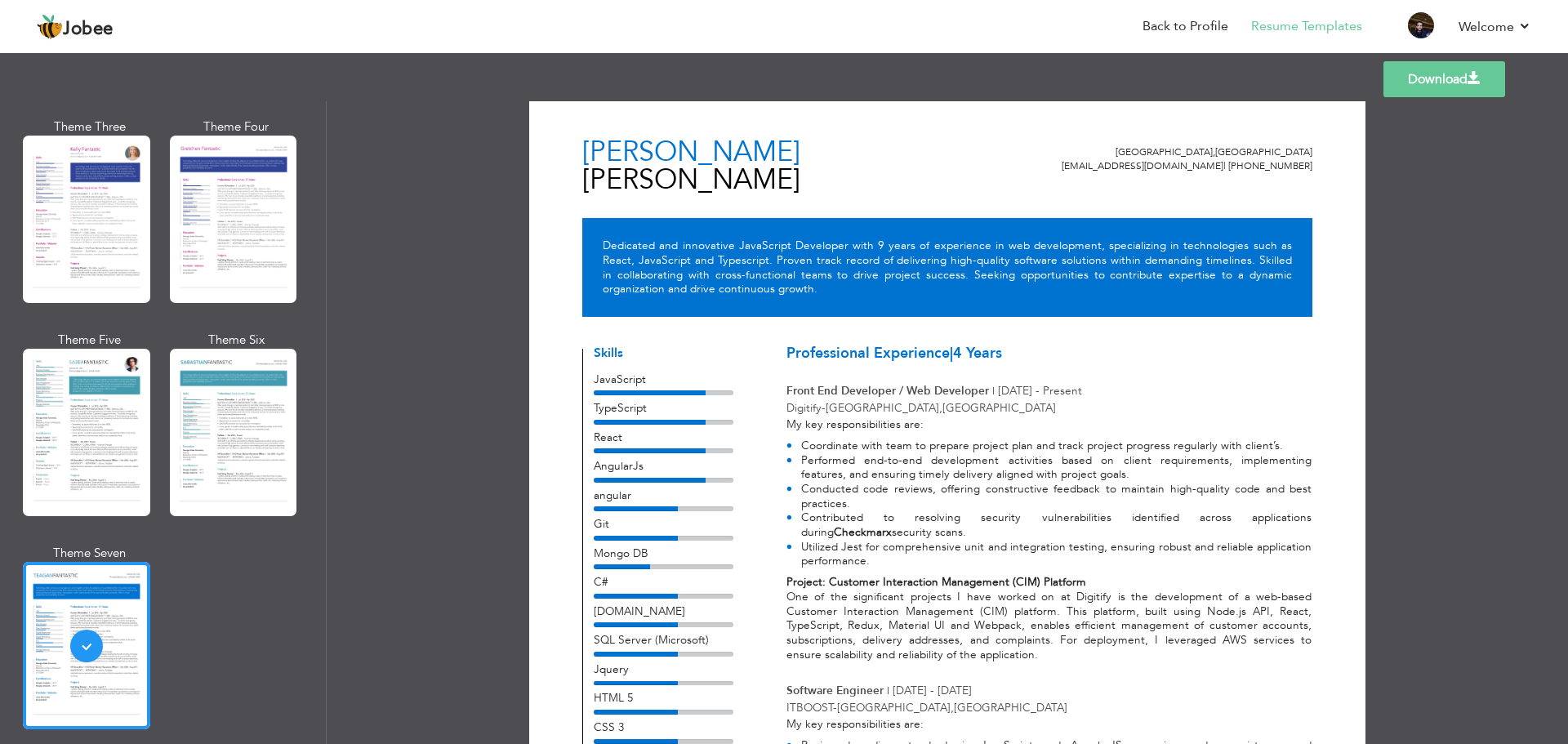
scroll to position [0, 0]
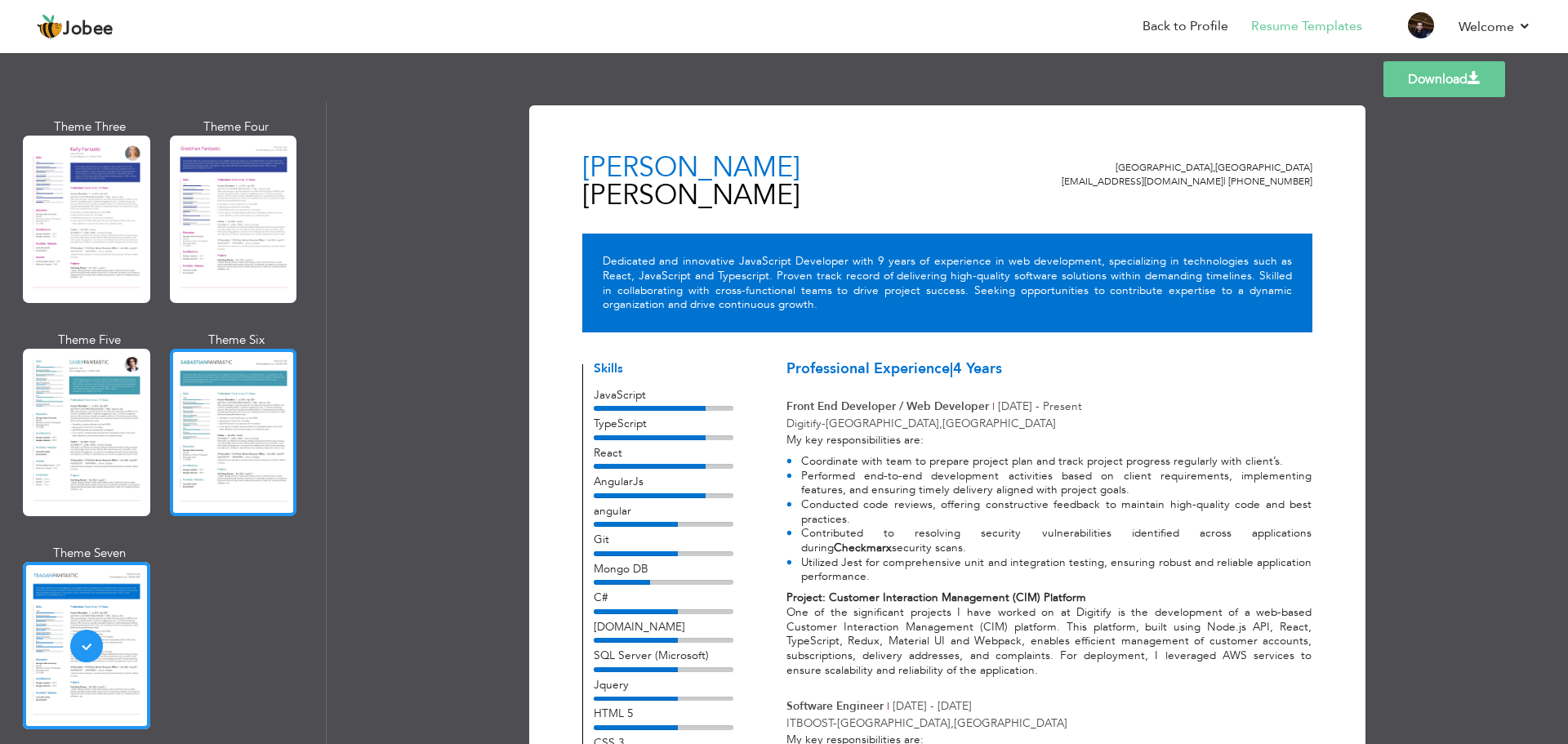
click at [253, 456] on div at bounding box center [233, 432] width 127 height 168
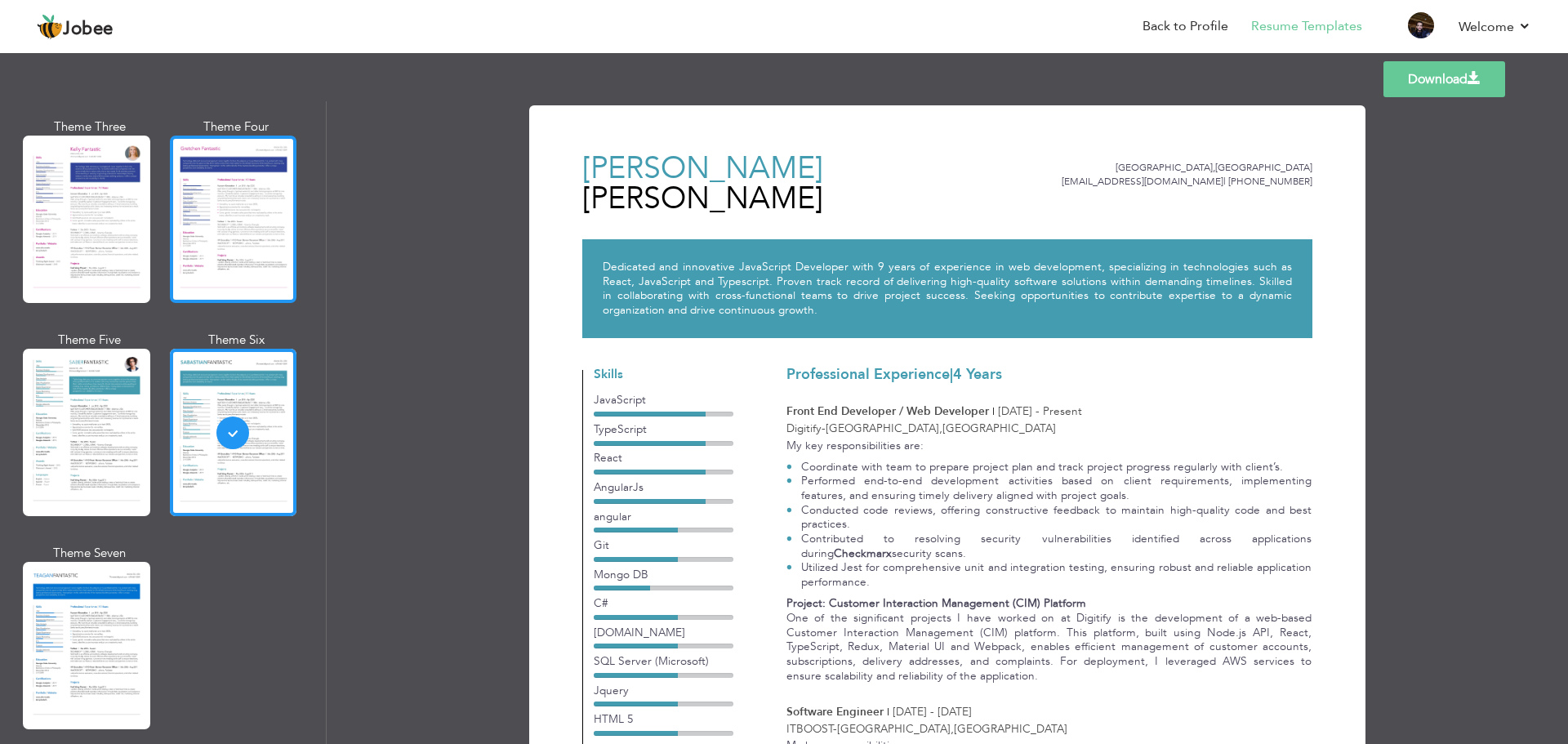
click at [230, 233] on div at bounding box center [233, 219] width 127 height 168
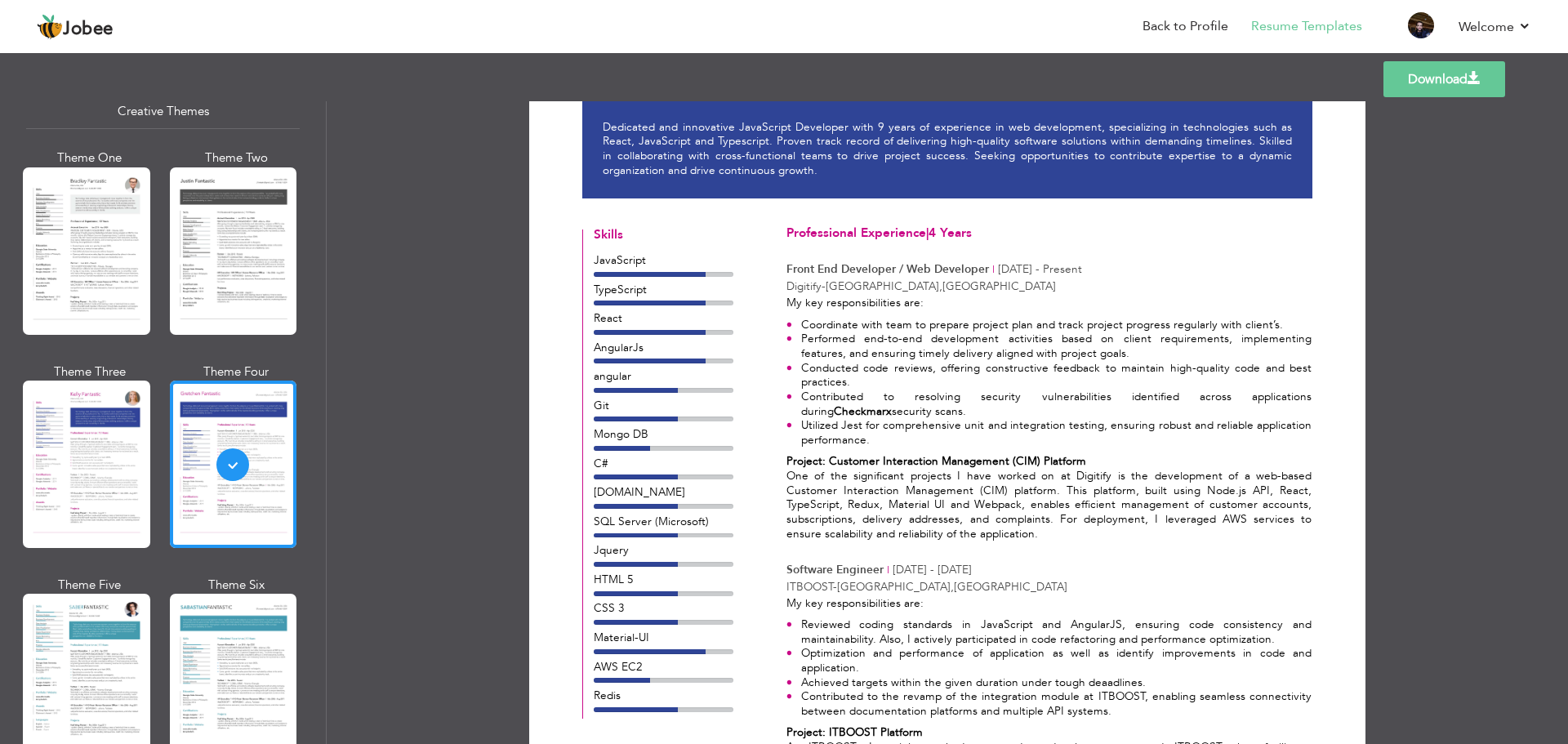
scroll to position [1878, 0]
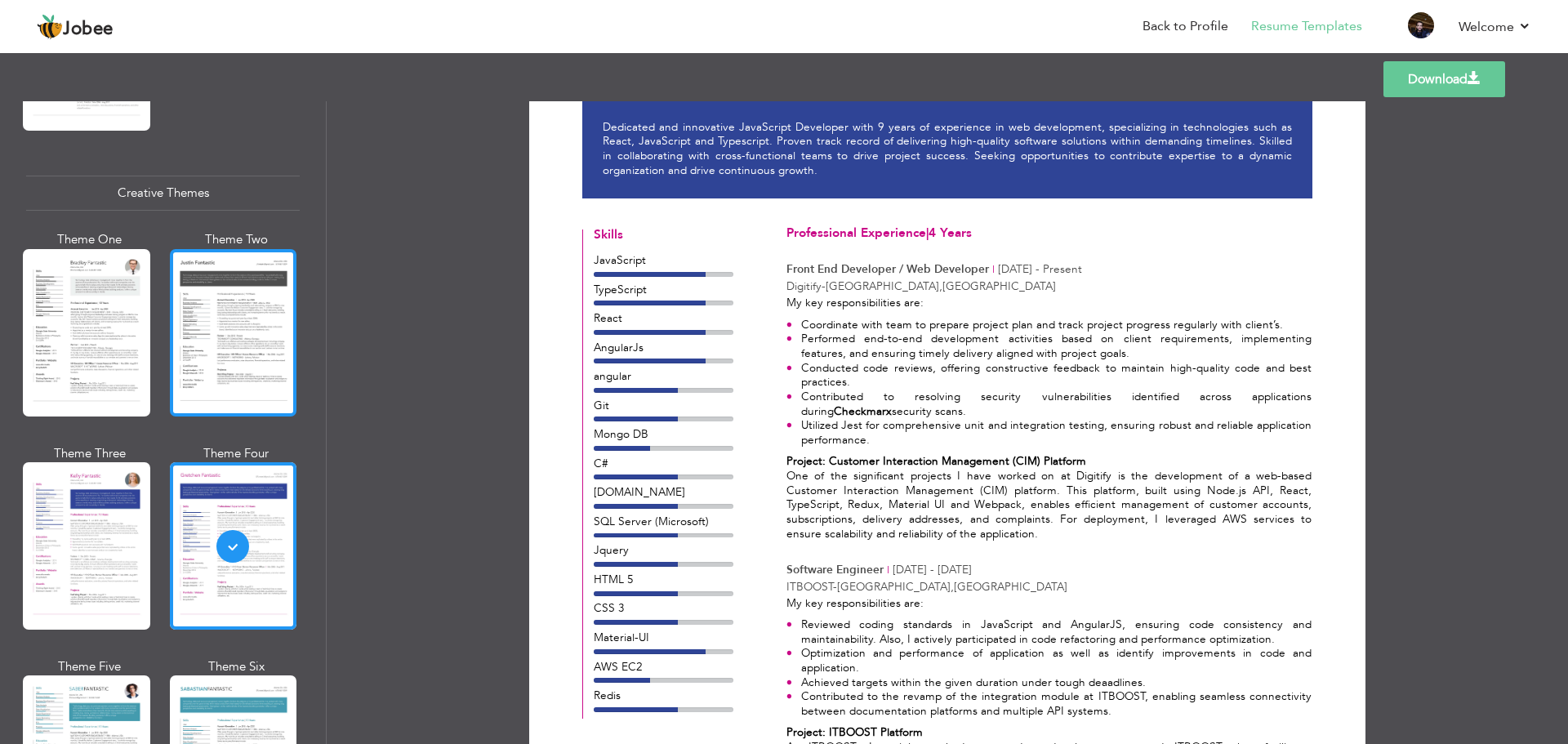
click at [254, 355] on div at bounding box center [233, 332] width 127 height 168
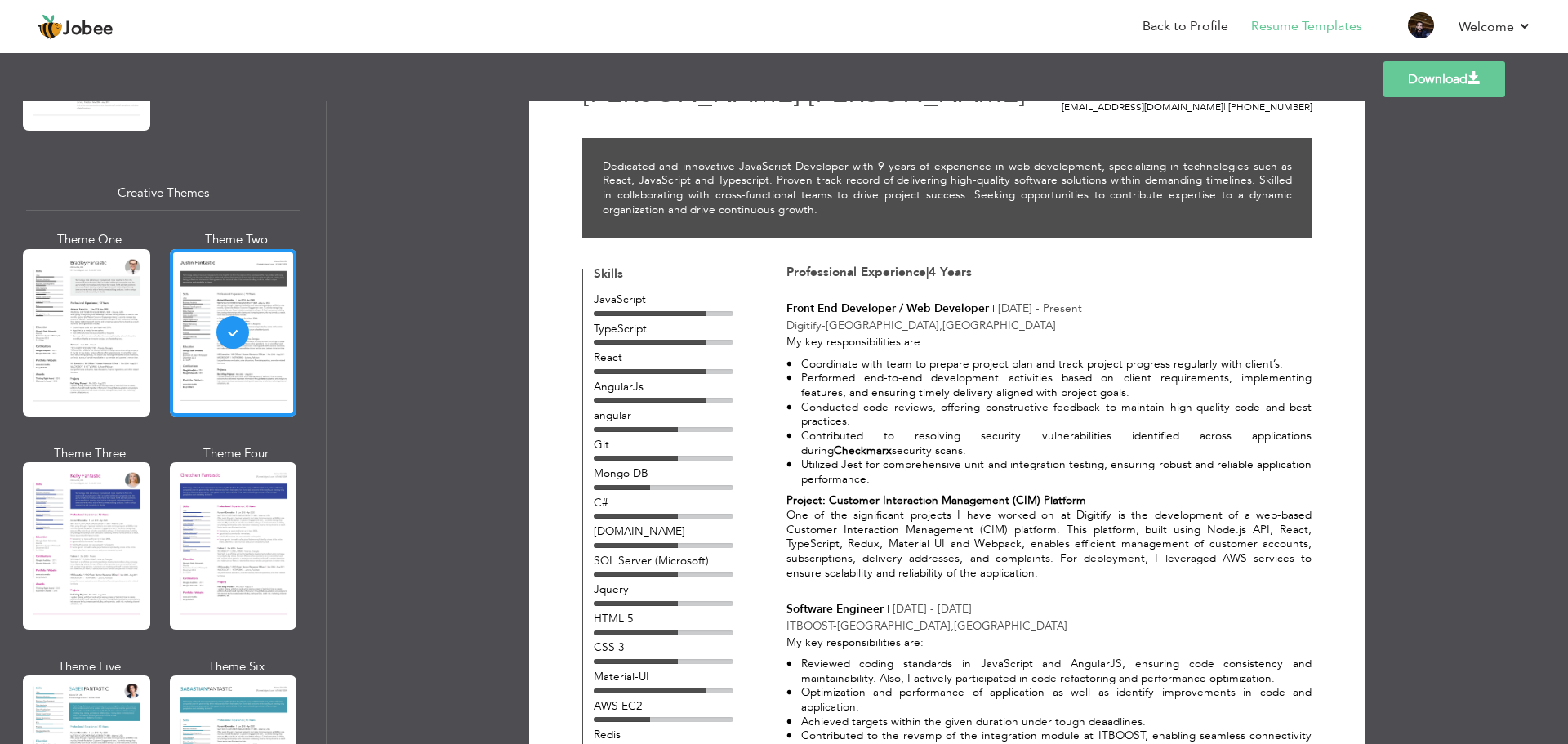
scroll to position [0, 0]
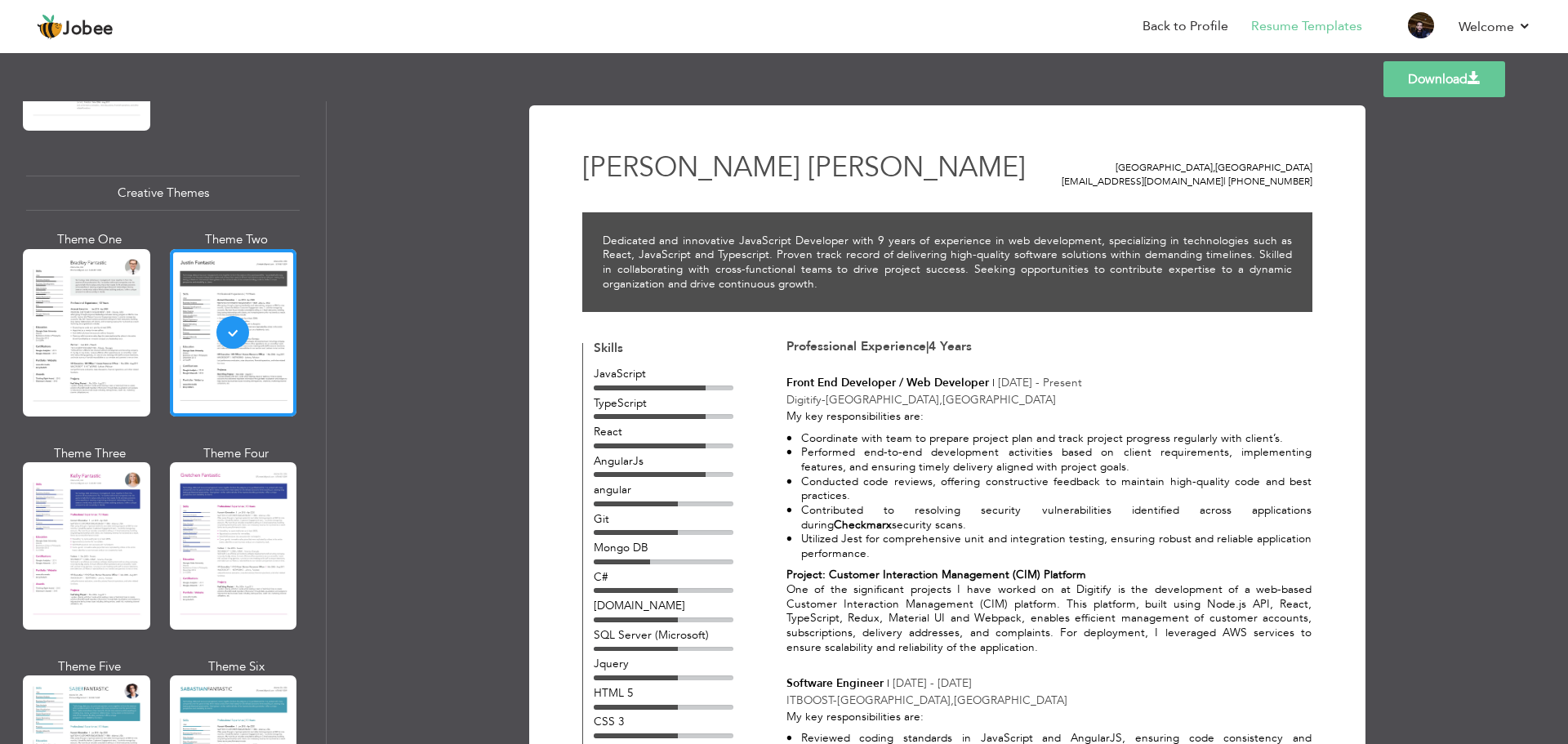
click at [1426, 84] on link "Download" at bounding box center [1444, 79] width 122 height 36
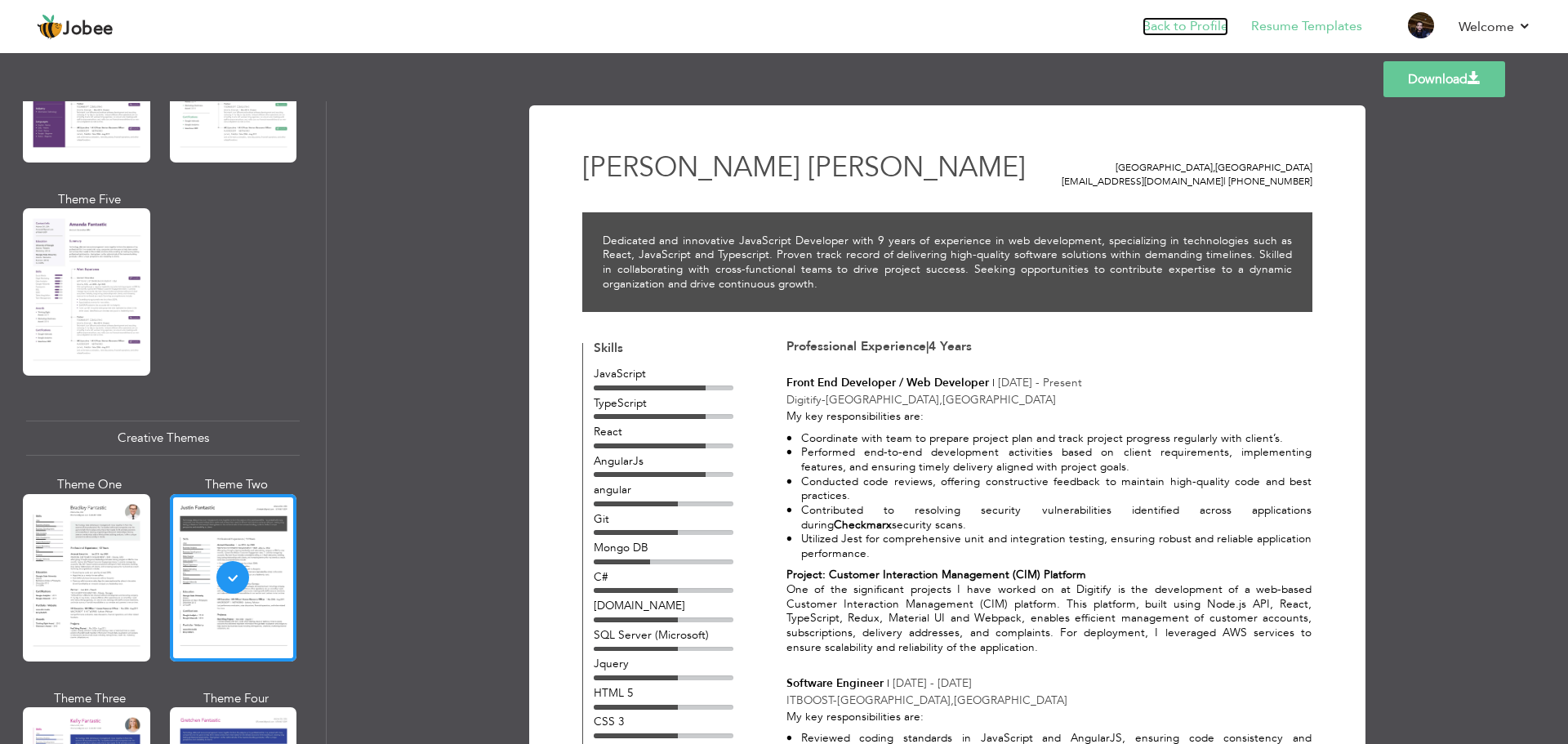
click at [1172, 22] on link "Back to Profile" at bounding box center [1185, 26] width 86 height 19
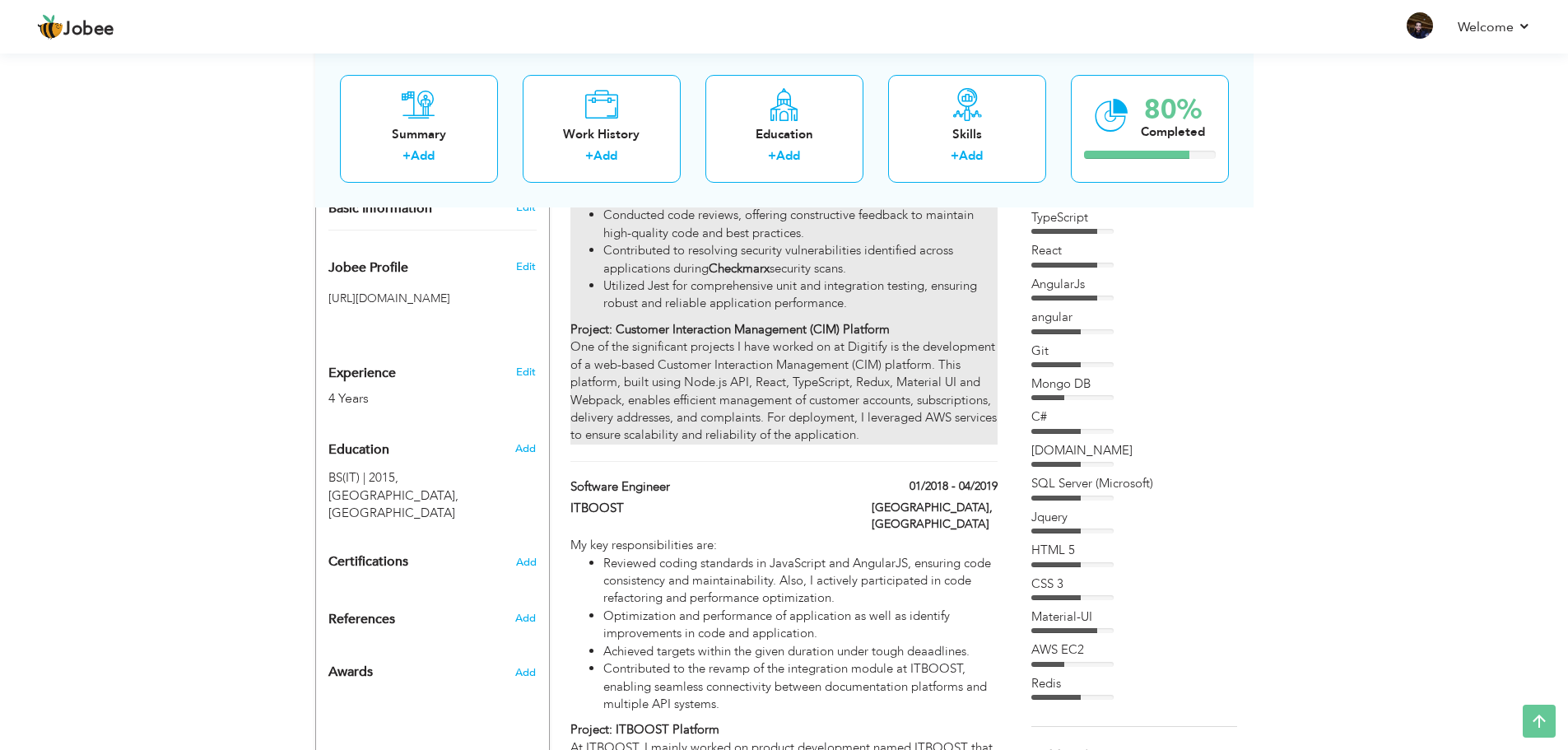
click at [803, 358] on div "My key responsibilities are: Coordinate with team to prepare project plan and t…" at bounding box center [784, 272] width 426 height 343
type input "Front End Developer / Web Developer"
type input "Digitify"
type input "06/2019"
type input "[GEOGRAPHIC_DATA]"
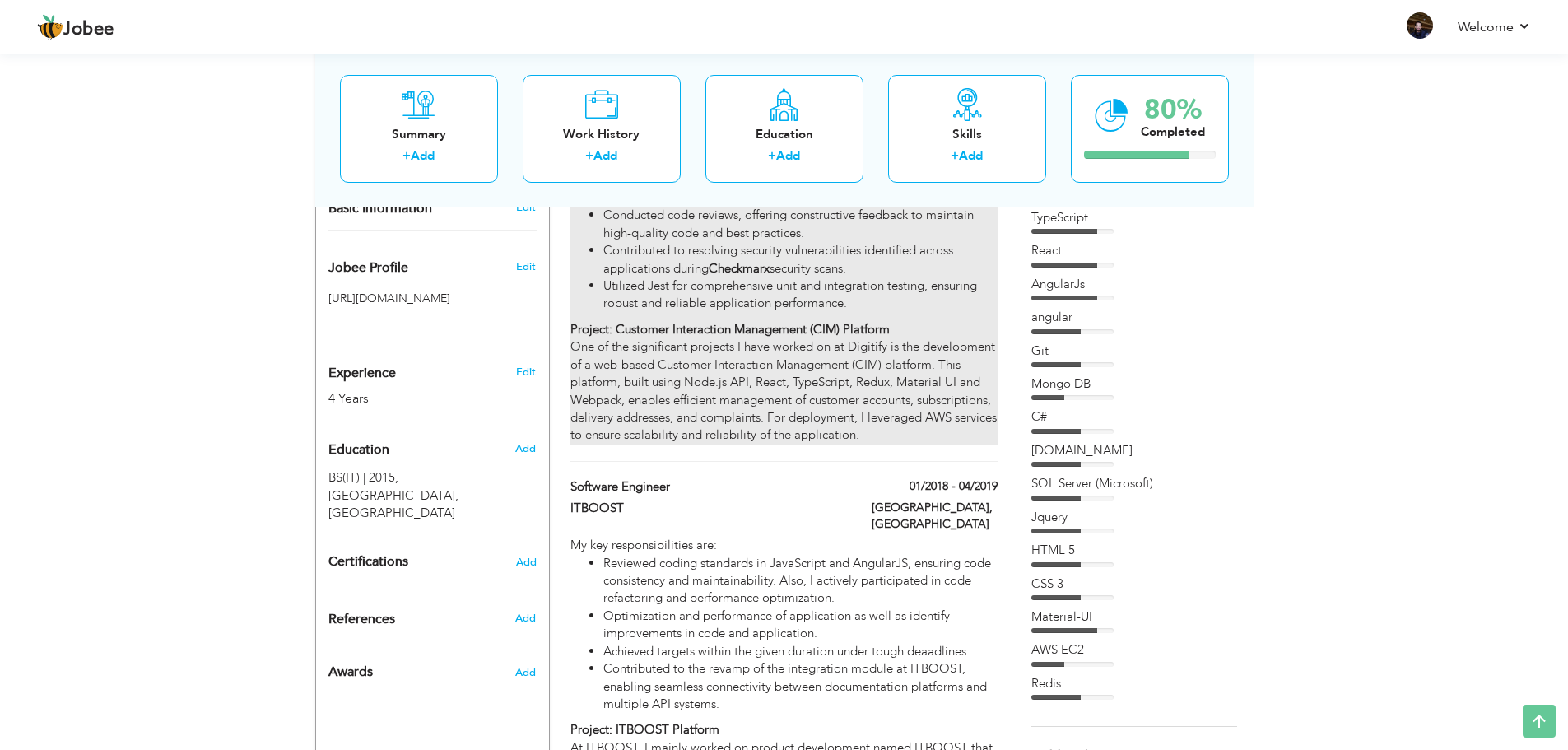
type input "[GEOGRAPHIC_DATA]"
checkbox input "true"
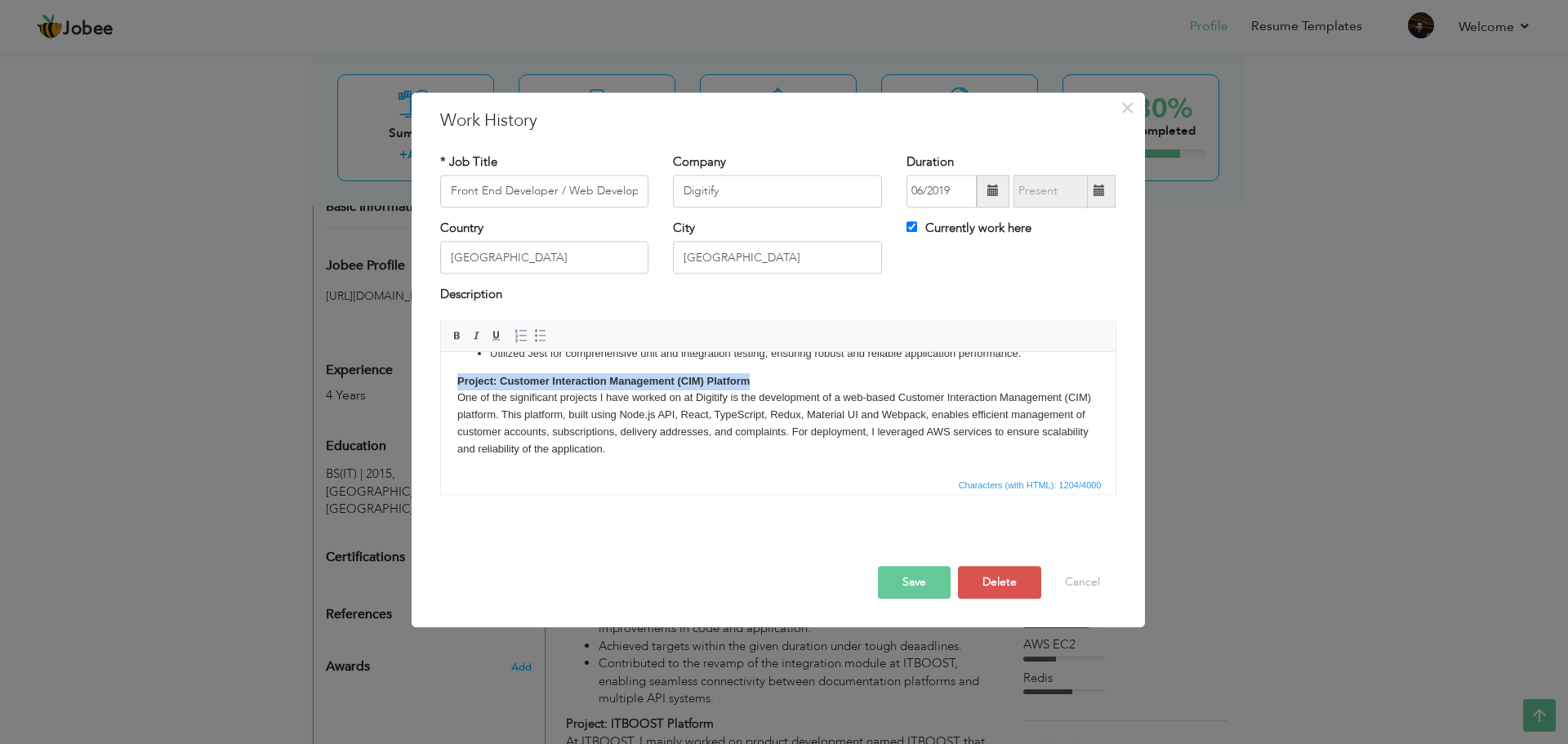
drag, startPoint x: 753, startPoint y: 381, endPoint x: 450, endPoint y: 380, distance: 303.0
click at [450, 380] on html "My key responsibilities are: Coordinate with team to prepare project plan and t…" at bounding box center [777, 346] width 675 height 258
click at [456, 340] on span at bounding box center [458, 335] width 13 height 13
click at [740, 383] on body "My key responsibilities are: Coordinate with team to prepare project plan and t…" at bounding box center [777, 345] width 642 height 225
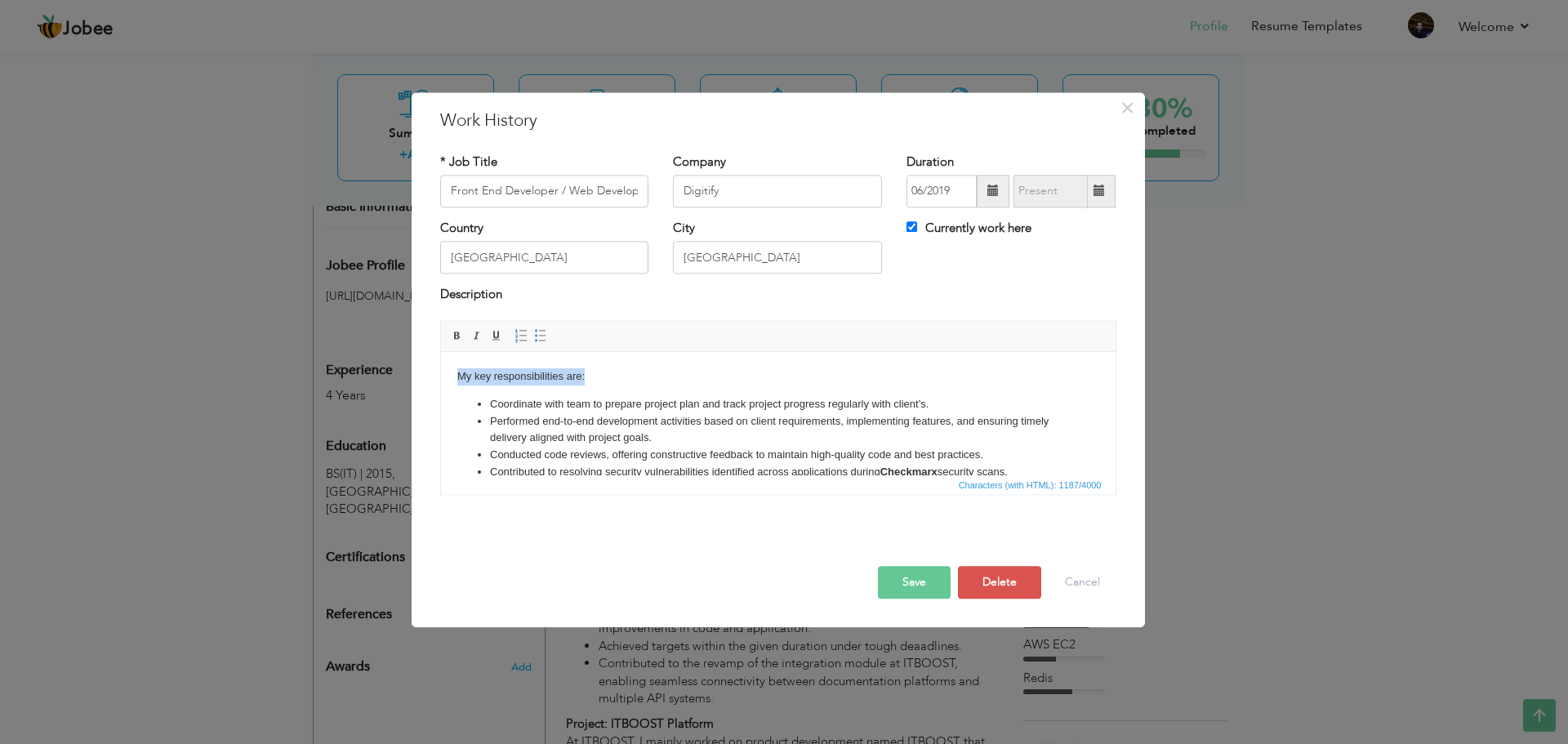
drag, startPoint x: 592, startPoint y: 377, endPoint x: 425, endPoint y: 372, distance: 167.1
click at [440, 372] on html "My key responsibilities are: Coordinate with team to prepare project plan and t…" at bounding box center [777, 481] width 675 height 258
click at [601, 376] on body "My key responsibilities are: Coordinate with team to prepare project plan and t…" at bounding box center [777, 480] width 642 height 225
drag, startPoint x: 601, startPoint y: 376, endPoint x: 488, endPoint y: 380, distance: 113.1
click at [488, 380] on body "My key responsibilities are: Coordinate with team to prepare project plan and t…" at bounding box center [777, 480] width 642 height 225
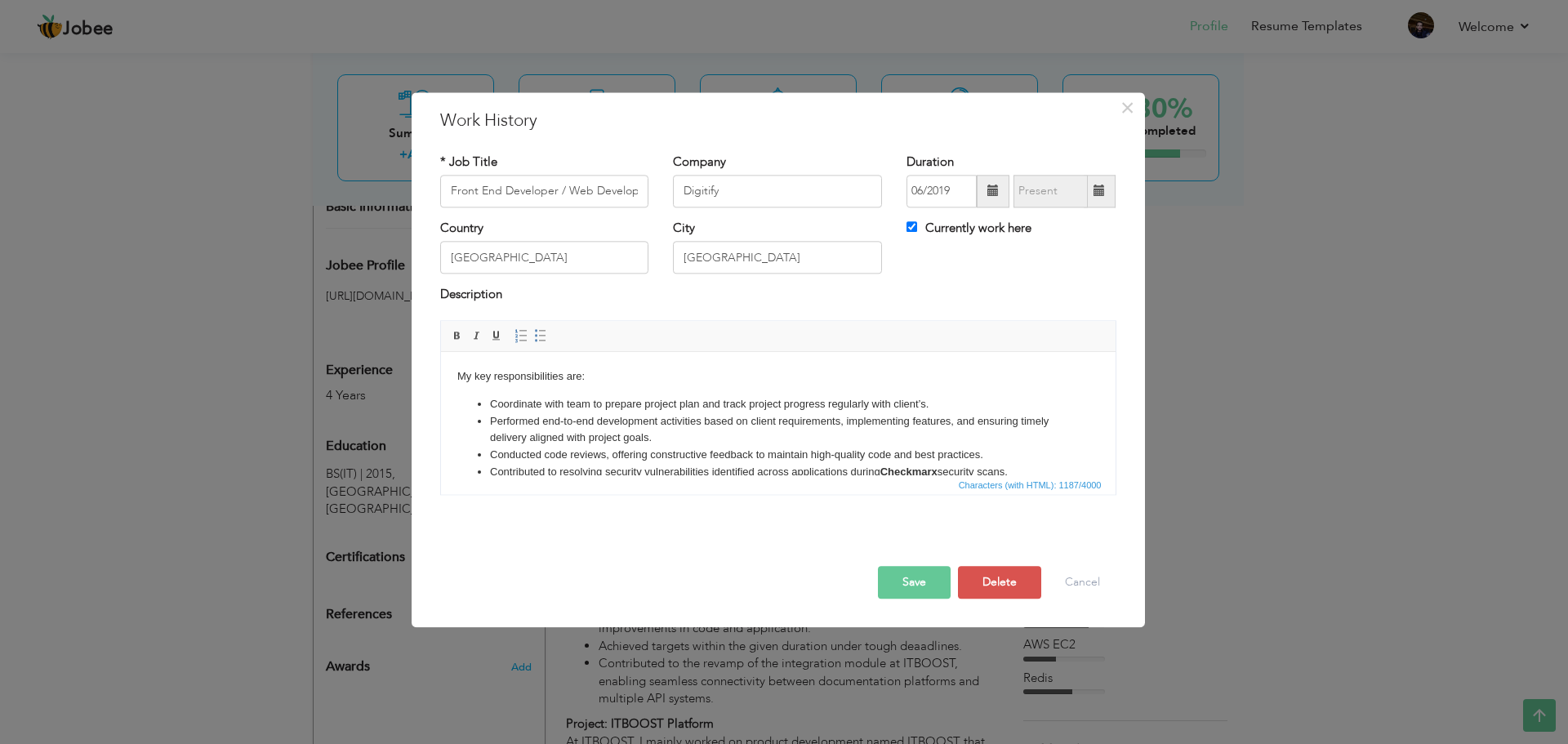
click at [492, 401] on li "Coordinate with team to prepare project plan and track project progress regular…" at bounding box center [777, 404] width 577 height 17
click at [537, 343] on link "Insert/Remove Bulleted List" at bounding box center [540, 335] width 18 height 18
click at [912, 580] on button "Save" at bounding box center [914, 582] width 73 height 33
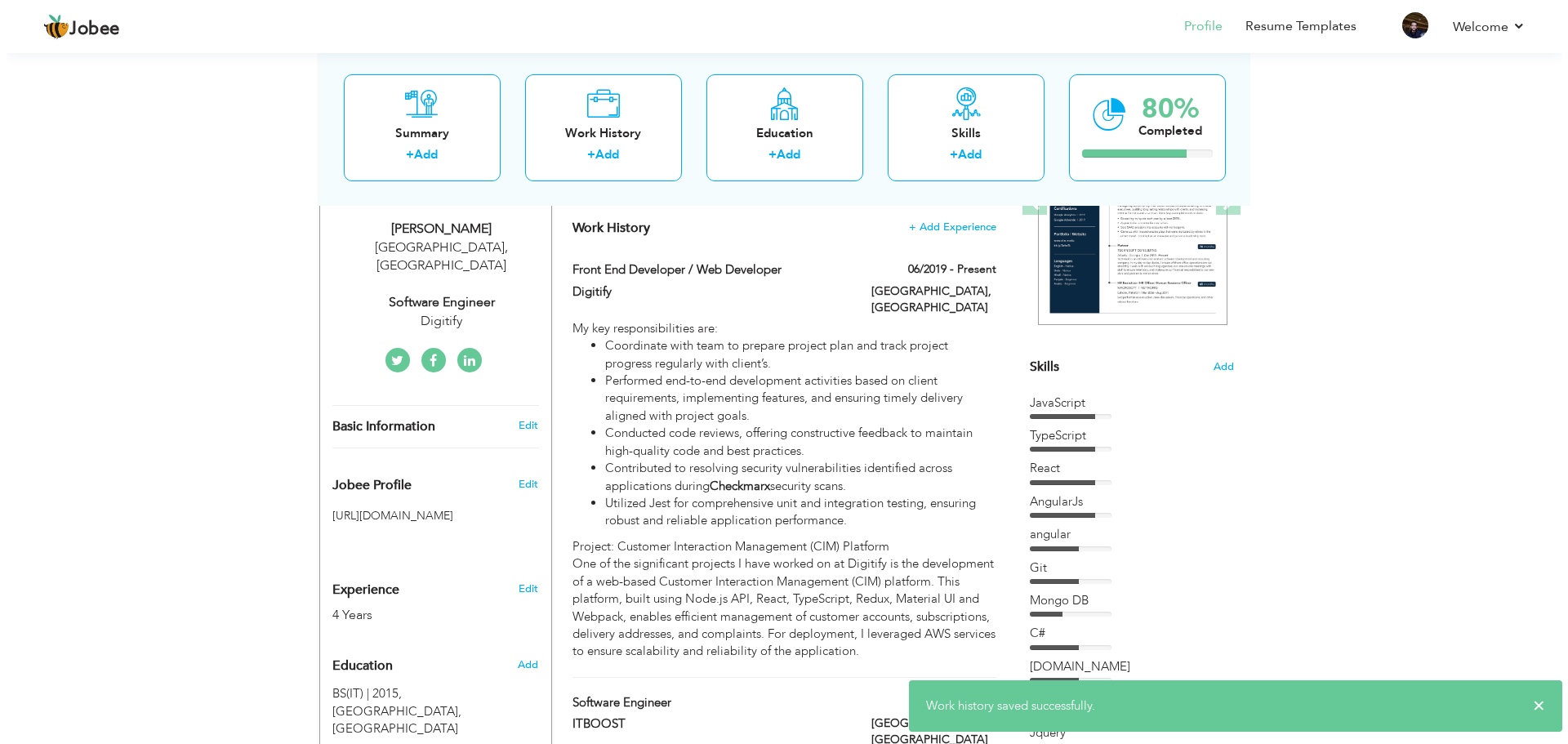
scroll to position [245, 0]
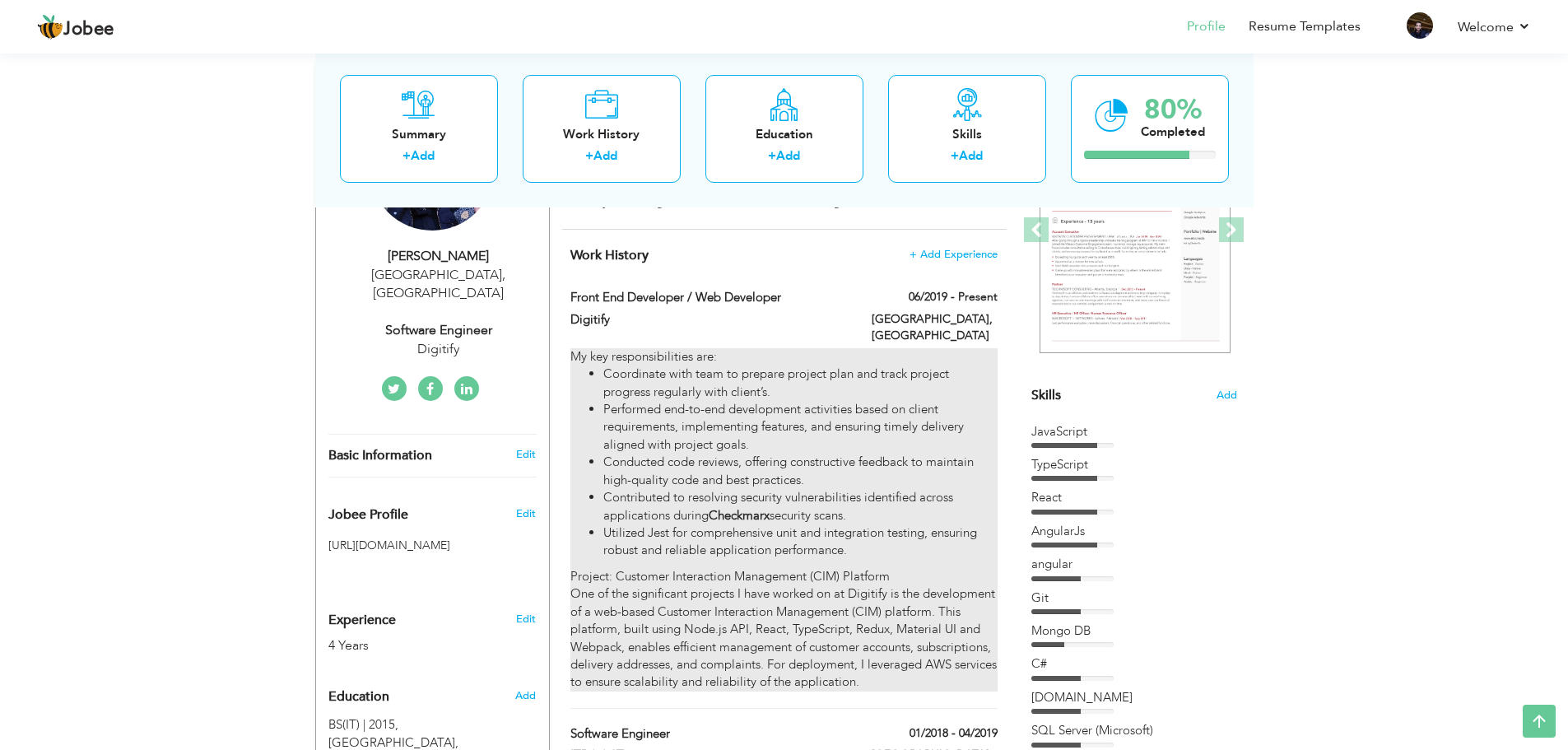
click at [708, 418] on li "Performed end-to-end development activities based on client requirements, imple…" at bounding box center [800, 426] width 393 height 52
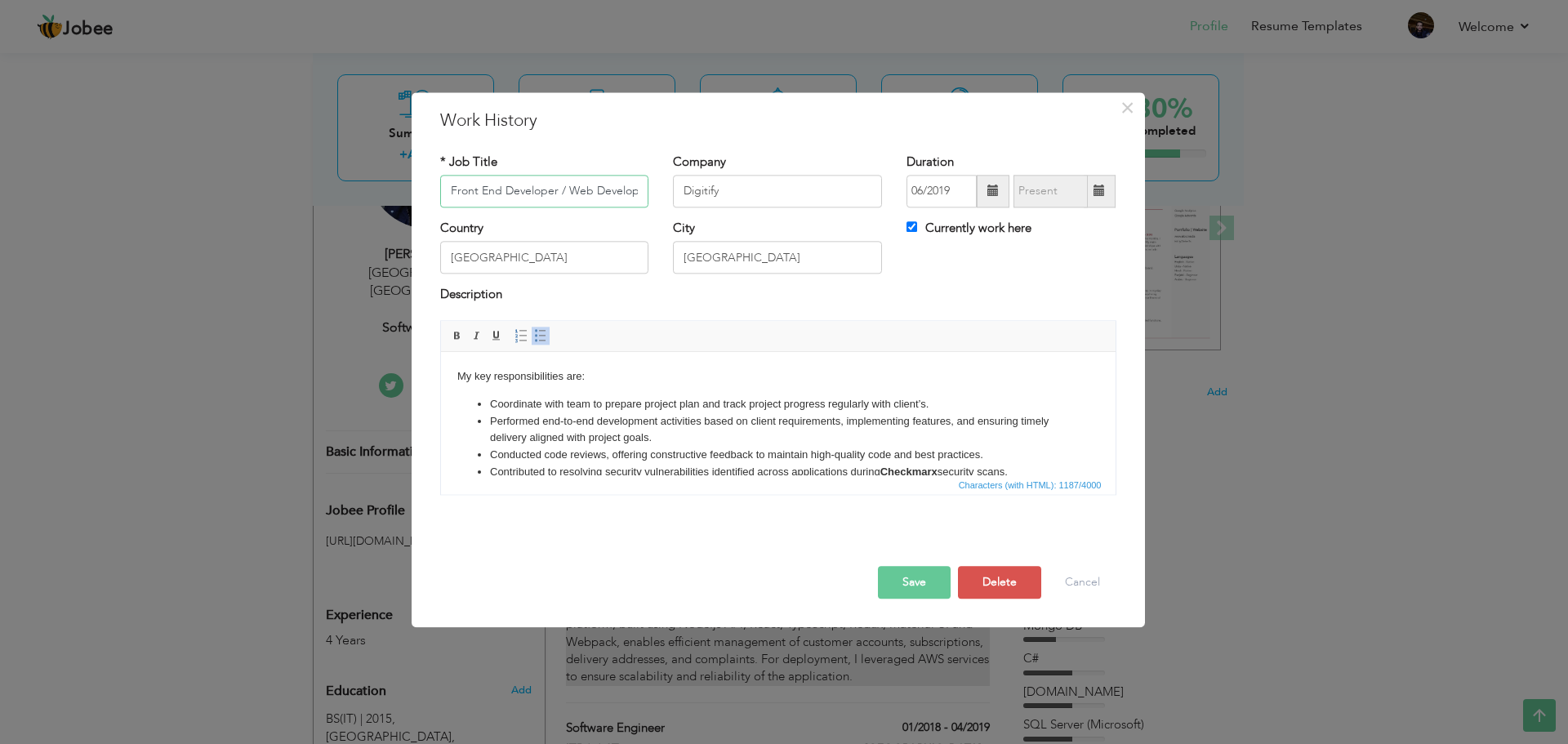
scroll to position [0, 8]
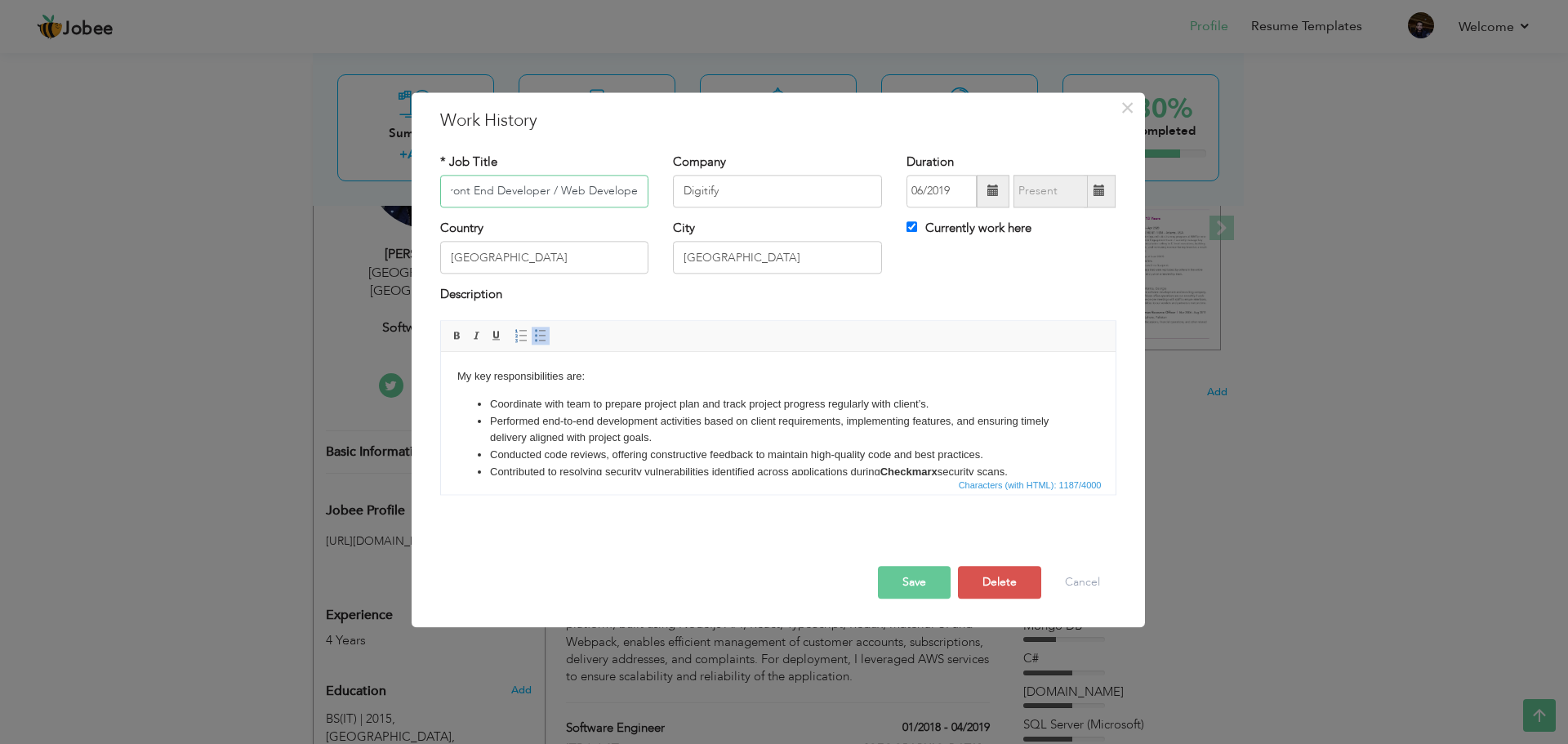
click at [584, 198] on input "Front End Developer / Web Developer" at bounding box center [545, 191] width 209 height 33
click at [609, 194] on input "Front End Developer / Web Developer" at bounding box center [545, 191] width 209 height 33
click at [1070, 582] on button "Cancel" at bounding box center [1083, 582] width 68 height 33
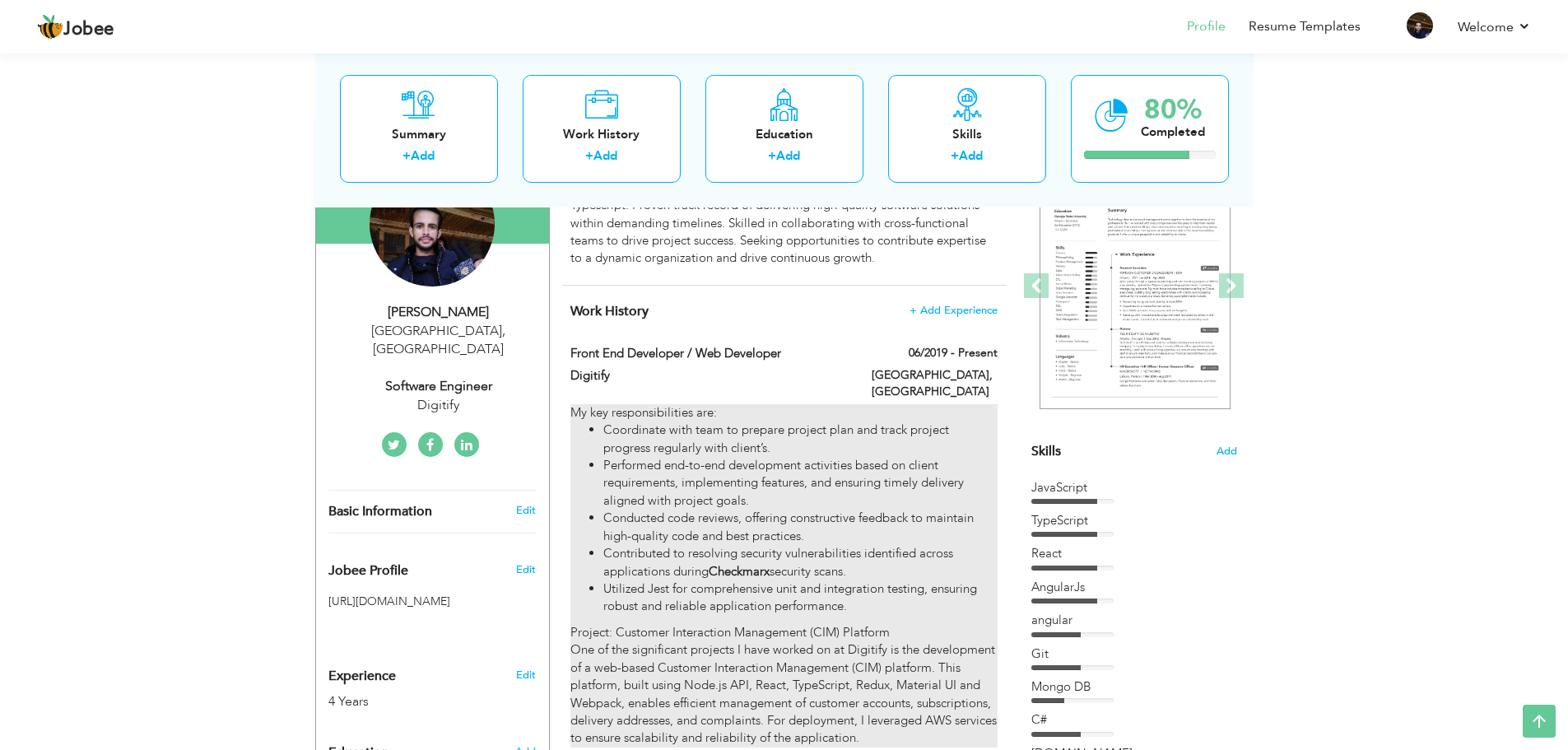
scroll to position [164, 0]
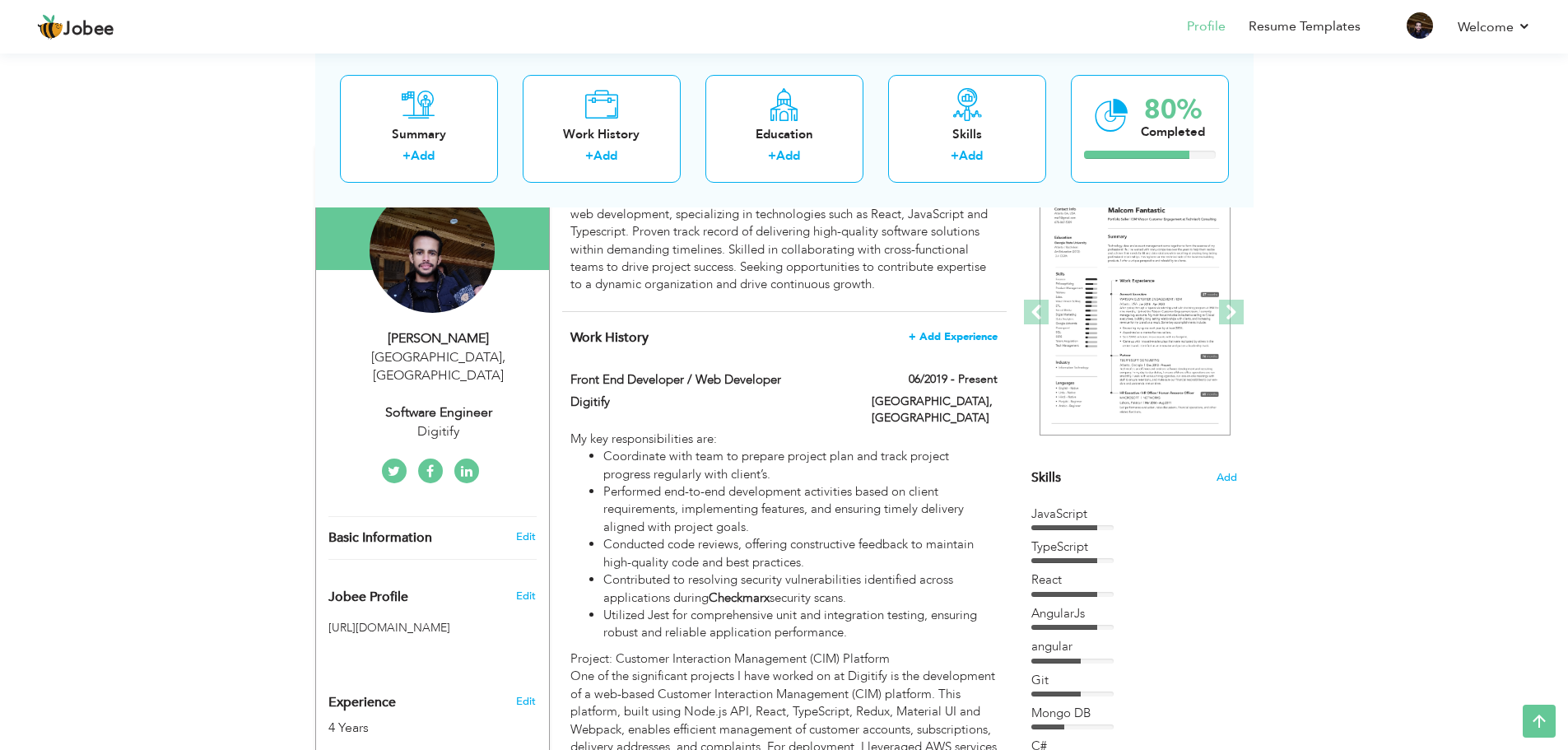
click at [943, 334] on span "+ Add Experience" at bounding box center [954, 336] width 89 height 11
checkbox input "false"
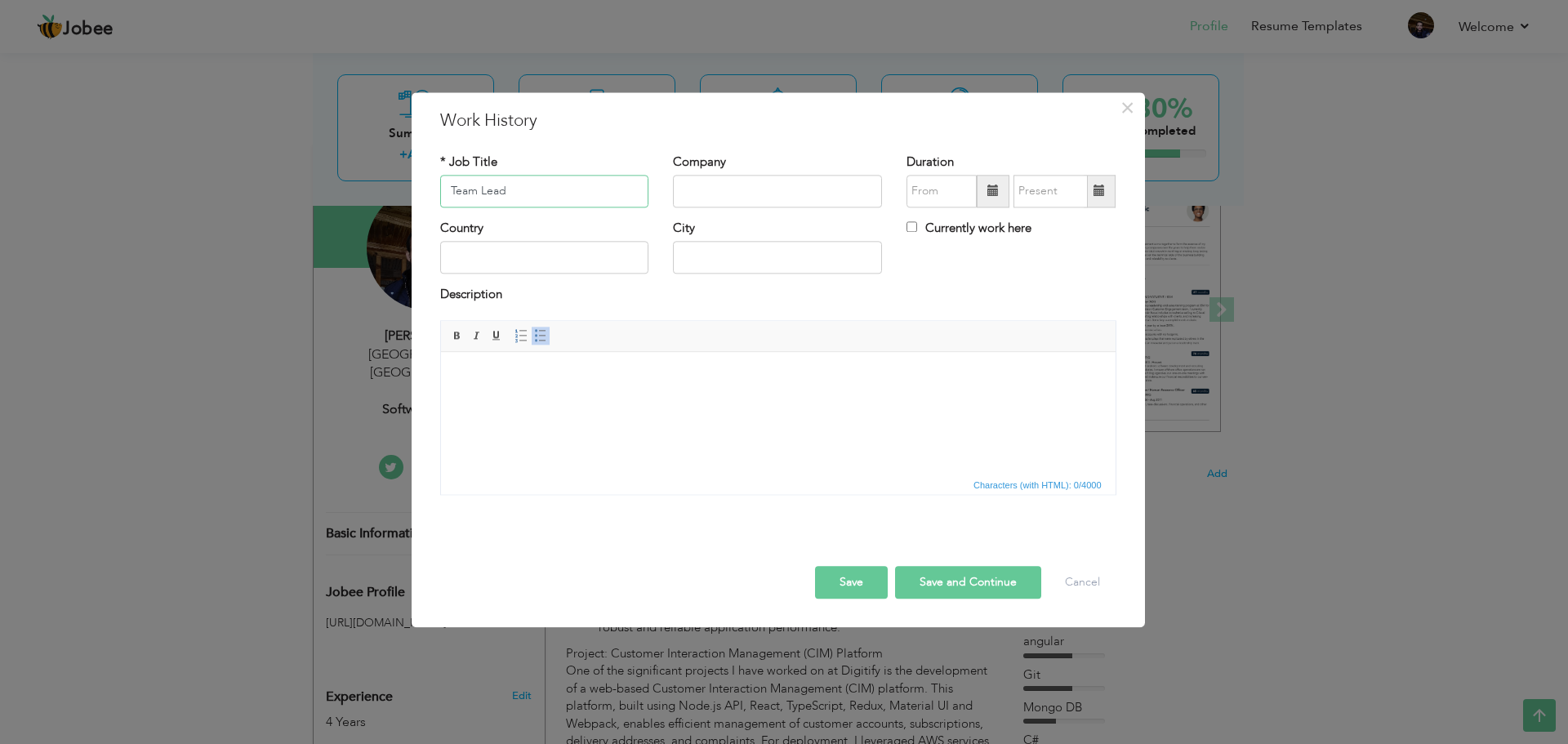
type input "Team Lead"
drag, startPoint x: 699, startPoint y: 185, endPoint x: 684, endPoint y: 194, distance: 17.5
click at [684, 194] on input "Digitify" at bounding box center [777, 191] width 209 height 33
type input "Digitify"
click at [1003, 199] on span at bounding box center [993, 191] width 33 height 33
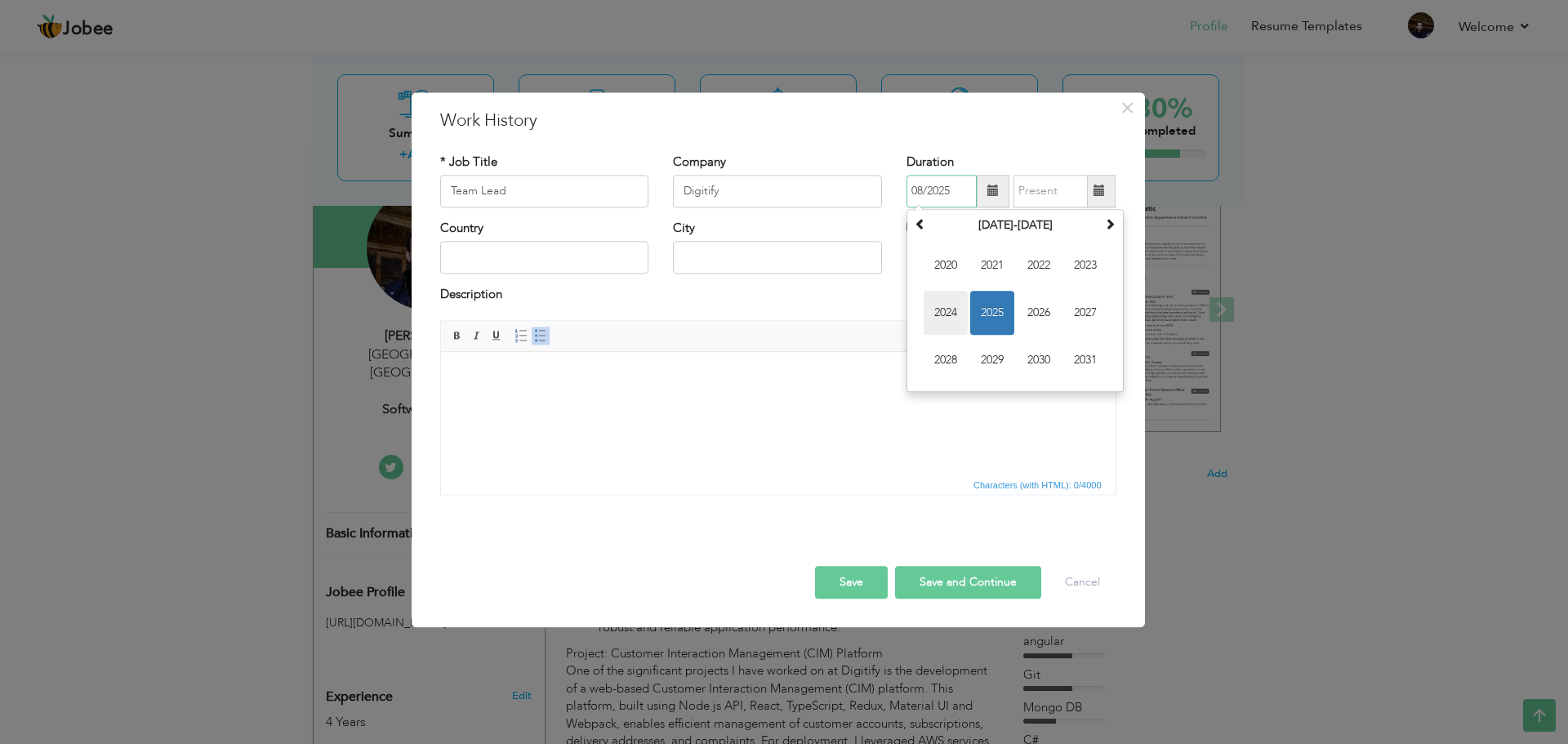
click at [952, 310] on span "2024" at bounding box center [945, 313] width 44 height 44
click at [1047, 316] on span "Jul" at bounding box center [1038, 313] width 44 height 44
type input "07/2024"
click at [1105, 190] on span at bounding box center [1100, 191] width 11 height 11
type input "08/2025"
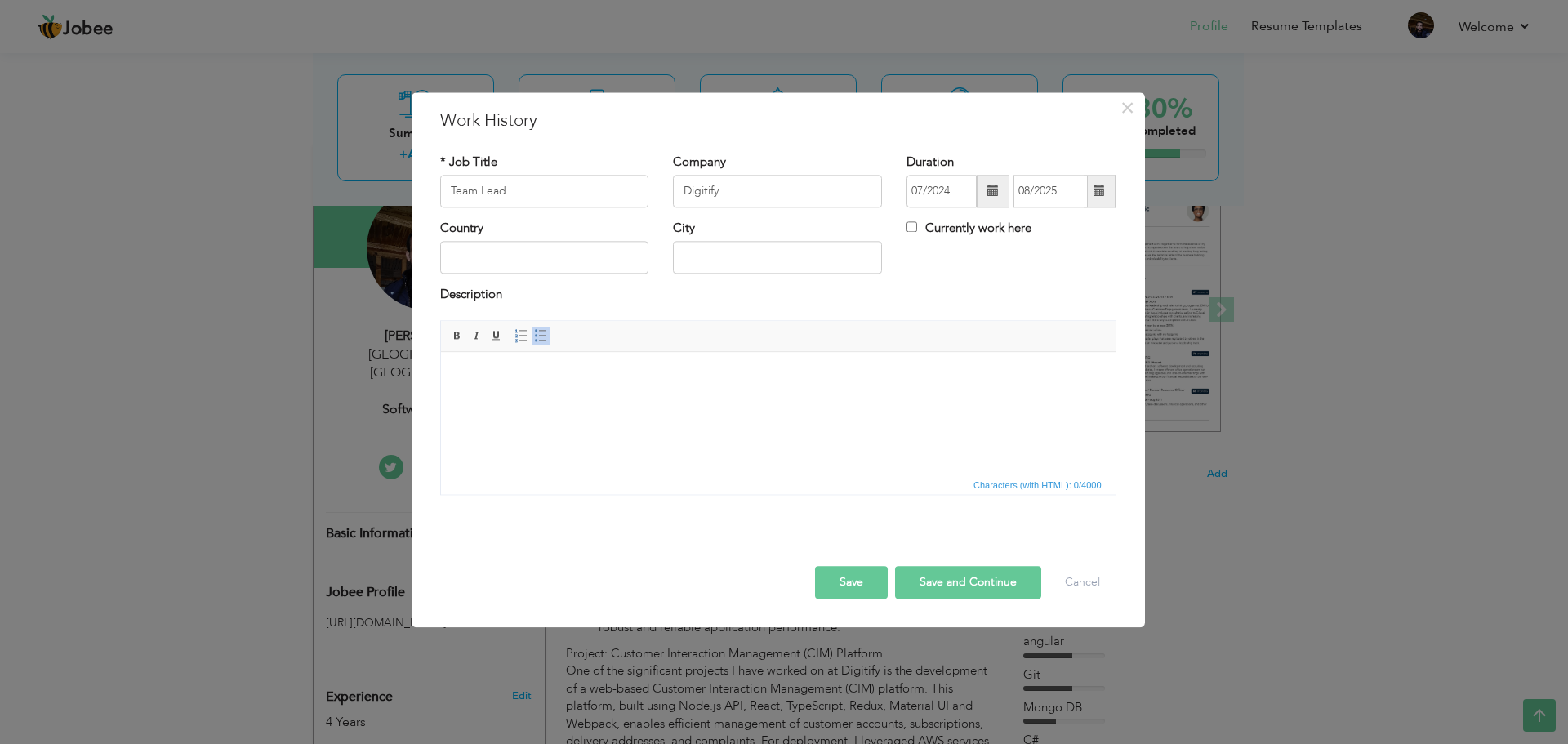
click at [1122, 164] on div "Duration 07/2024 08/2025 Currently work here" at bounding box center [1011, 186] width 234 height 66
click at [1051, 187] on input "08/2025" at bounding box center [1051, 191] width 74 height 33
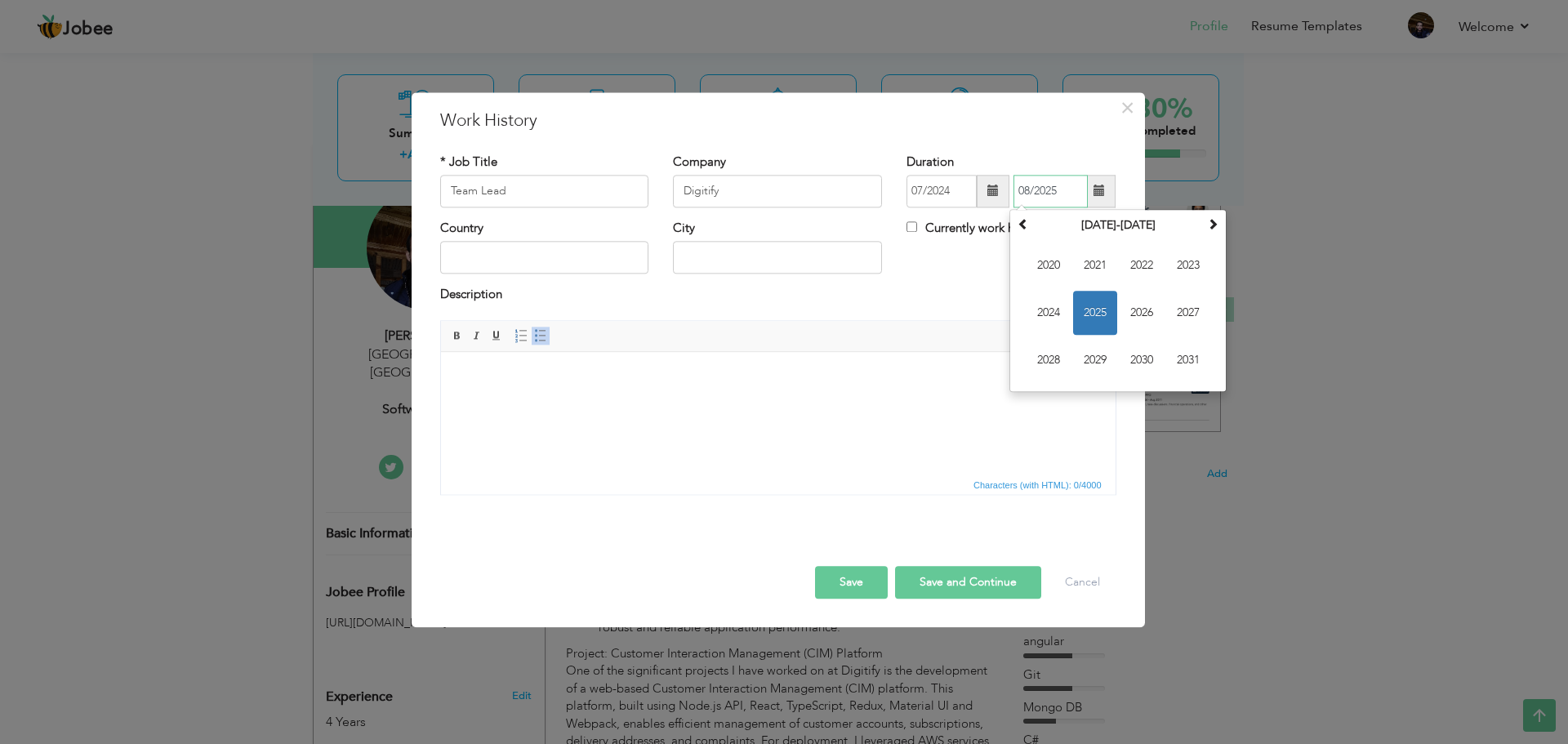
drag, startPoint x: 1072, startPoint y: 191, endPoint x: 1007, endPoint y: 191, distance: 65.0
click at [1007, 191] on div "07/2024 08/2025 August 2025 Su Mo Tu We Th Fr Sa 27 28 29 30 31 1 2 3 4 5 6 7 8…" at bounding box center [1011, 191] width 209 height 33
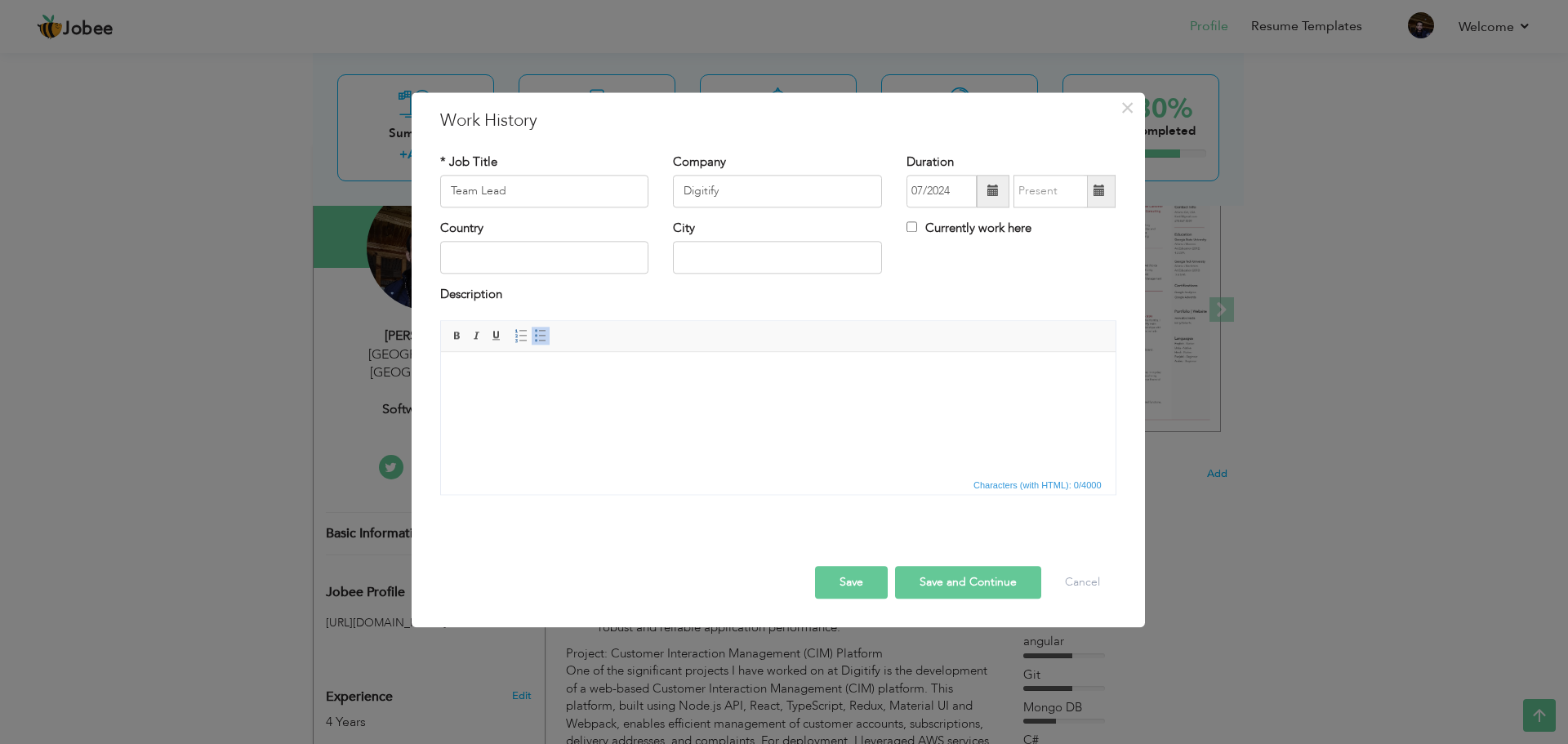
click at [1026, 157] on div "Duration 07/2024" at bounding box center [1011, 180] width 209 height 54
click at [914, 227] on input "Currently work here" at bounding box center [911, 226] width 10 height 10
checkbox input "true"
click at [525, 374] on body at bounding box center [777, 377] width 642 height 17
click at [859, 582] on button "Save" at bounding box center [851, 582] width 73 height 33
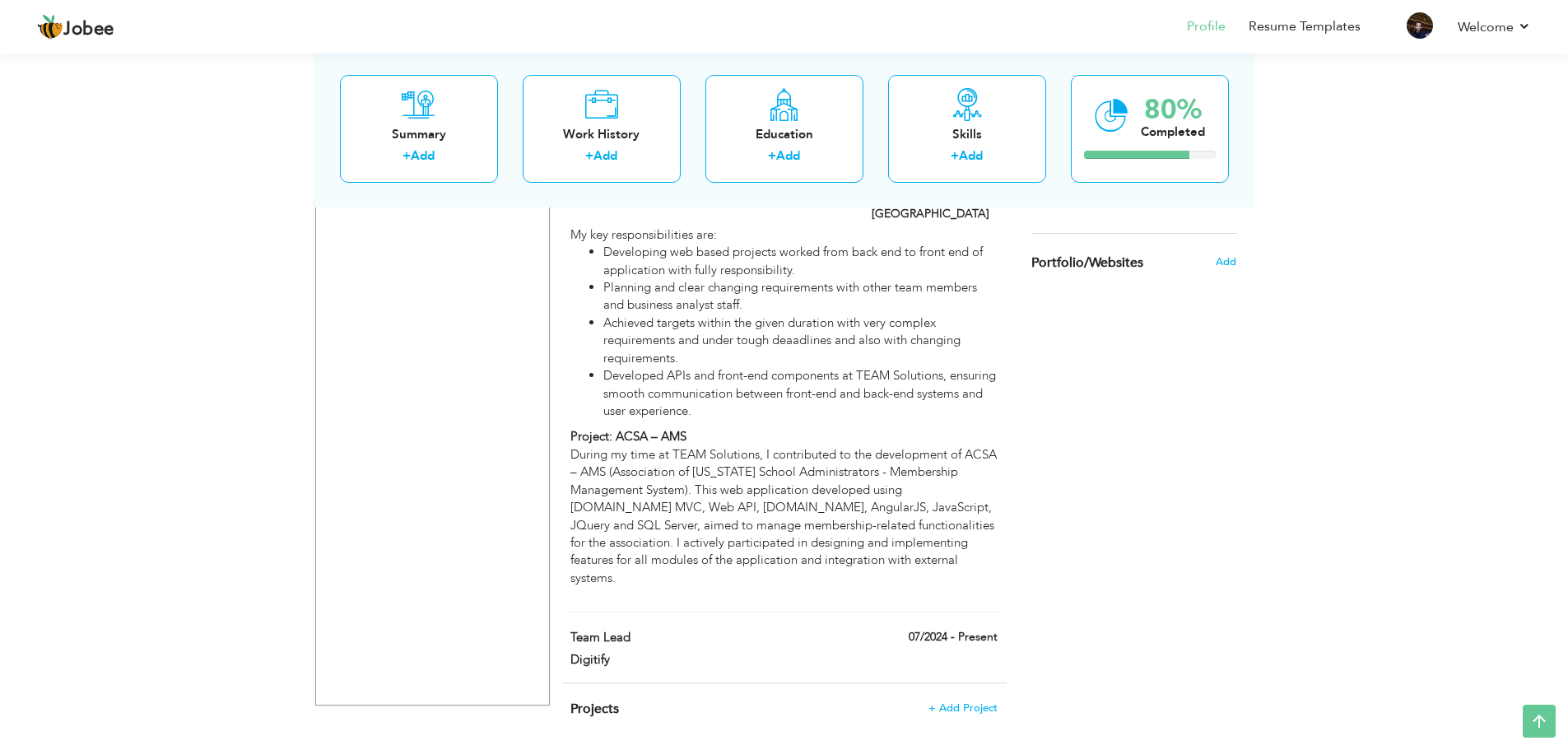
scroll to position [1206, 0]
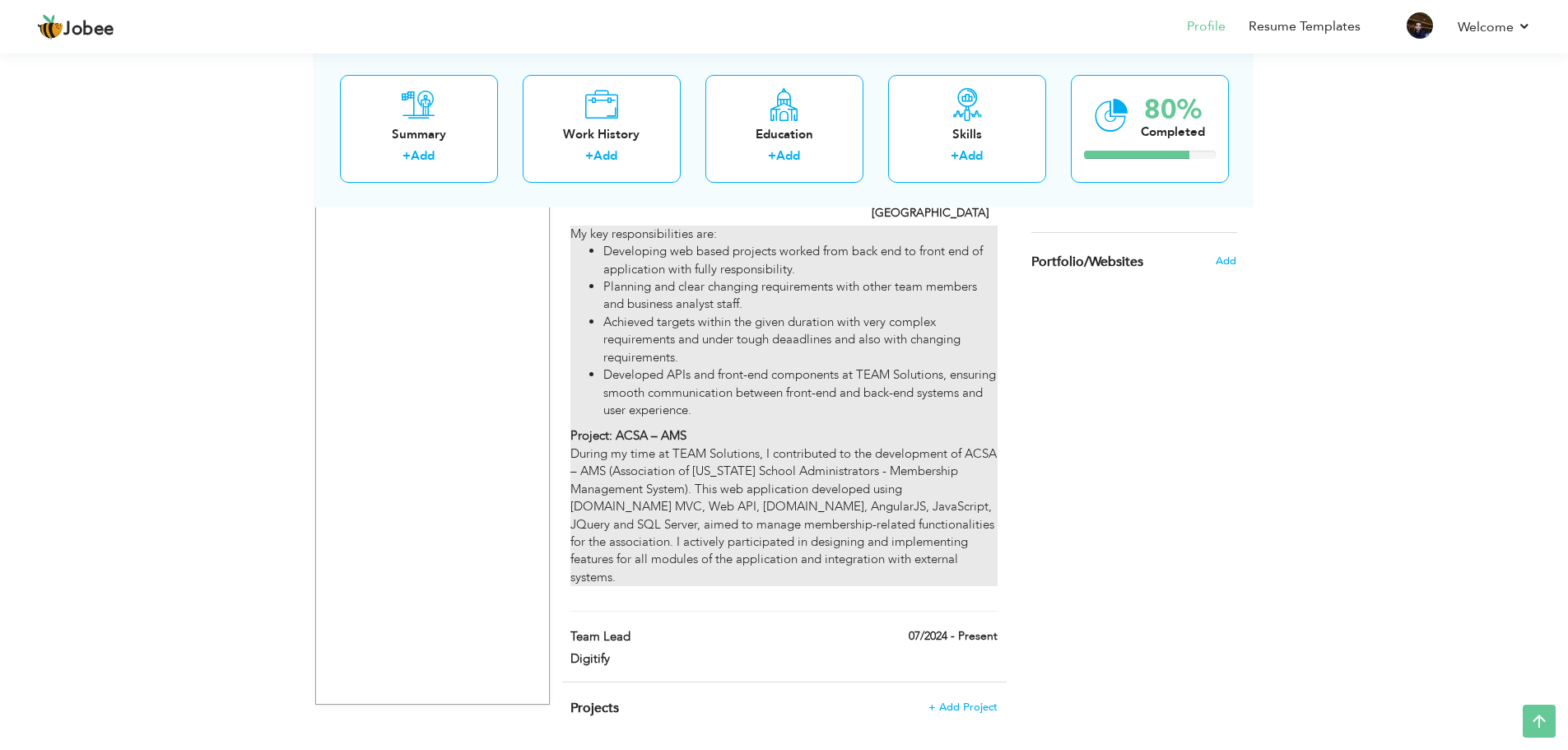
drag, startPoint x: 875, startPoint y: 585, endPoint x: 857, endPoint y: 317, distance: 268.6
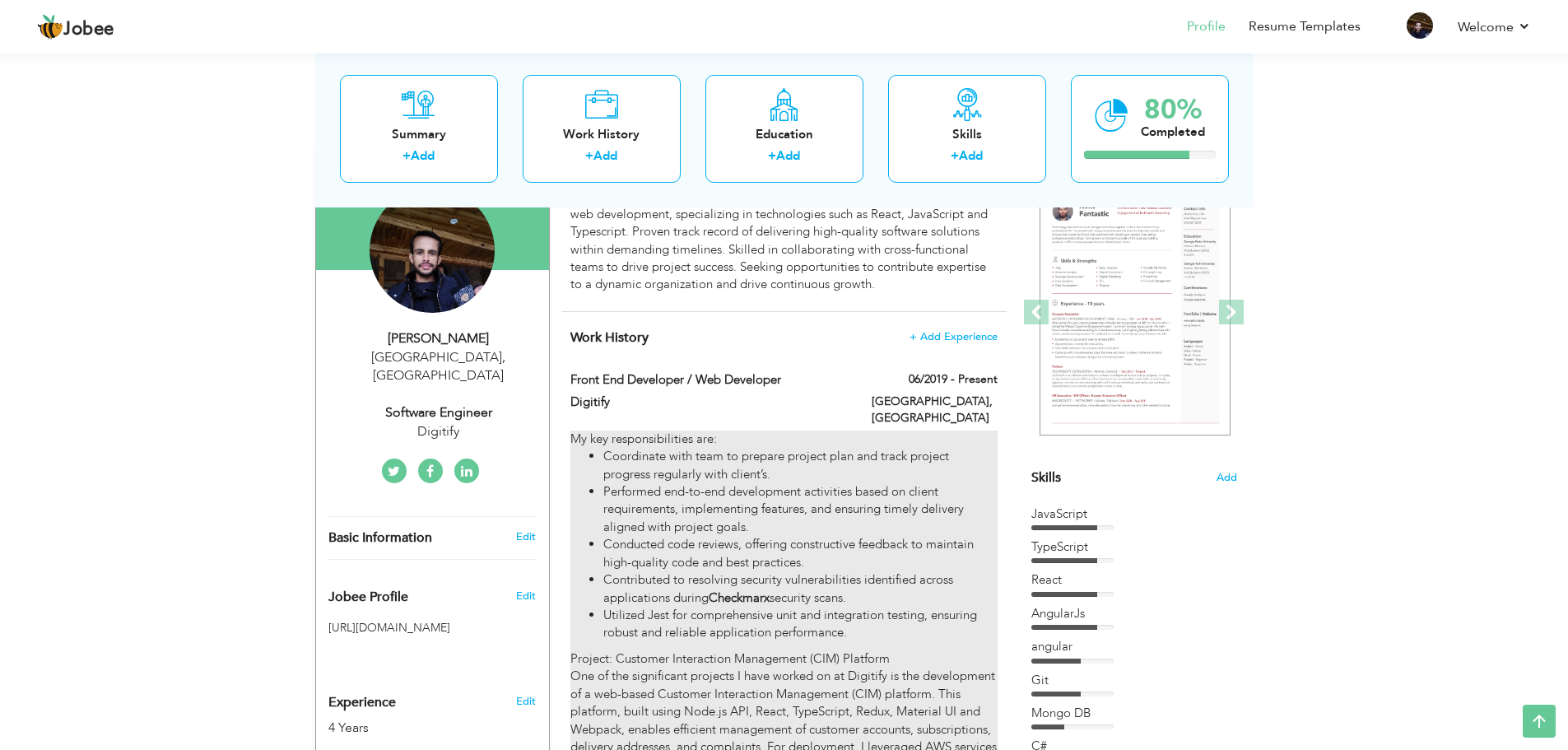
scroll to position [136, 0]
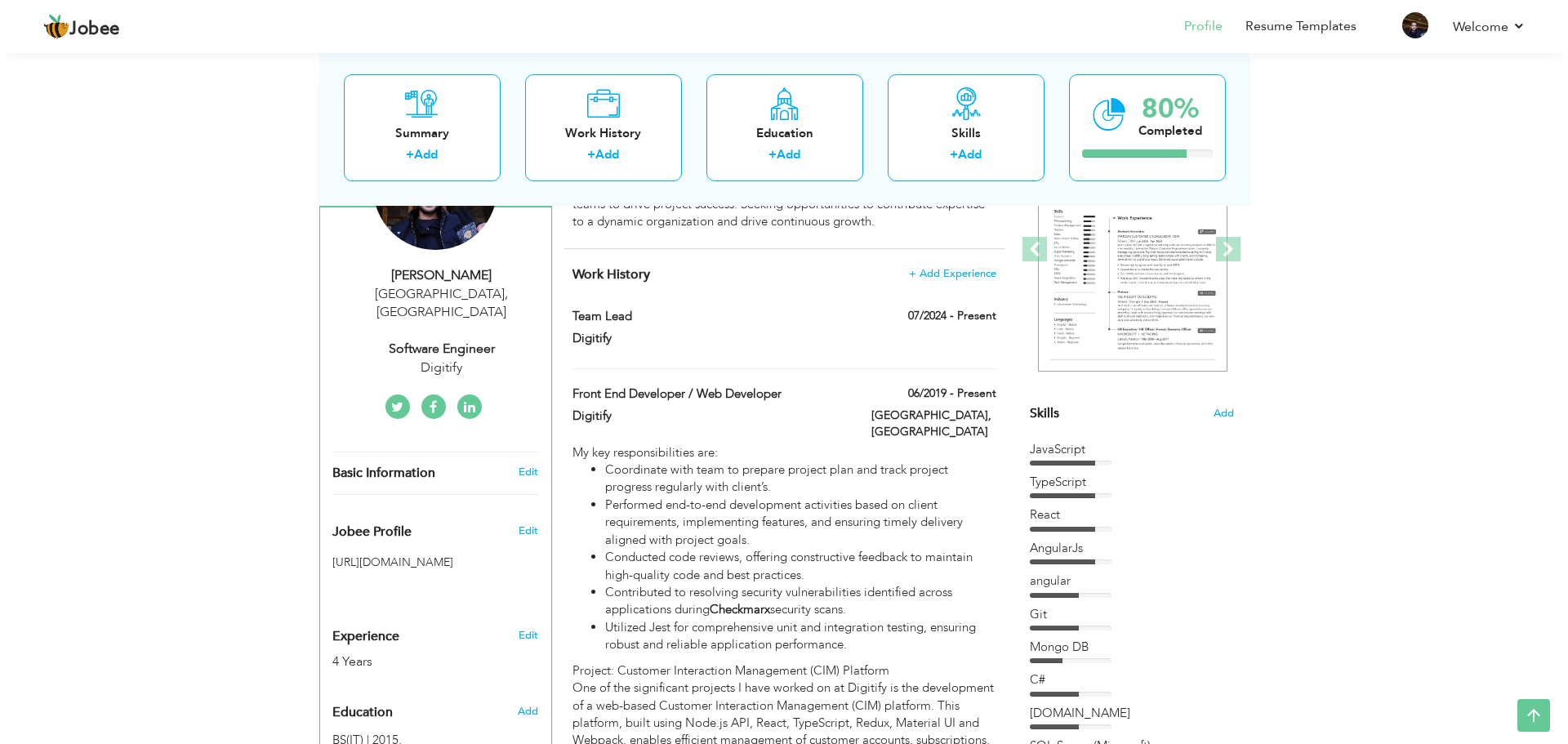
scroll to position [217, 0]
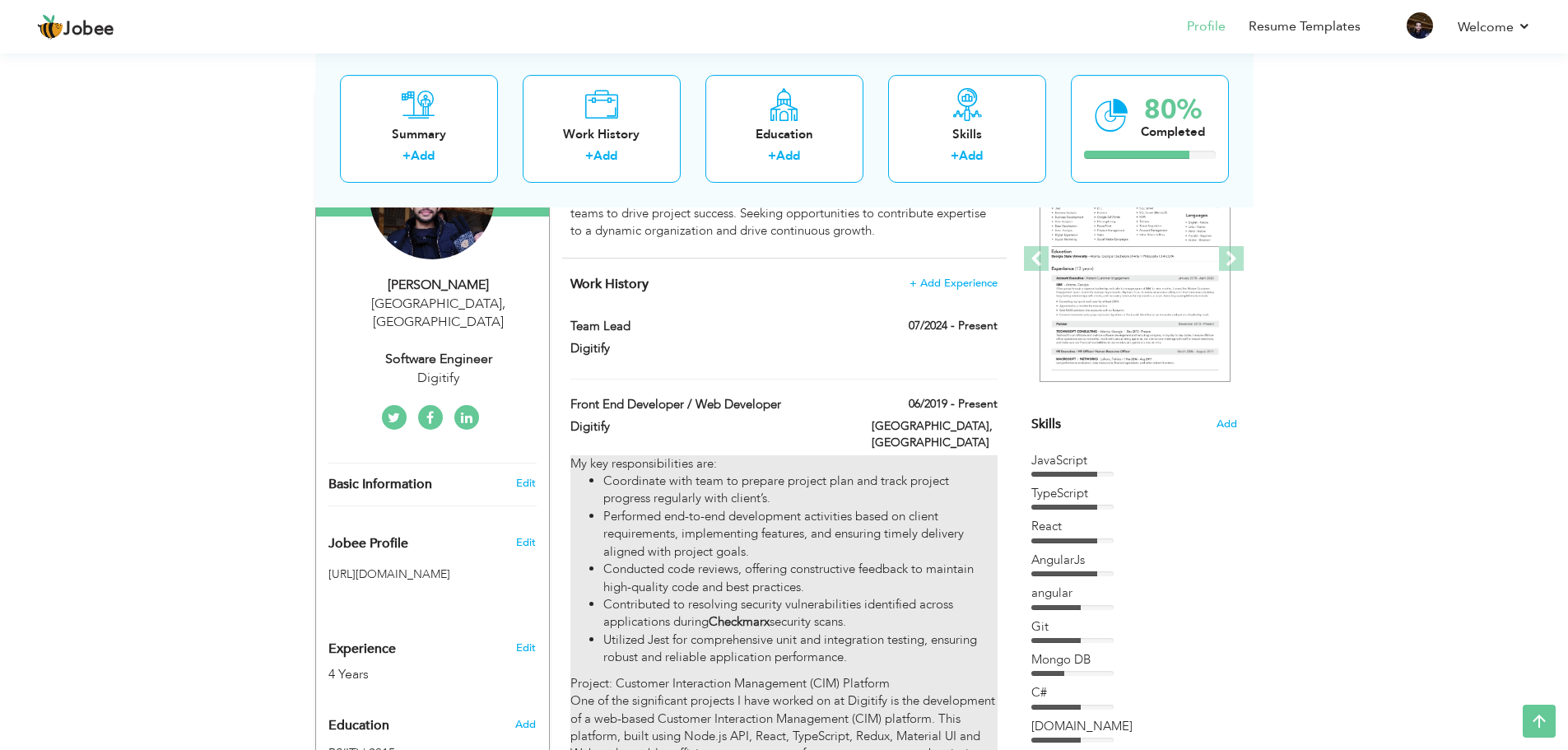
click at [936, 473] on li "Coordinate with team to prepare project plan and track project progress regular…" at bounding box center [800, 490] width 393 height 35
type input "Front End Developer / Web Developer"
type input "Digitify"
type input "06/2019"
type input "[GEOGRAPHIC_DATA]"
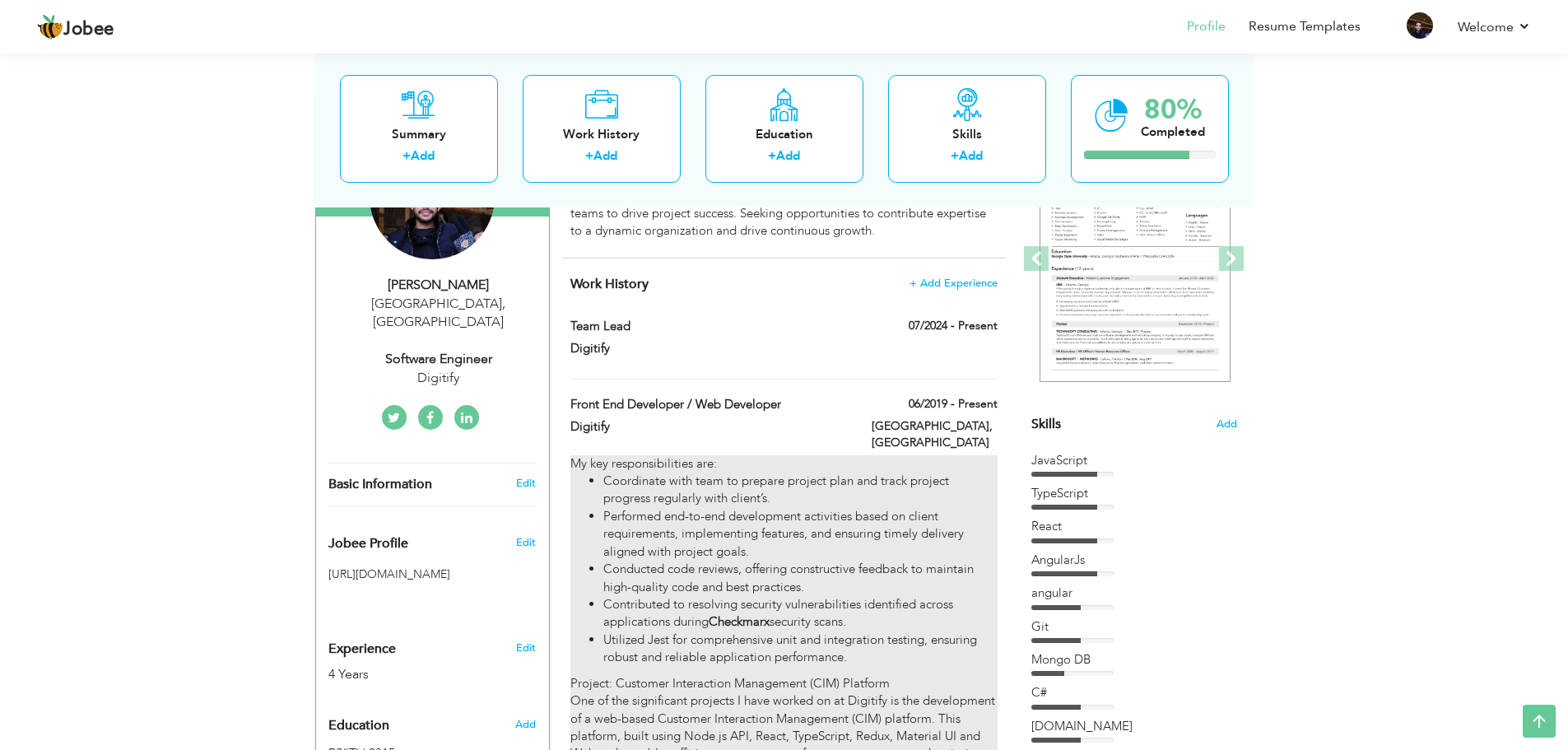
type input "[GEOGRAPHIC_DATA]"
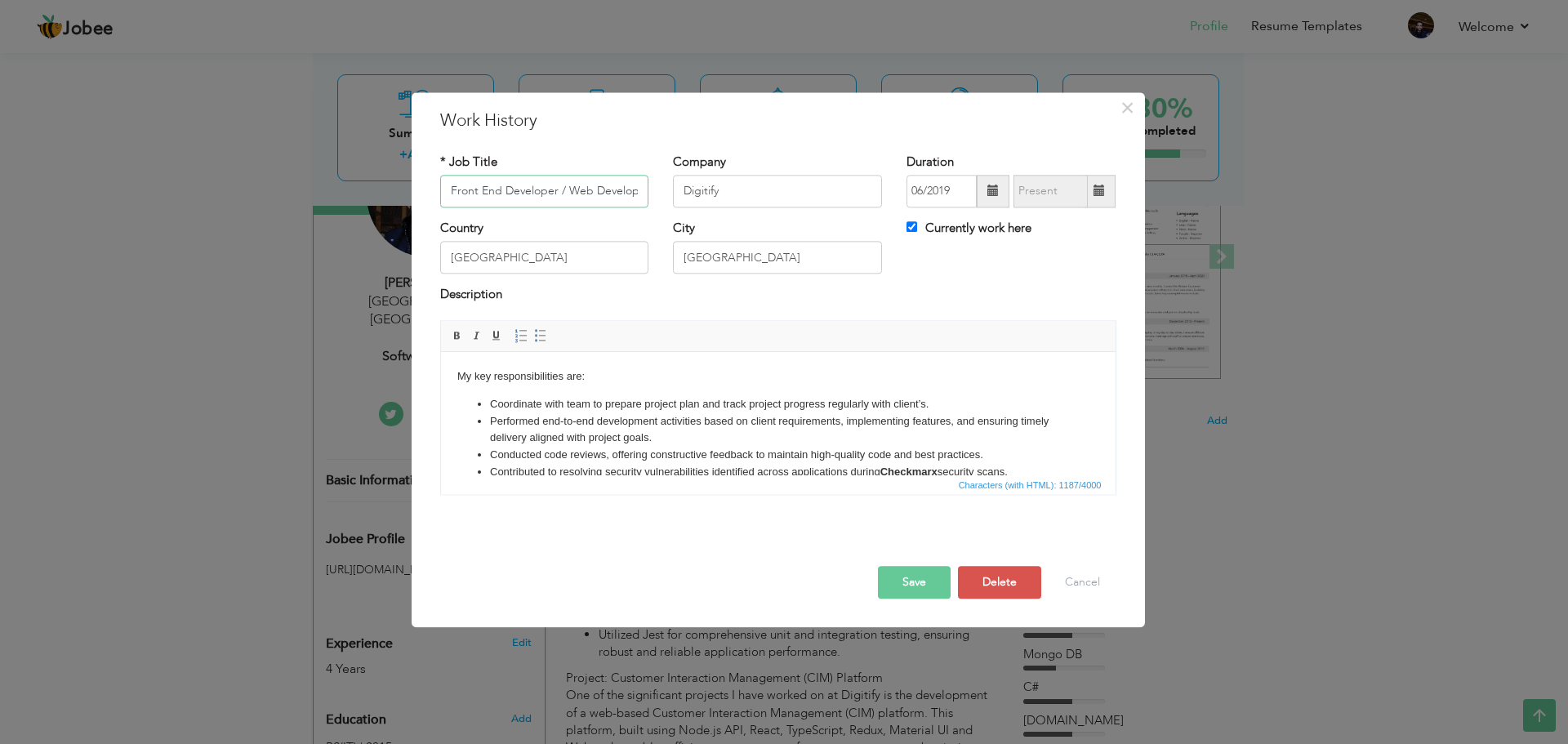
scroll to position [0, 8]
click at [914, 226] on input "Currently work here" at bounding box center [911, 226] width 10 height 10
checkbox input "false"
click at [1107, 195] on span at bounding box center [1100, 191] width 32 height 33
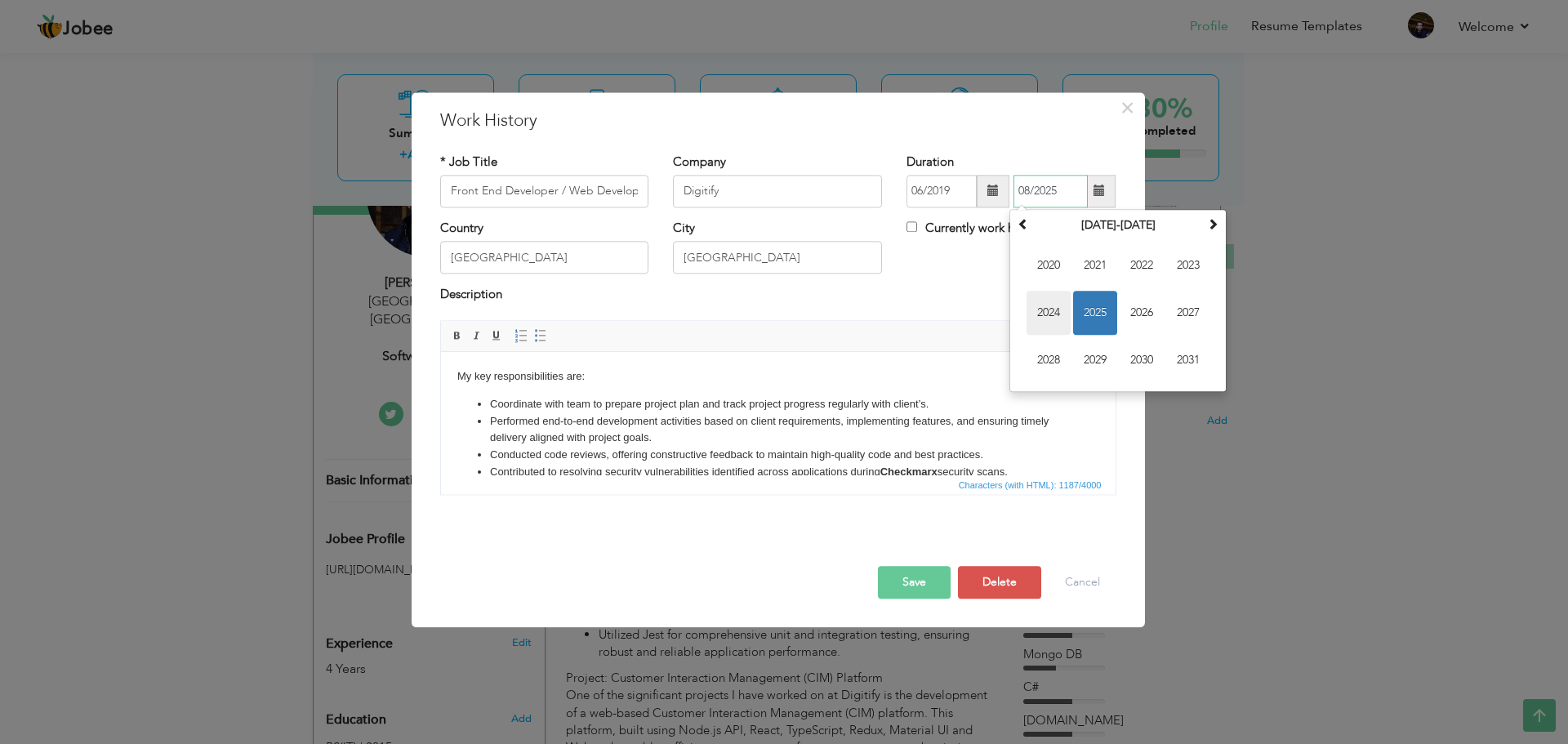
click at [1058, 315] on span "2024" at bounding box center [1049, 313] width 44 height 44
click at [1089, 316] on span "Jun" at bounding box center [1095, 313] width 44 height 44
type input "06/2024"
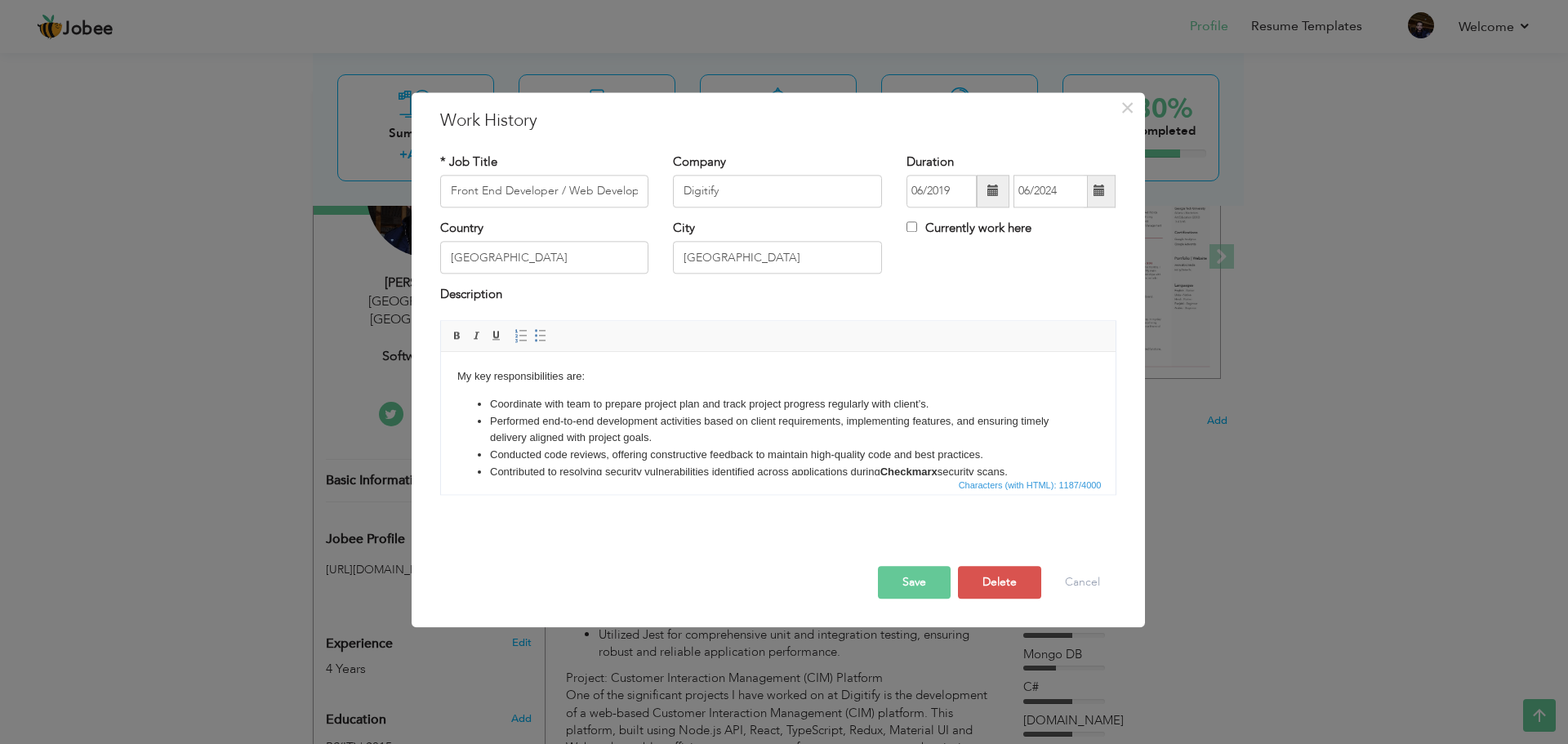
click at [1067, 151] on div "* Job Title Front End Developer / Web Developer Company Digitify Duration 06/20…" at bounding box center [778, 330] width 701 height 378
click at [892, 442] on li "Performed end-to-end development activities based on client requirements, imple…" at bounding box center [777, 430] width 577 height 34
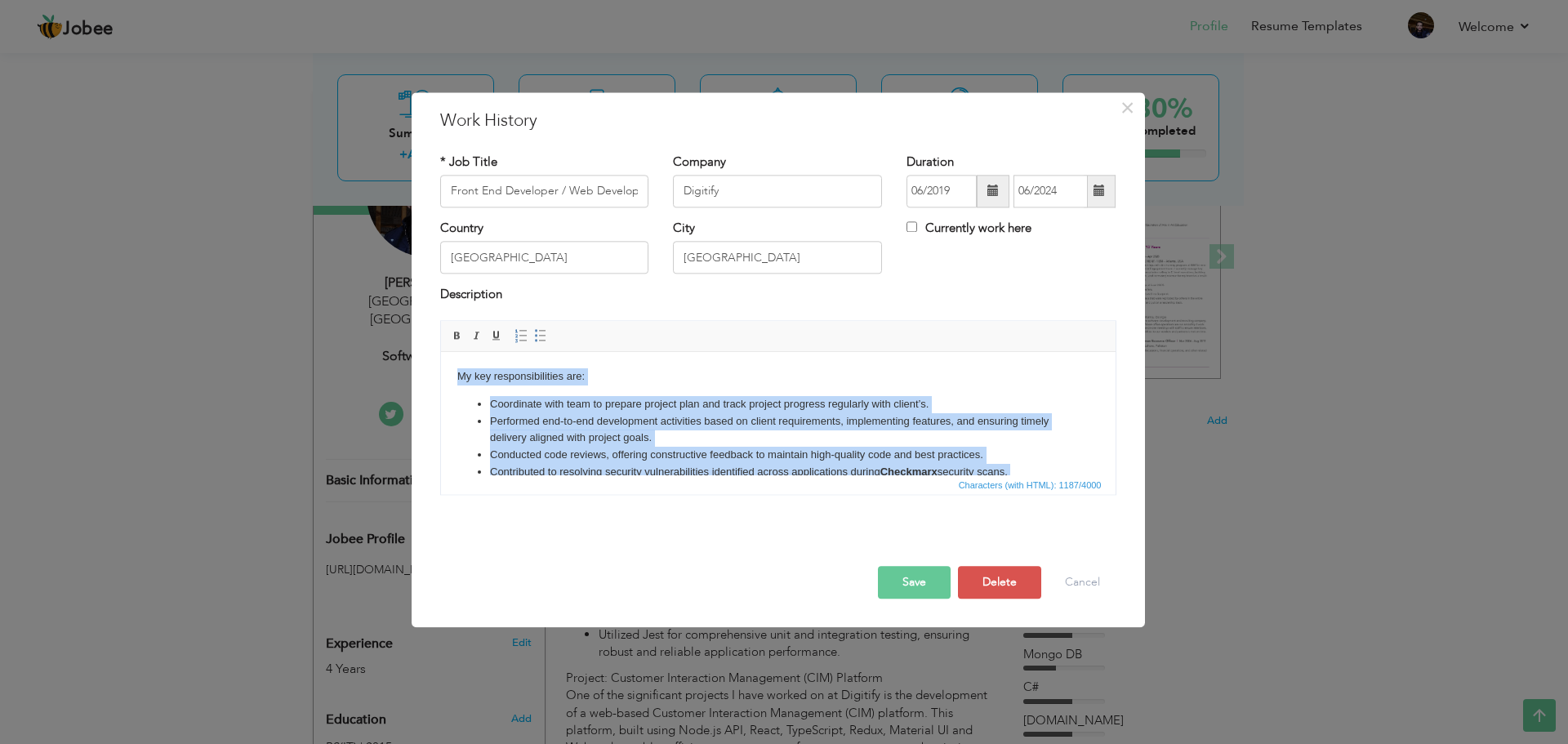
copy body "My key responsibilities are: Coordinate with team to prepare project plan and t…"
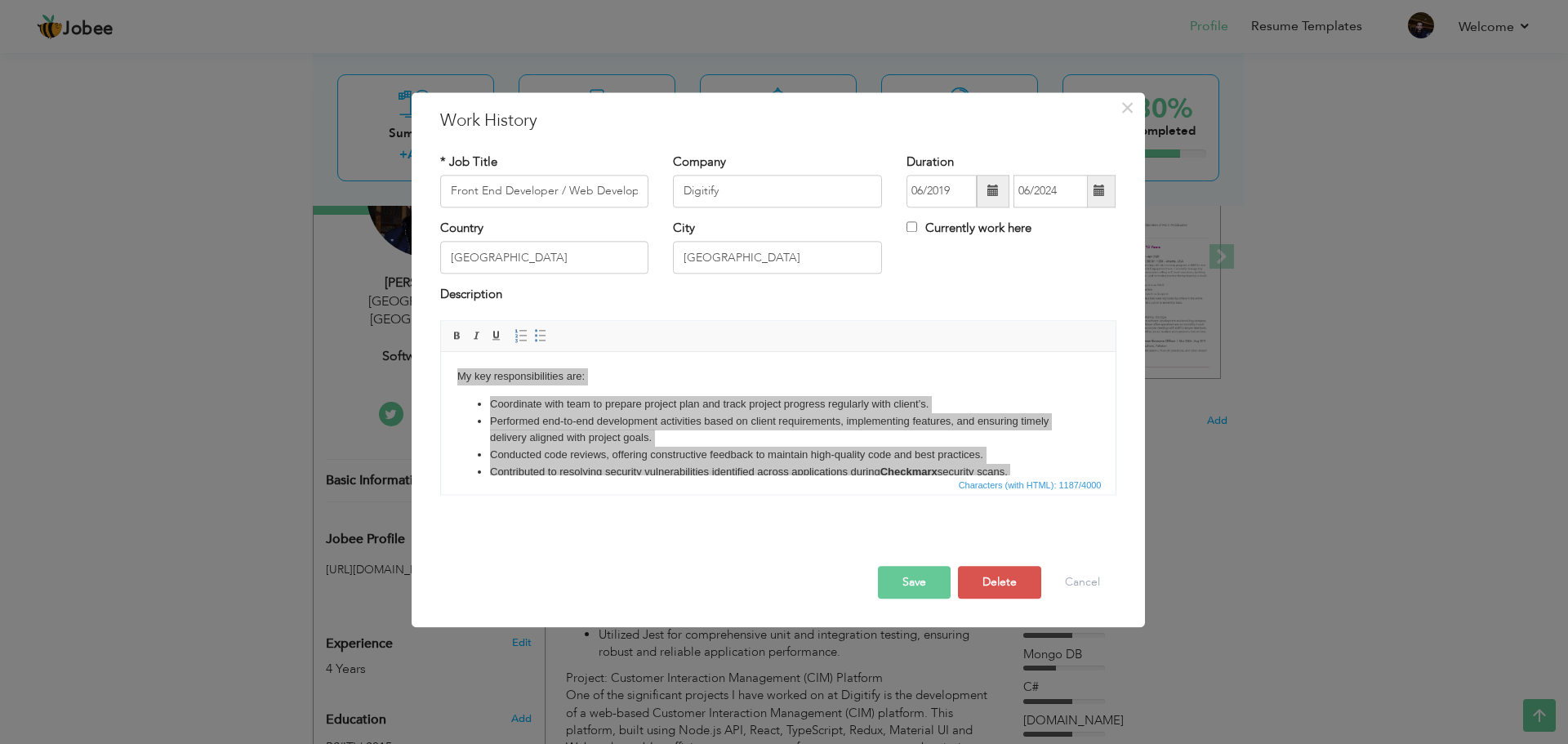
click at [923, 585] on button "Save" at bounding box center [914, 582] width 73 height 33
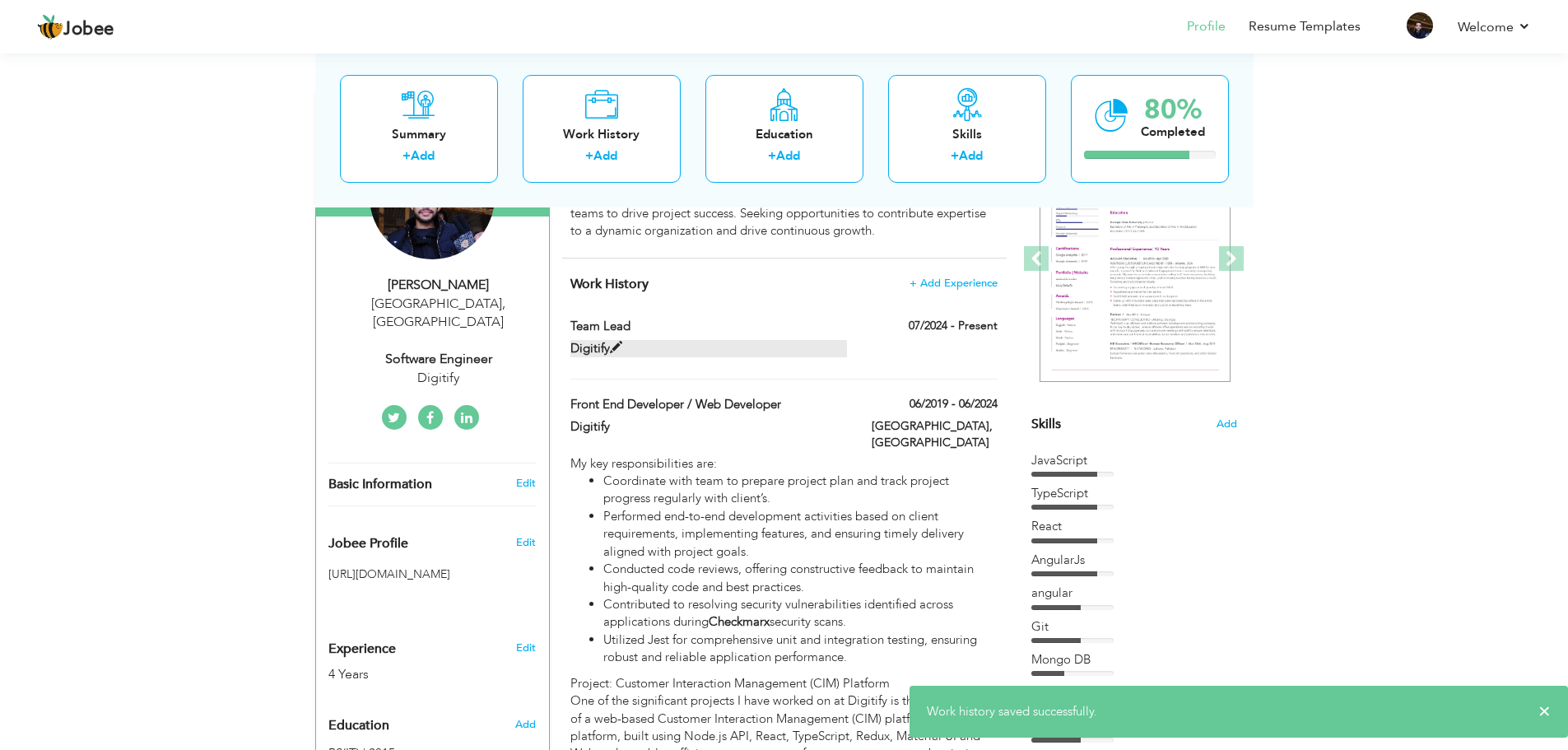
click at [725, 351] on label "Digitify" at bounding box center [708, 348] width 276 height 17
type input "Team Lead"
type input "07/2024"
checkbox input "true"
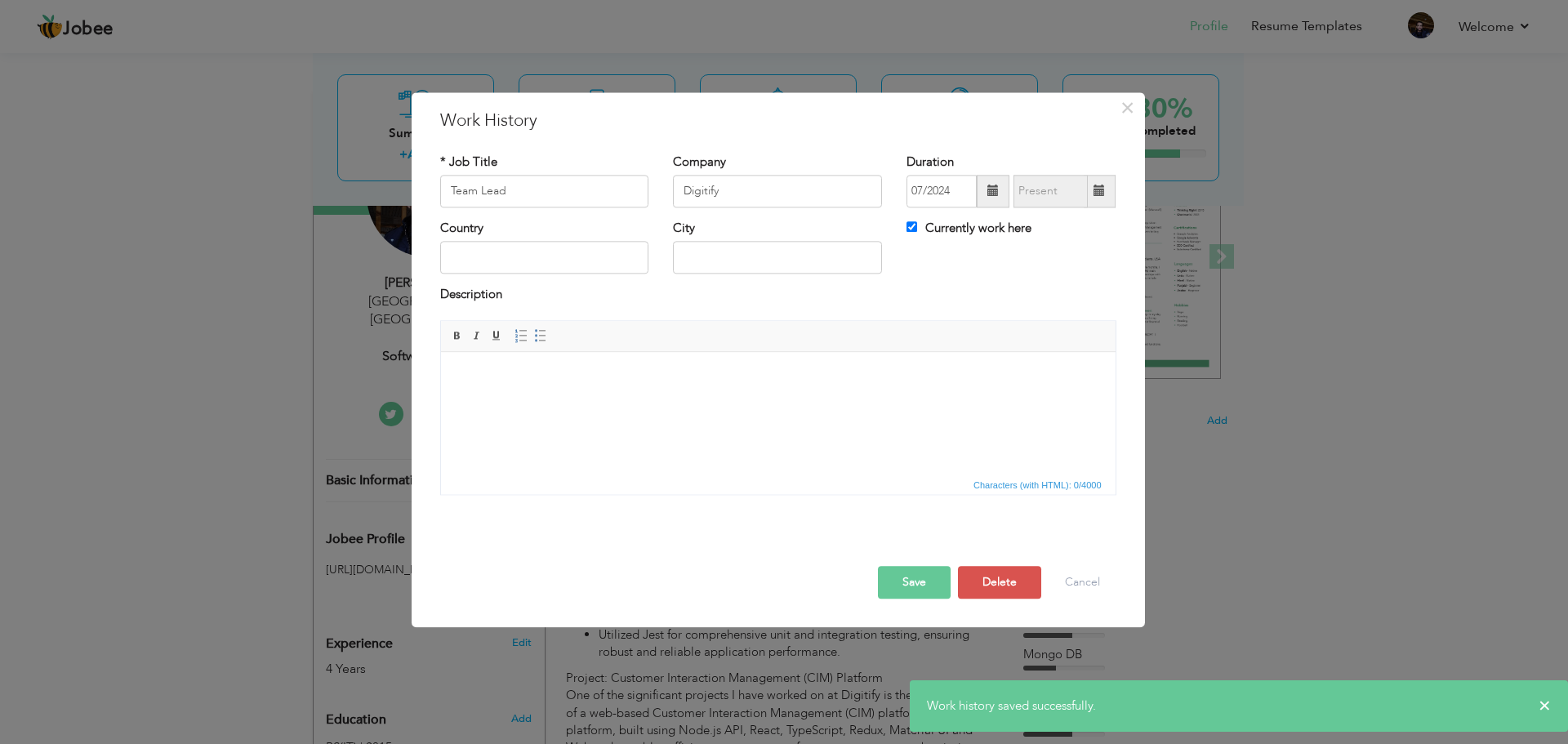
click at [694, 389] on html at bounding box center [777, 377] width 675 height 50
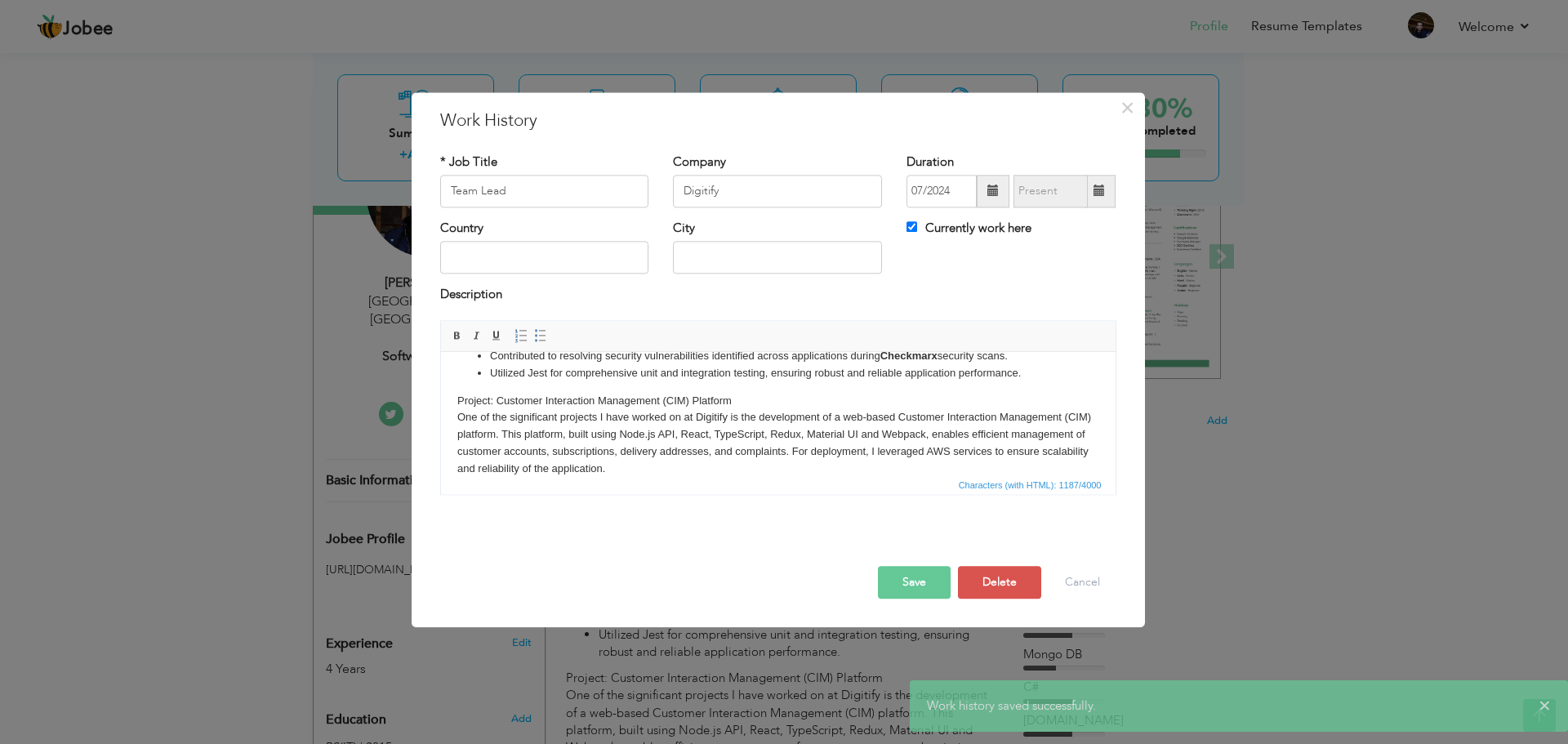
click at [908, 577] on button "Save" at bounding box center [914, 582] width 73 height 33
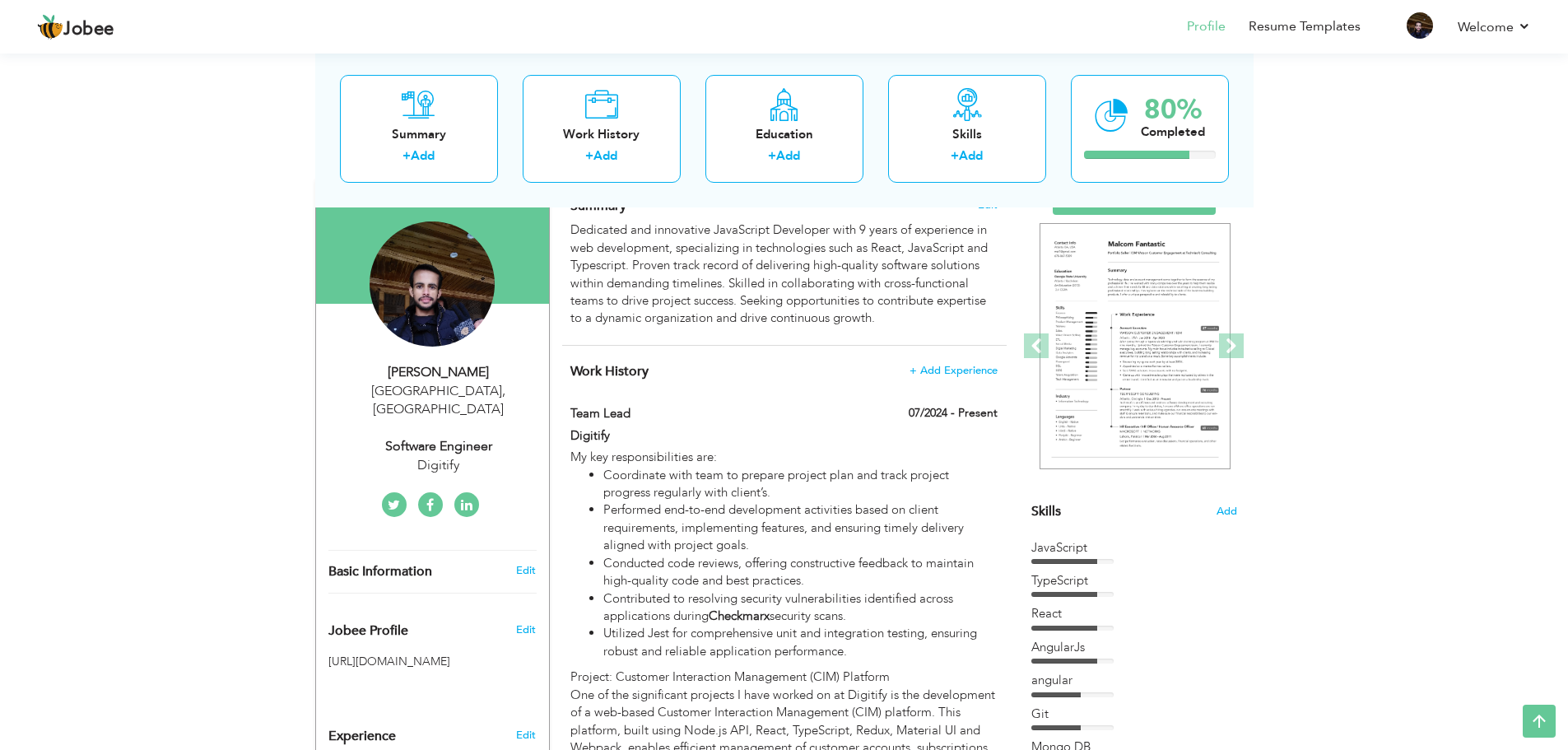
scroll to position [0, 0]
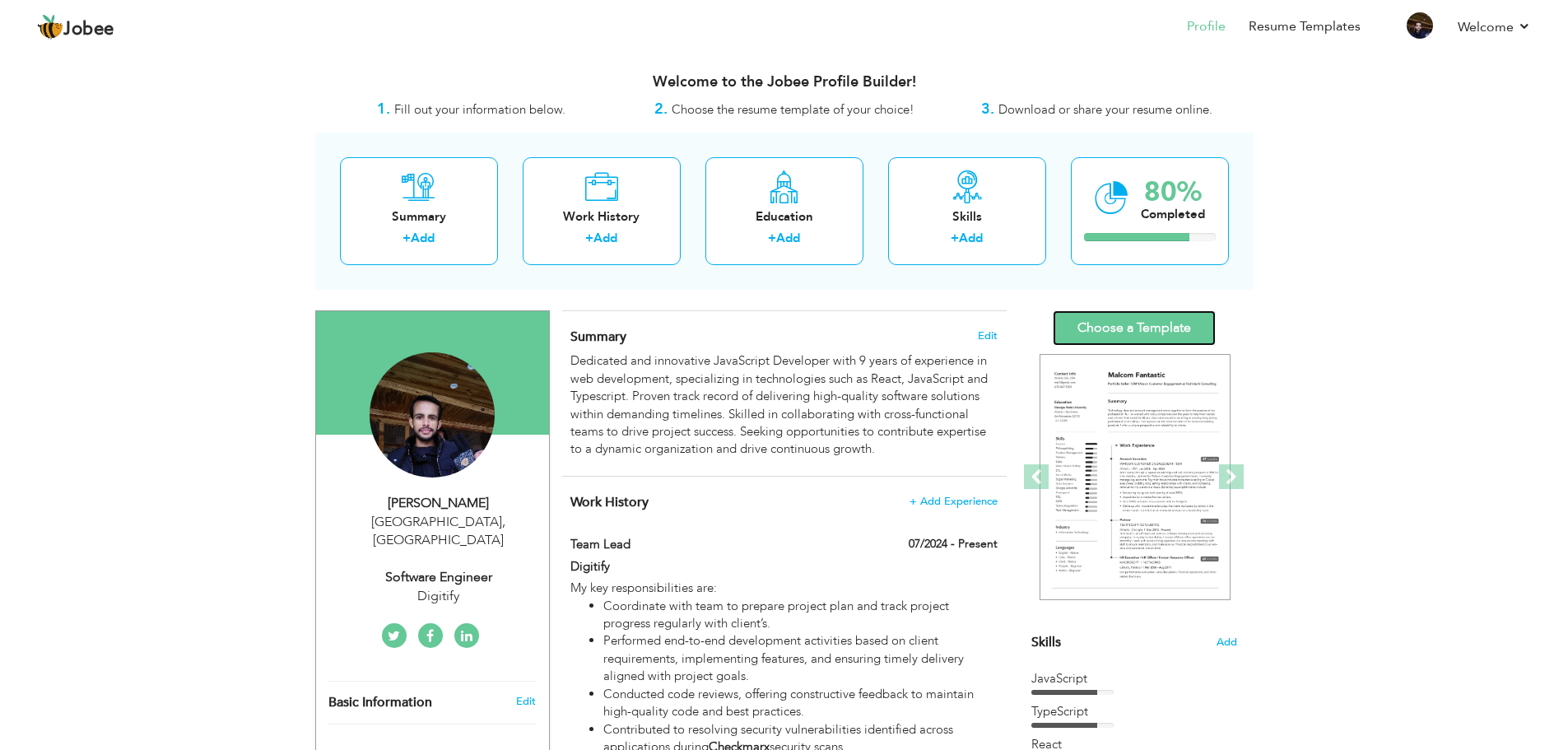
click at [1097, 337] on link "Choose a Template" at bounding box center [1135, 328] width 163 height 35
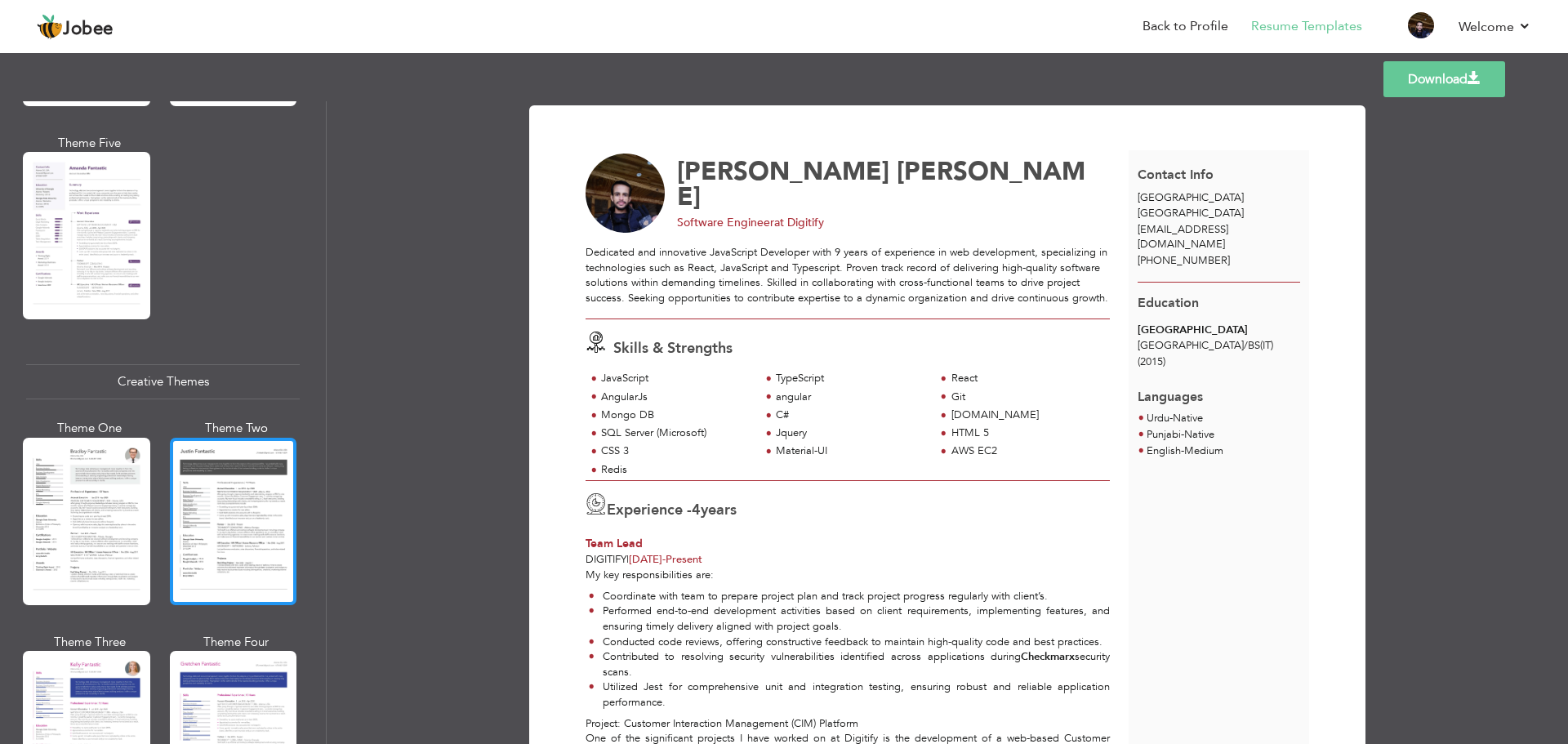
scroll to position [1796, 0]
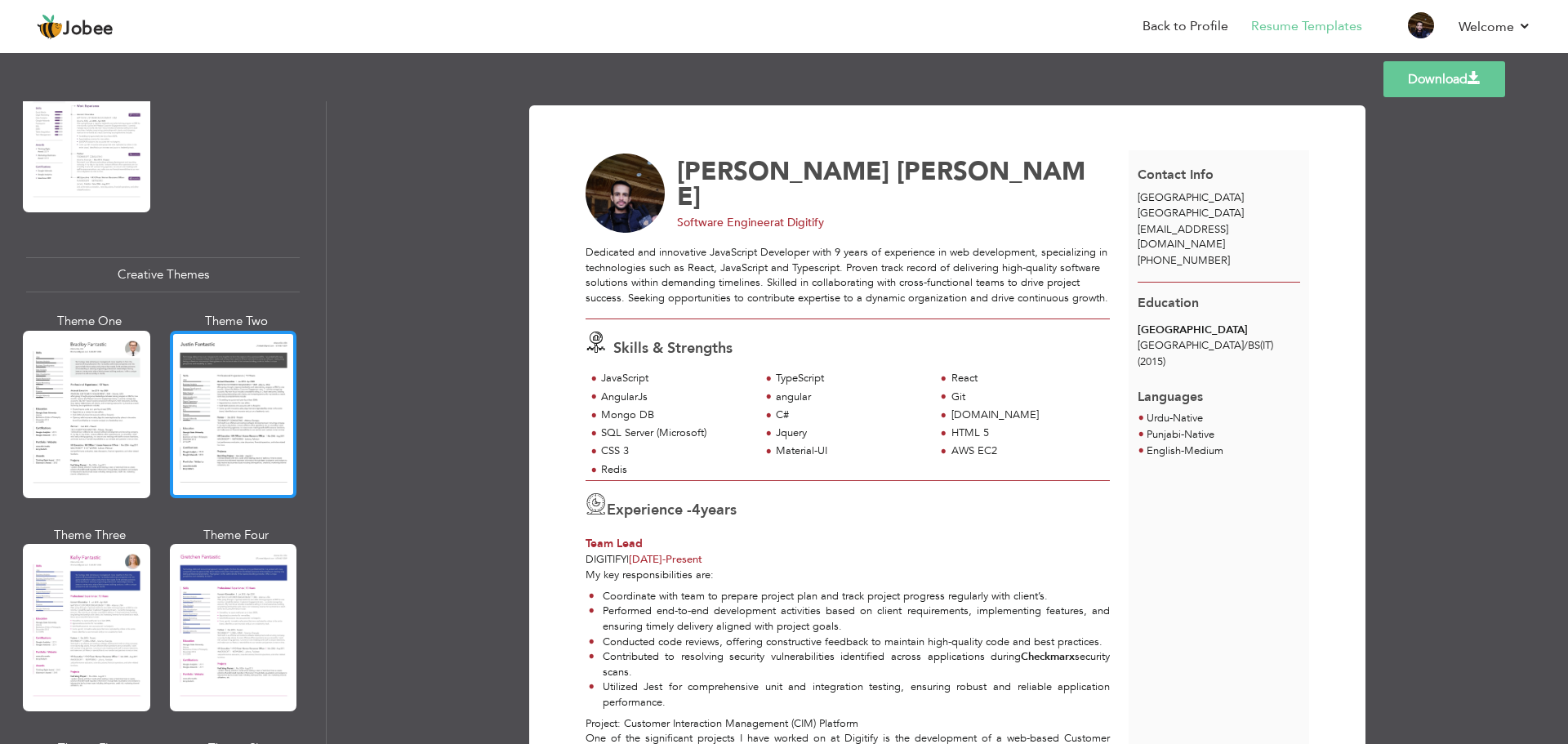
click at [244, 393] on div at bounding box center [233, 414] width 127 height 168
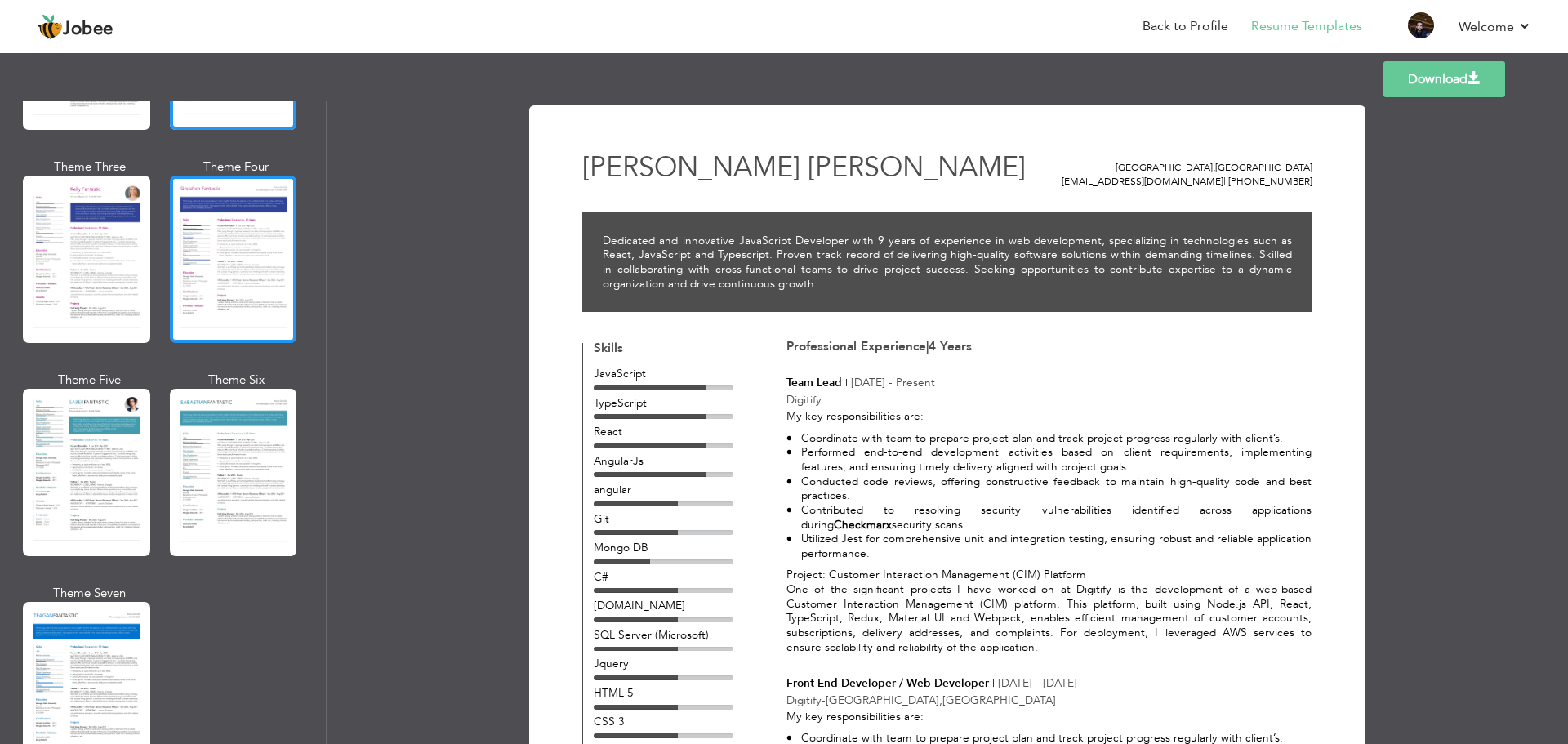
scroll to position [2205, 0]
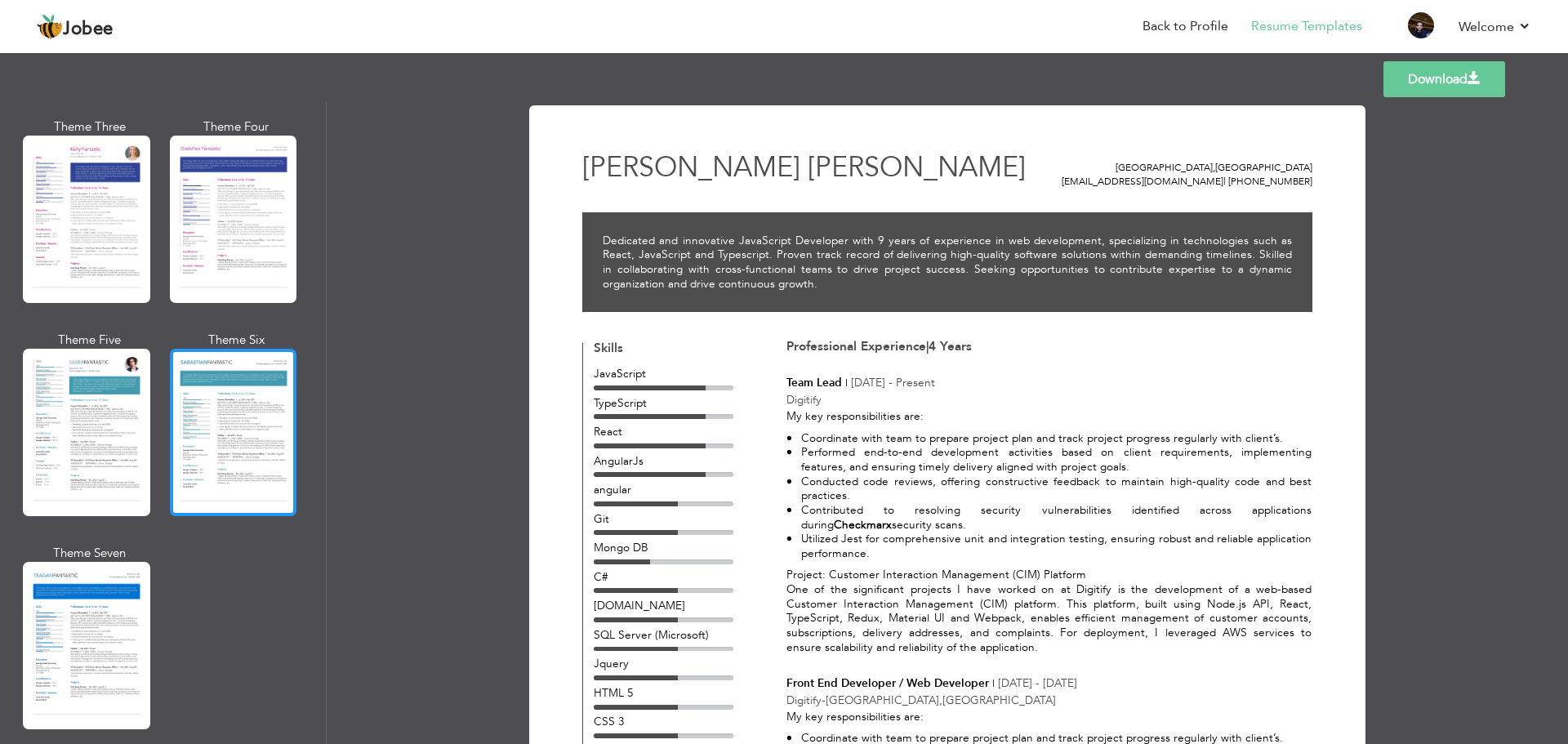
click at [241, 471] on div at bounding box center [233, 432] width 127 height 168
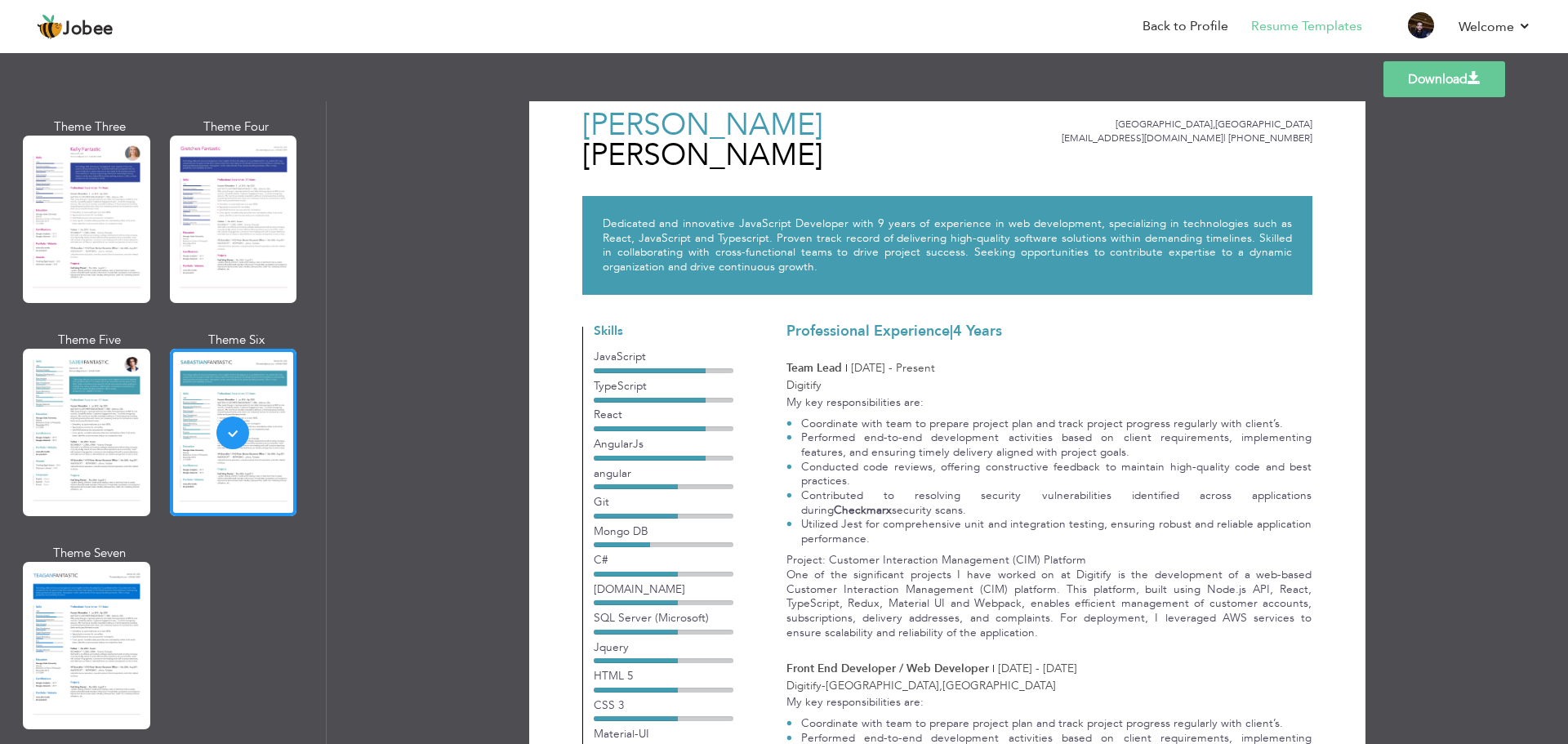
scroll to position [0, 0]
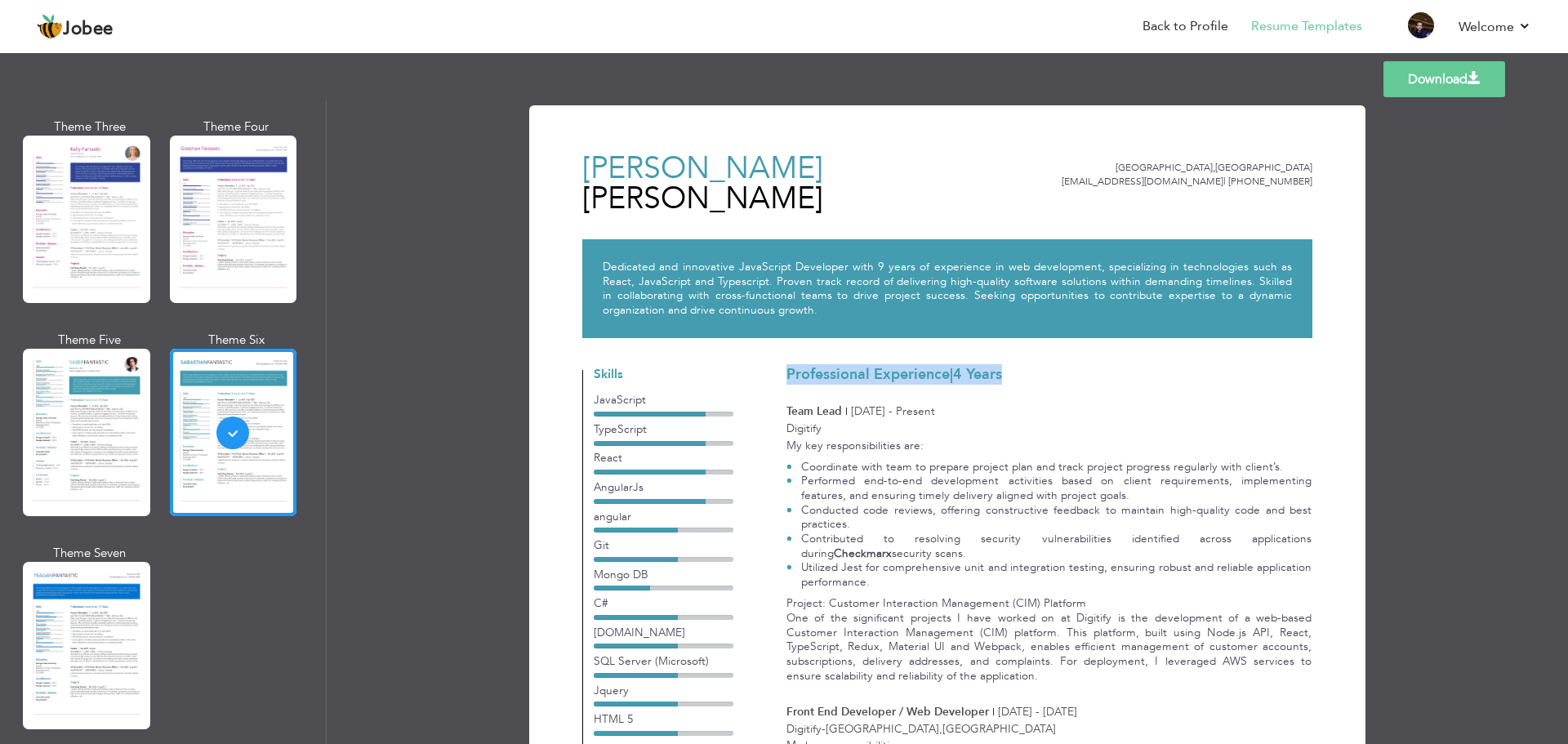
drag, startPoint x: 786, startPoint y: 348, endPoint x: 1052, endPoint y: 348, distance: 266.0
click at [1052, 366] on h3 "Professional Experience | 4 Years" at bounding box center [1049, 374] width 525 height 16
click at [1119, 366] on h3 "Professional Experience | 4 Years" at bounding box center [1049, 374] width 525 height 16
click at [1177, 19] on link "Back to Profile" at bounding box center [1185, 26] width 86 height 19
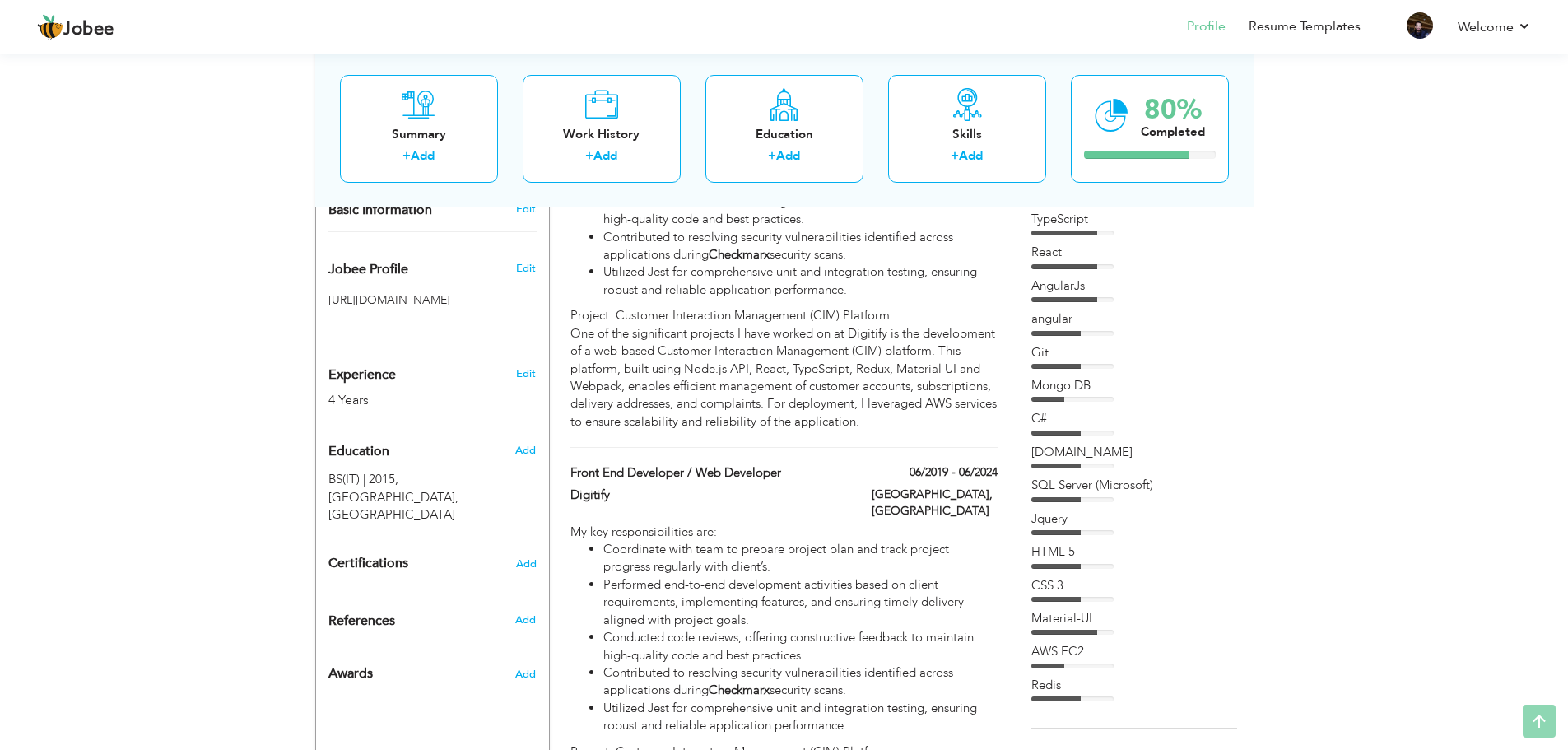
scroll to position [494, 0]
click at [403, 389] on div "4 Years" at bounding box center [413, 399] width 170 height 19
type input "[PERSON_NAME]"
type input "[PHONE_NUMBER]"
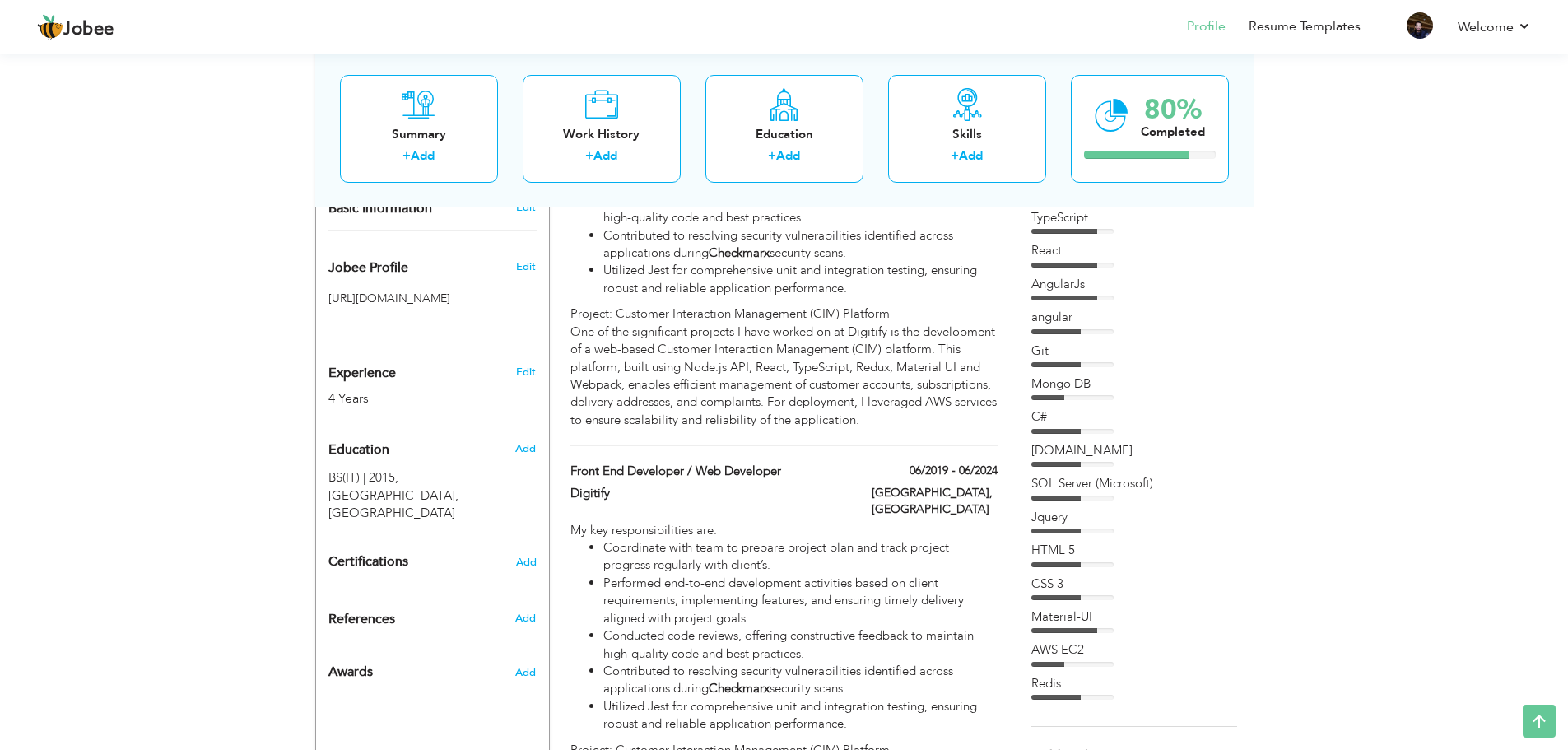
select select "number:166"
type input "[GEOGRAPHIC_DATA]"
select select "number:6"
type input "Digitify"
type input "Software Engineer"
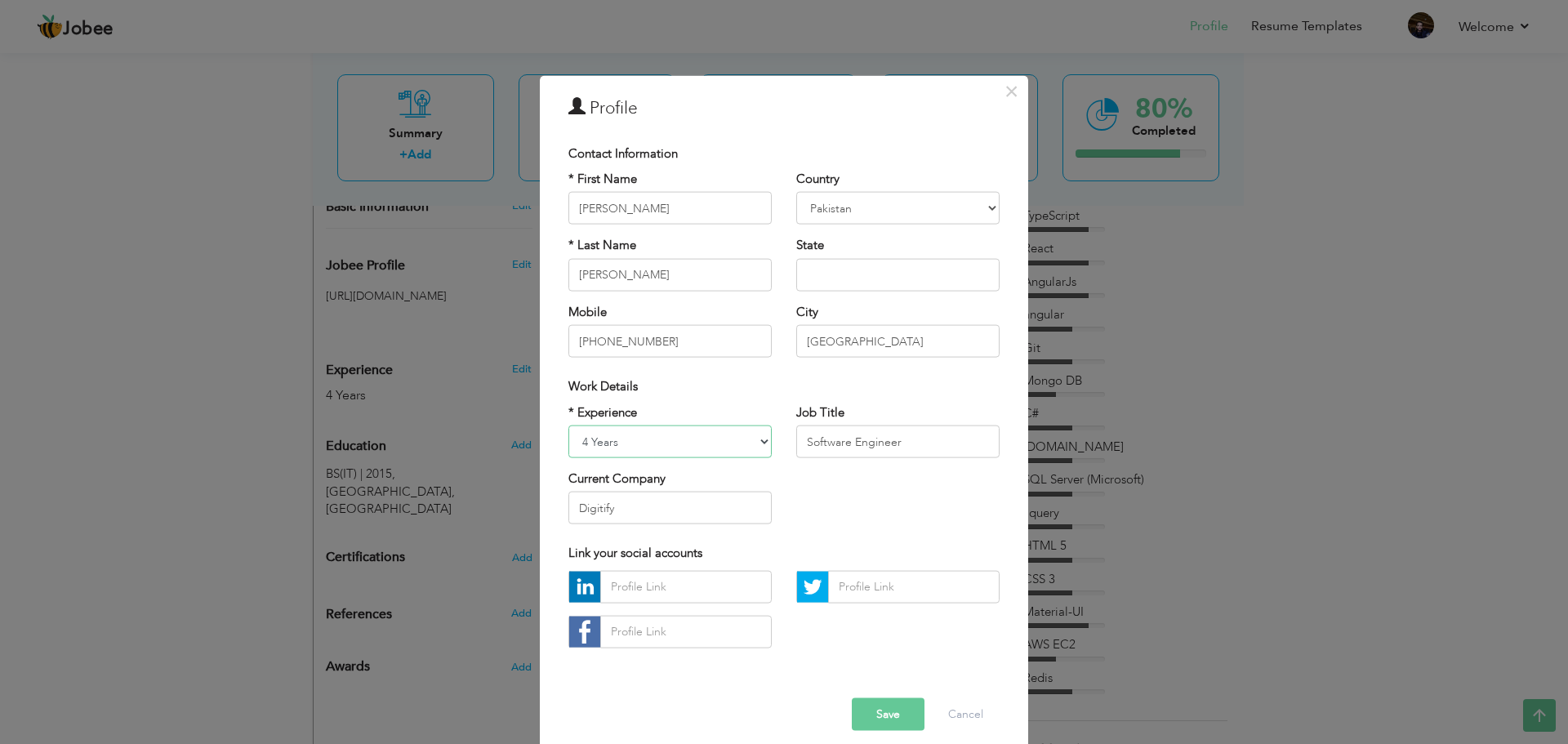
click at [706, 434] on select "Entry Level Less than 1 Year 1 Year 2 Years 3 Years 4 Years 5 Years 6 Years 7 Y…" at bounding box center [670, 442] width 204 height 33
select select "number:11"
click at [568, 426] on select "Entry Level Less than 1 Year 1 Year 2 Years 3 Years 4 Years 5 Years 6 Years 7 Y…" at bounding box center [670, 442] width 204 height 33
click at [910, 712] on button "Save" at bounding box center [888, 713] width 73 height 33
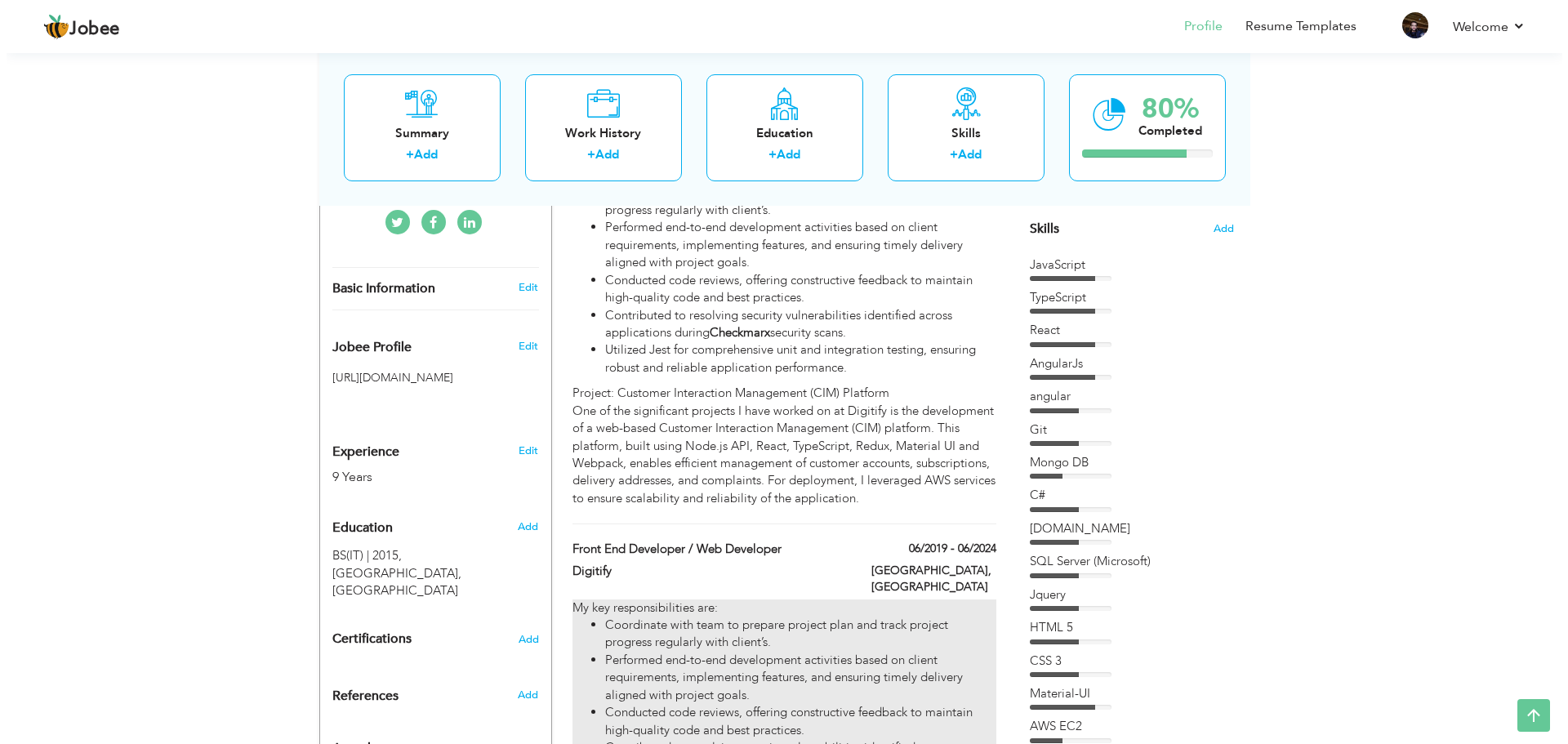
scroll to position [735, 0]
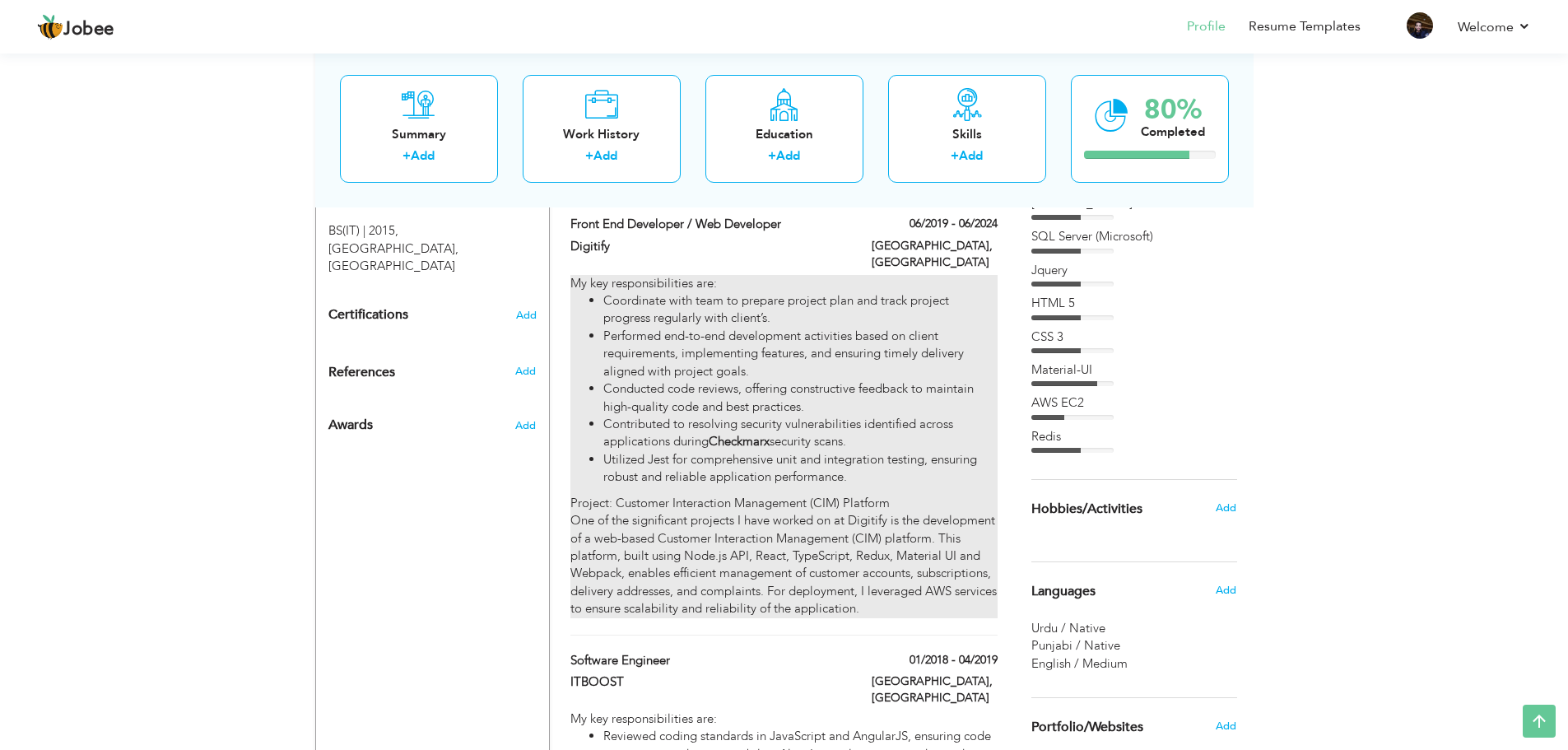
click at [695, 380] on li "Conducted code reviews, offering constructive feedback to maintain high-quality…" at bounding box center [800, 397] width 393 height 35
type input "Front End Developer / Web Developer"
type input "Digitify"
type input "06/2019"
type input "06/2024"
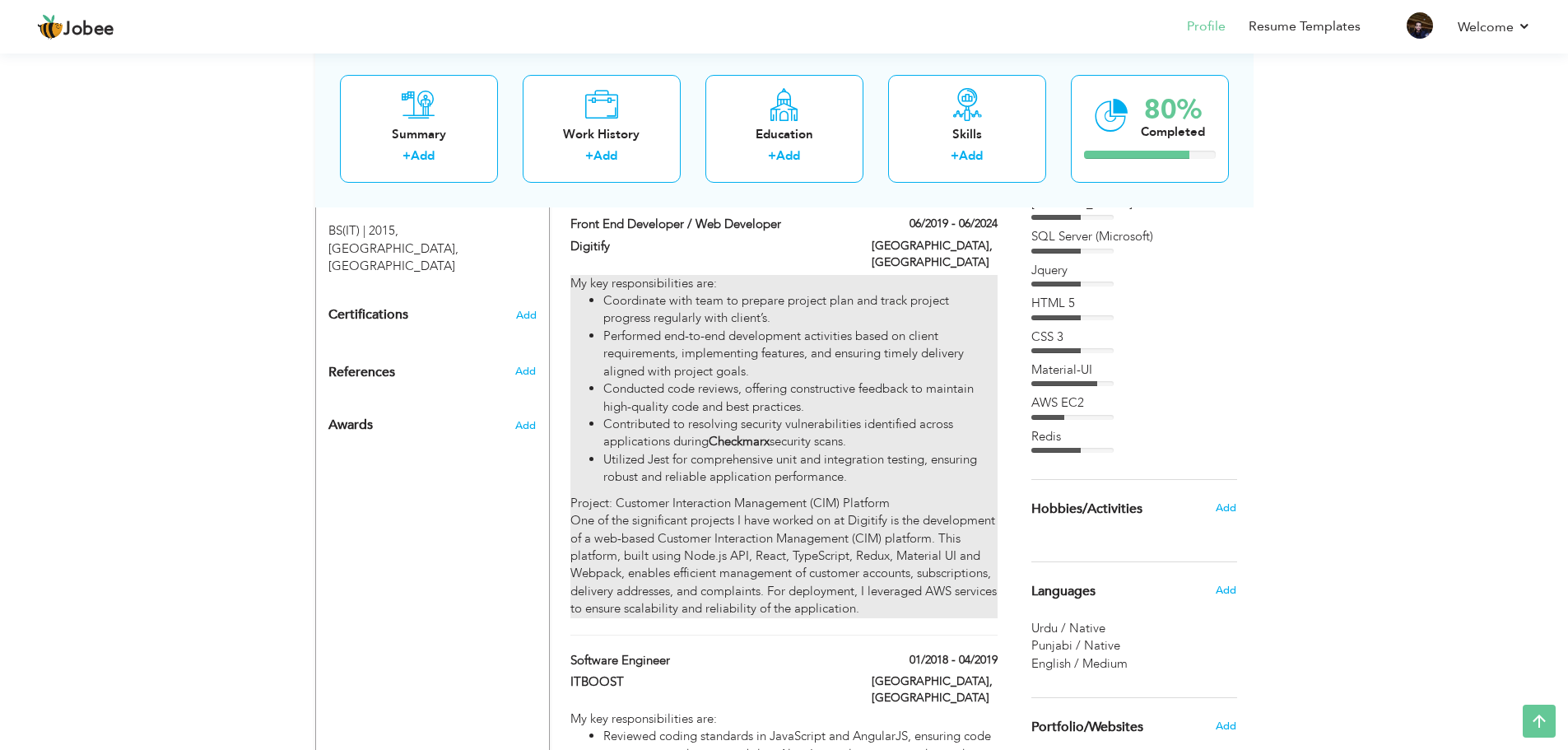
type input "[GEOGRAPHIC_DATA]"
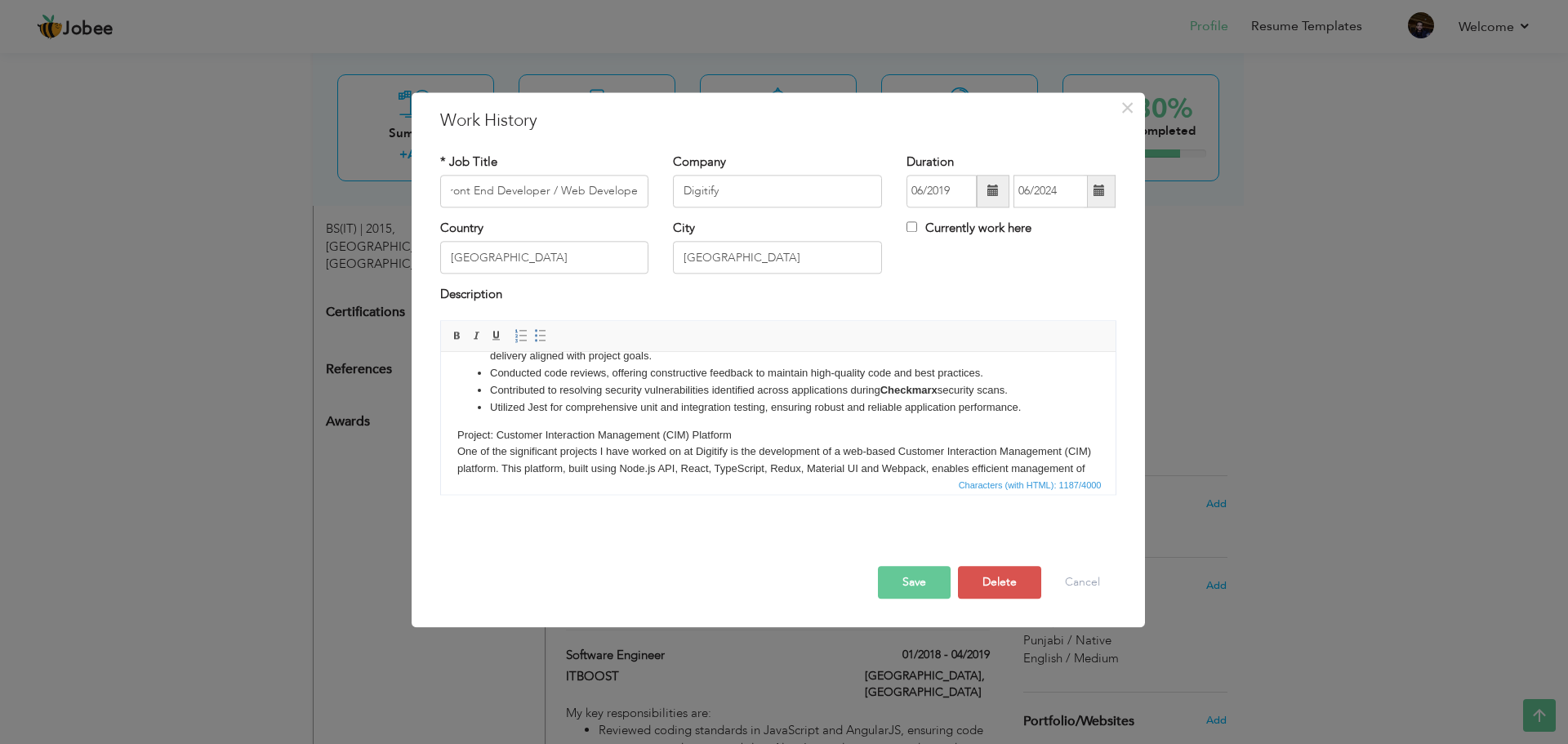
scroll to position [0, 0]
drag, startPoint x: 565, startPoint y: 390, endPoint x: 1003, endPoint y: 390, distance: 438.0
click at [1003, 390] on li "Contributed to resolving security vulnerabilities identified across application…" at bounding box center [777, 391] width 577 height 17
click at [1022, 391] on li "Contributed to resolving security vulnerabilities identified across application…" at bounding box center [777, 391] width 577 height 17
drag, startPoint x: 985, startPoint y: 372, endPoint x: 471, endPoint y: 371, distance: 514.0
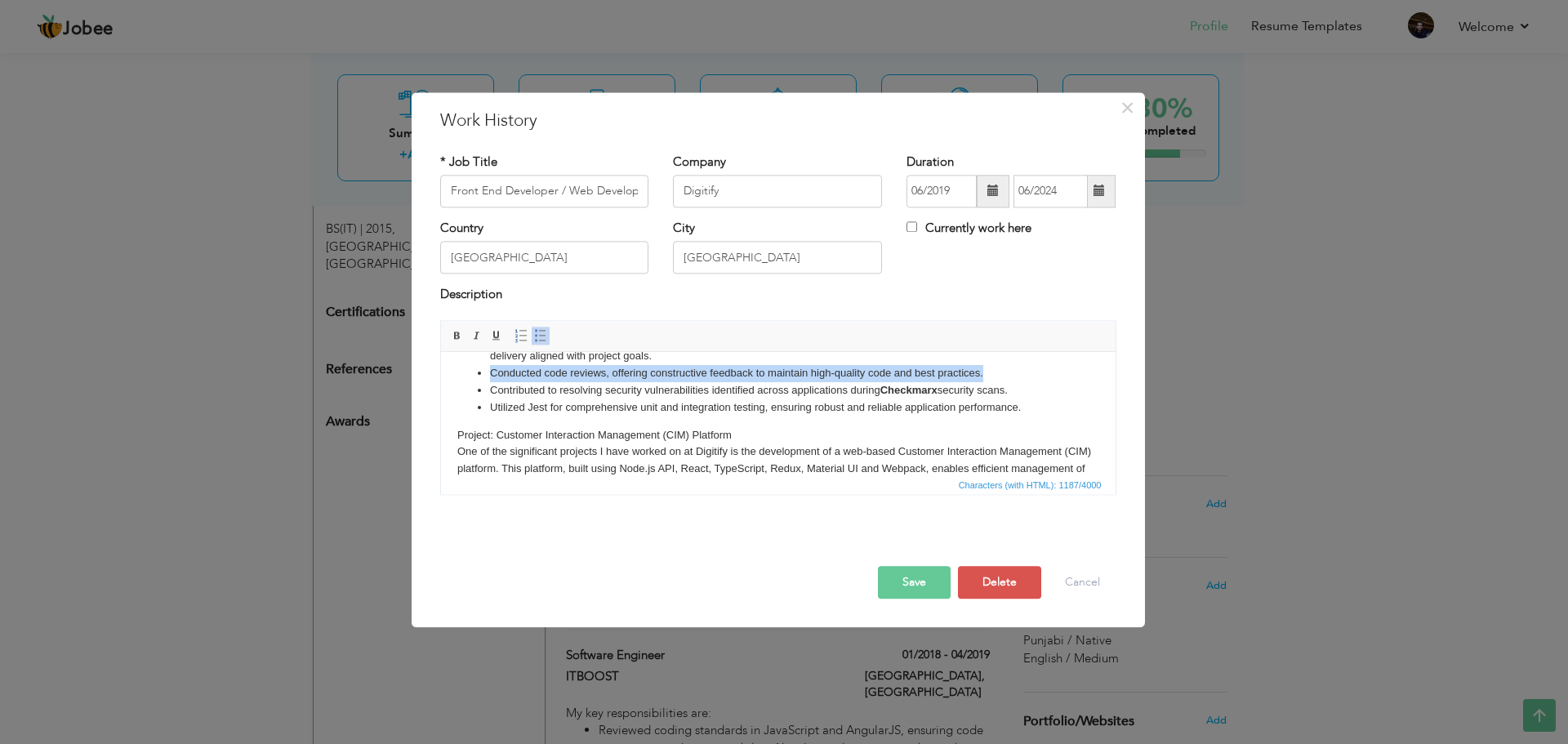
click at [471, 371] on ul "Coordinate with team to prepare project plan and track project progress regular…" at bounding box center [777, 365] width 642 height 102
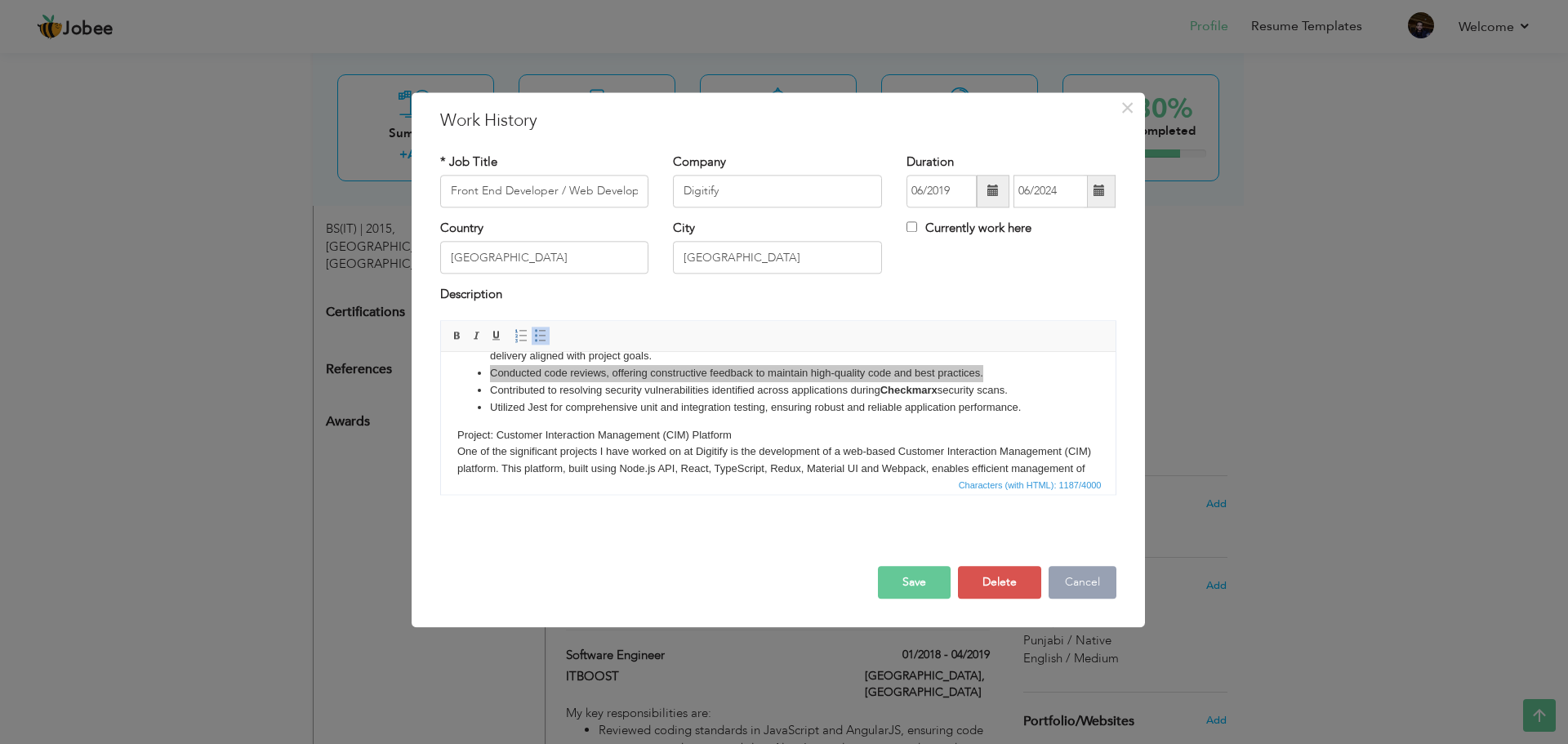
click at [1086, 586] on button "Cancel" at bounding box center [1083, 582] width 68 height 33
